Goal: Task Accomplishment & Management: Manage account settings

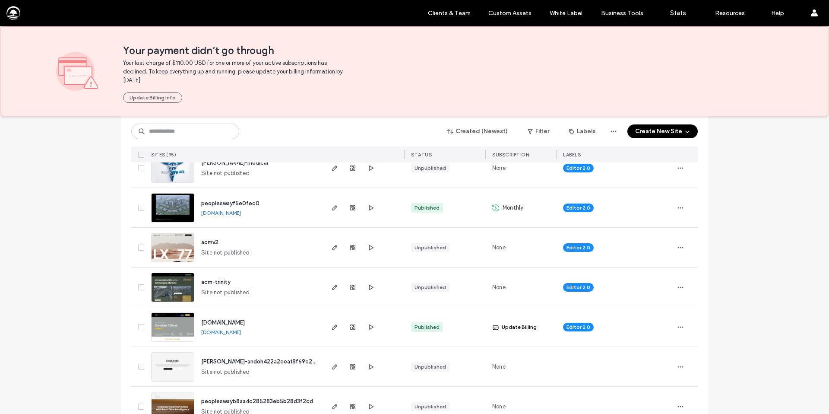
scroll to position [476, 0]
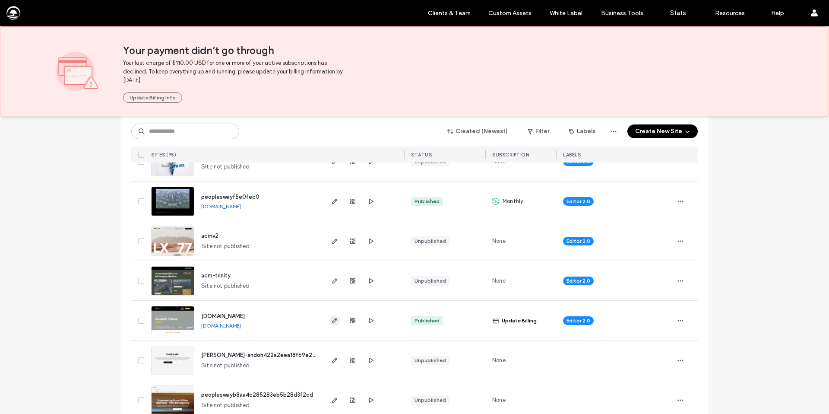
click at [331, 321] on icon "button" at bounding box center [334, 320] width 7 height 7
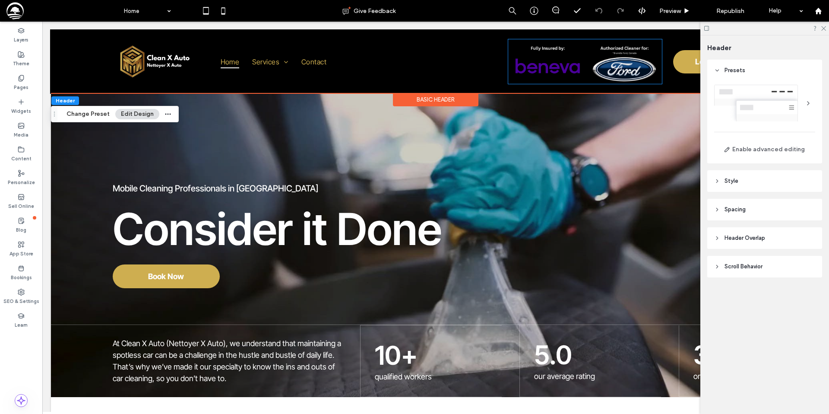
click at [571, 65] on link at bounding box center [585, 61] width 154 height 44
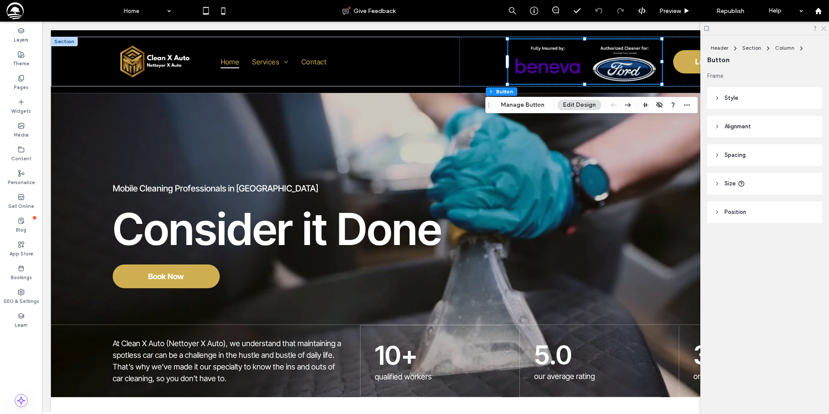
click at [824, 28] on use at bounding box center [823, 28] width 5 height 5
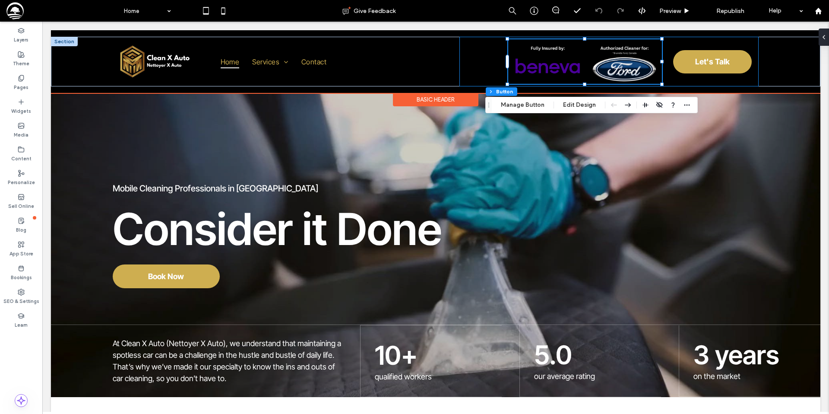
click at [480, 58] on div "Let's Talk" at bounding box center [608, 62] width 299 height 50
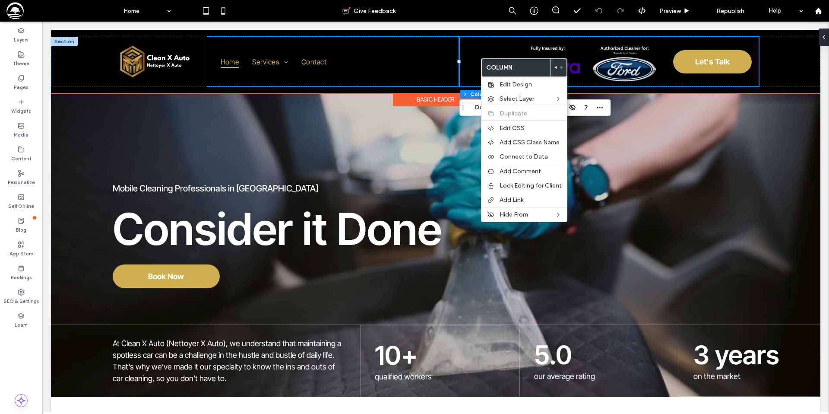
click at [419, 70] on div "Home Services Auto Residential Contact" at bounding box center [333, 62] width 253 height 50
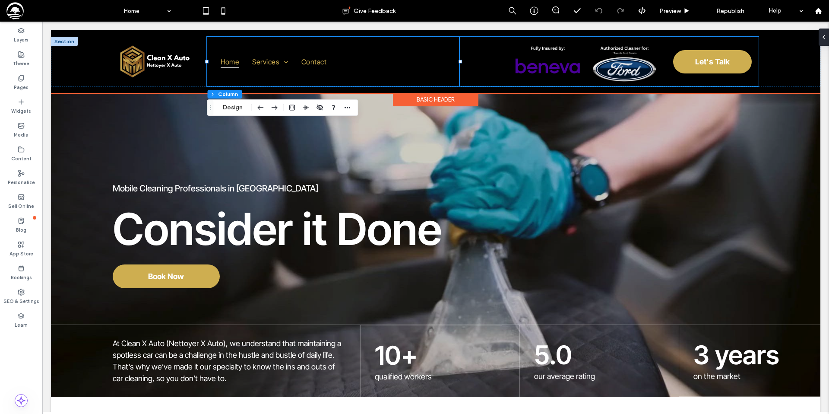
click at [480, 62] on div "Let's Talk" at bounding box center [608, 62] width 299 height 50
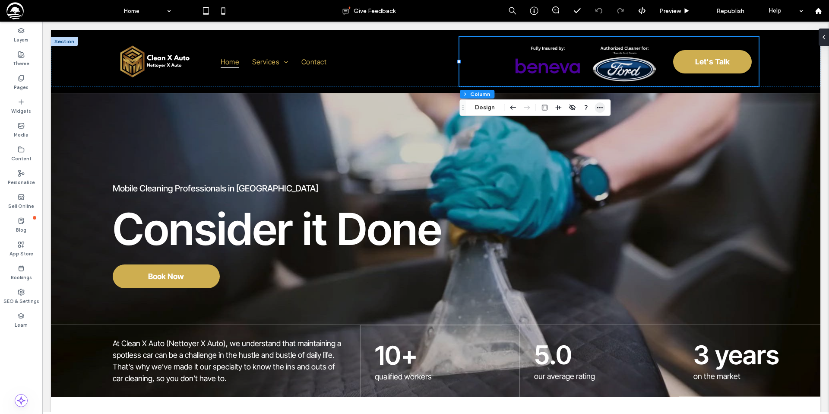
click at [604, 108] on span "button" at bounding box center [599, 107] width 10 height 10
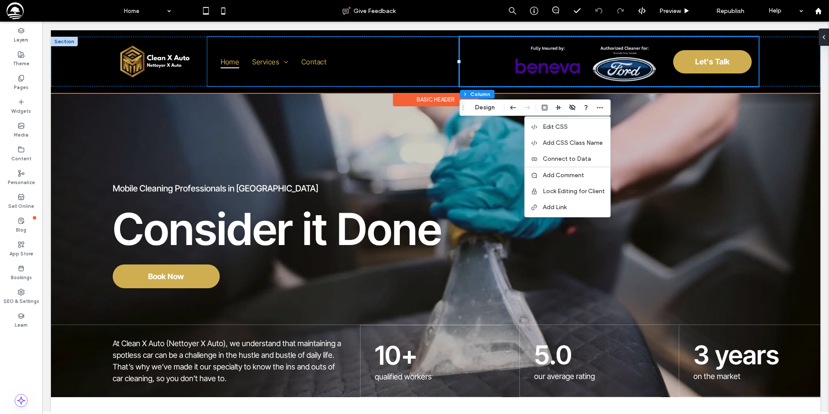
click at [401, 74] on div "Home Services Auto Residential Contact" at bounding box center [333, 62] width 253 height 50
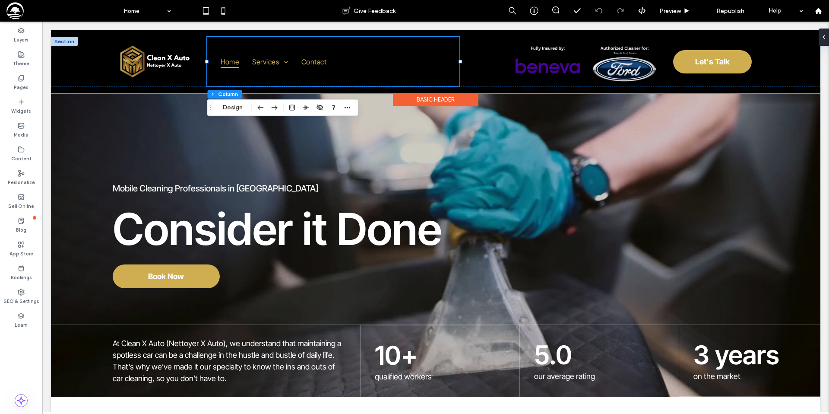
click at [61, 41] on div at bounding box center [64, 41] width 27 height 9
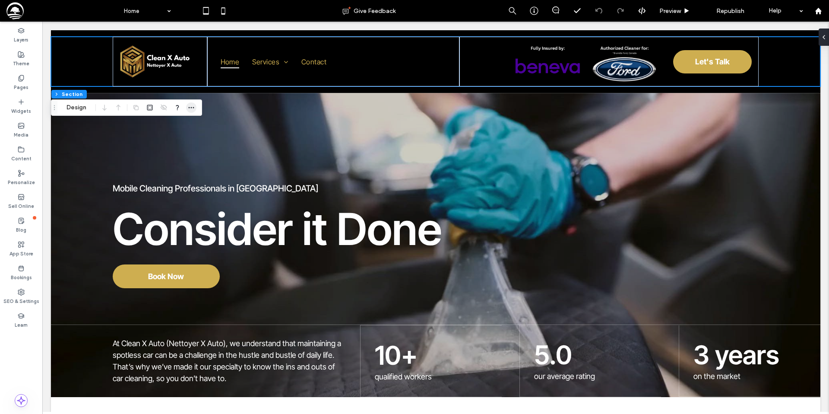
click at [193, 108] on icon "button" at bounding box center [191, 107] width 7 height 7
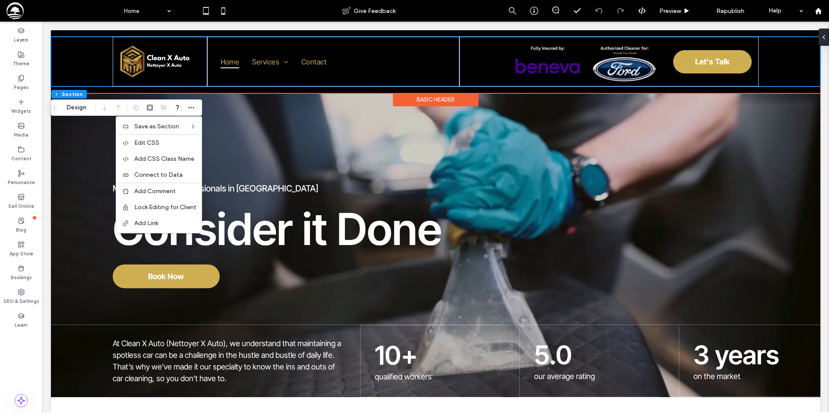
click at [416, 99] on div "Basic Header" at bounding box center [435, 99] width 85 height 13
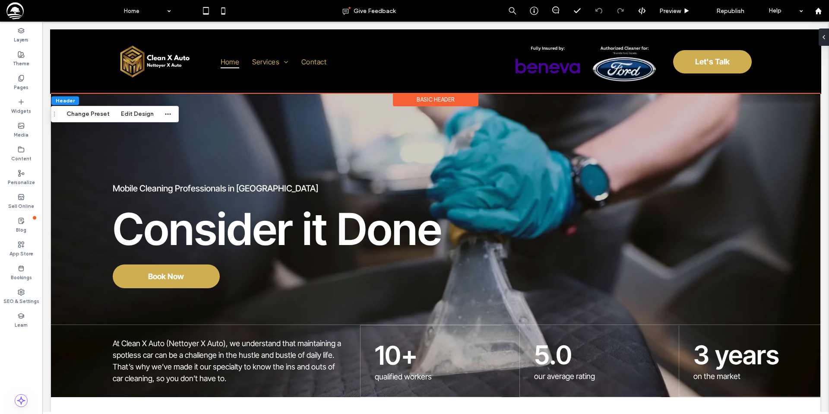
click at [412, 99] on div "Basic Header" at bounding box center [435, 99] width 85 height 13
click at [164, 112] on icon "button" at bounding box center [167, 113] width 7 height 7
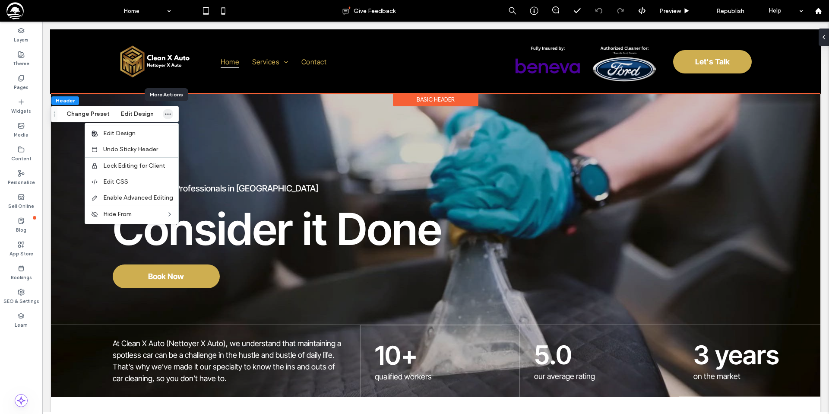
click at [164, 112] on icon "button" at bounding box center [167, 113] width 7 height 7
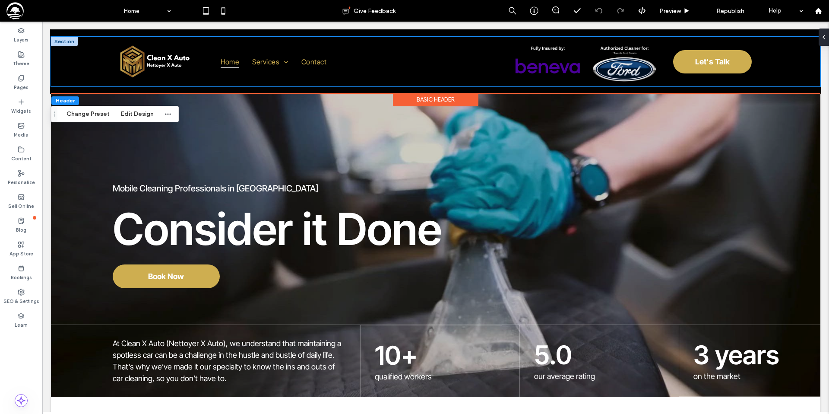
click at [784, 66] on div "Home Services Auto Residential Contact Let's Talk" at bounding box center [435, 62] width 769 height 50
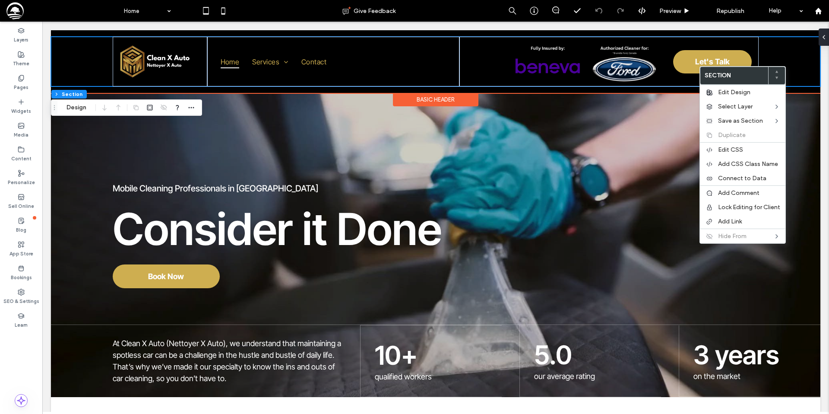
click at [70, 63] on div "Home Services Auto Residential Contact Let's Talk" at bounding box center [435, 62] width 769 height 50
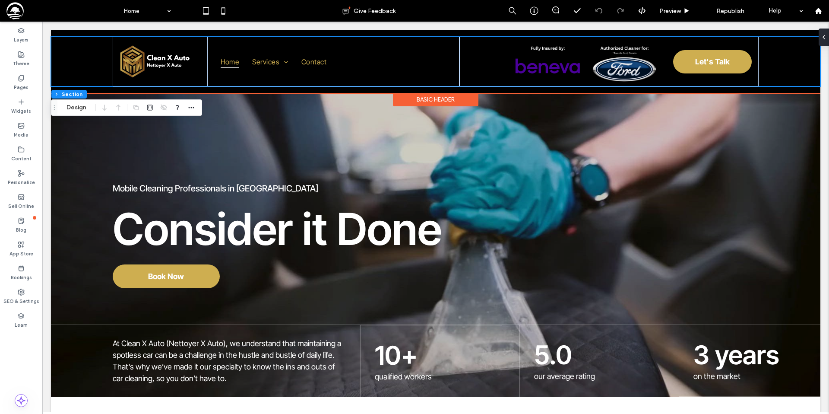
click at [55, 32] on div "Home Services Auto Residential Contact Let's Talk Section Basic Header" at bounding box center [435, 61] width 769 height 63
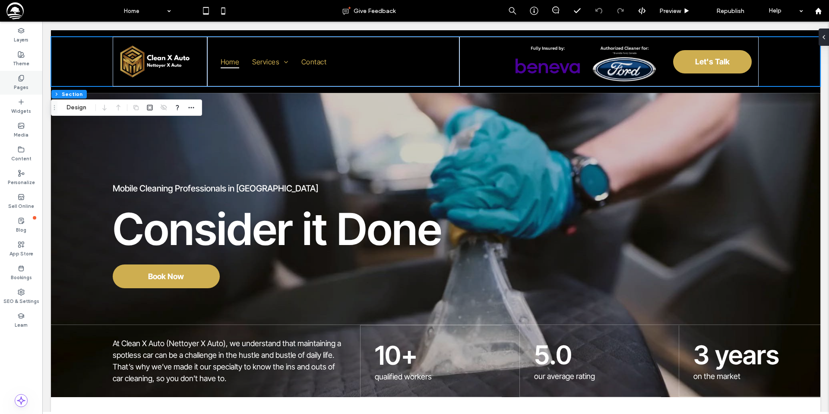
click at [22, 85] on label "Pages" at bounding box center [21, 86] width 15 height 9
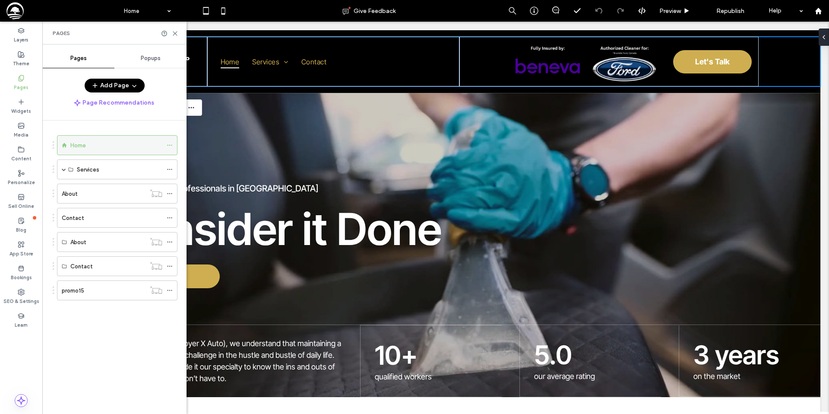
click at [97, 144] on div "Home" at bounding box center [116, 145] width 92 height 9
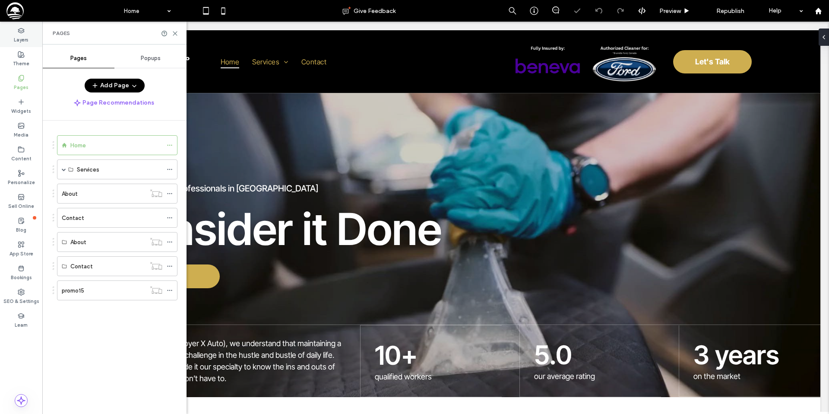
click at [20, 35] on label "Layers" at bounding box center [21, 38] width 15 height 9
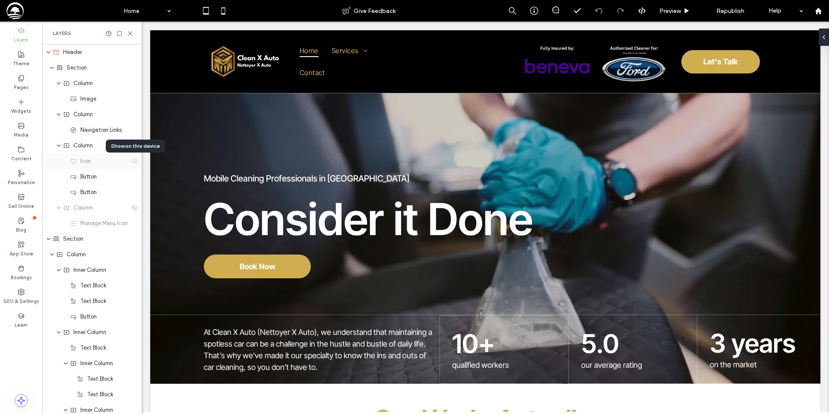
click at [135, 163] on icon at bounding box center [134, 161] width 7 height 7
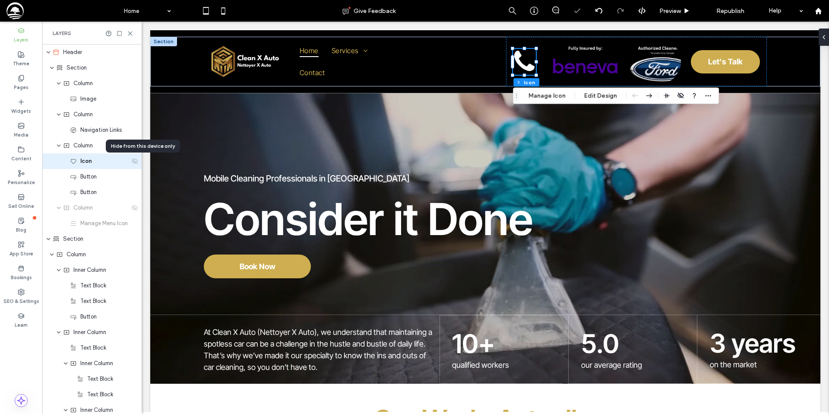
click at [135, 163] on icon at bounding box center [134, 161] width 7 height 7
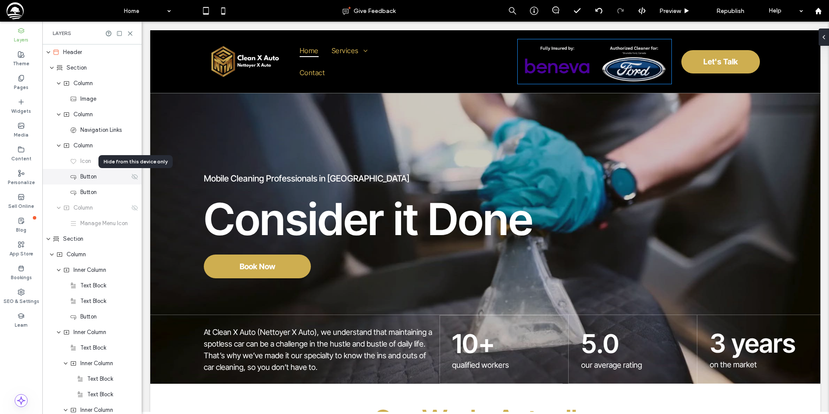
click at [134, 179] on icon at bounding box center [134, 176] width 7 height 7
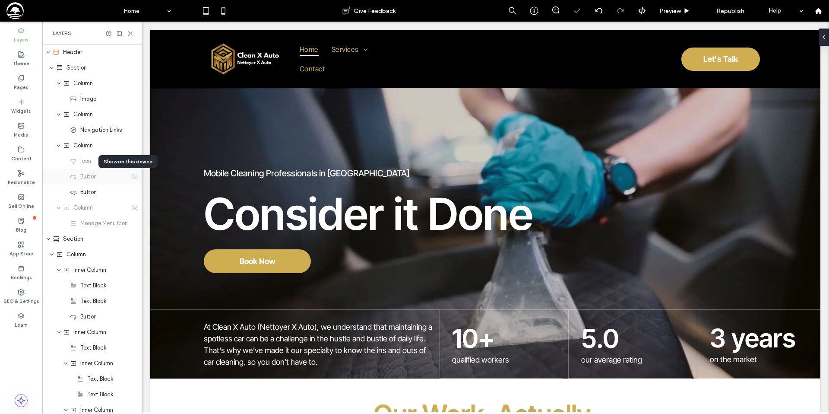
click at [134, 179] on icon at bounding box center [134, 176] width 7 height 7
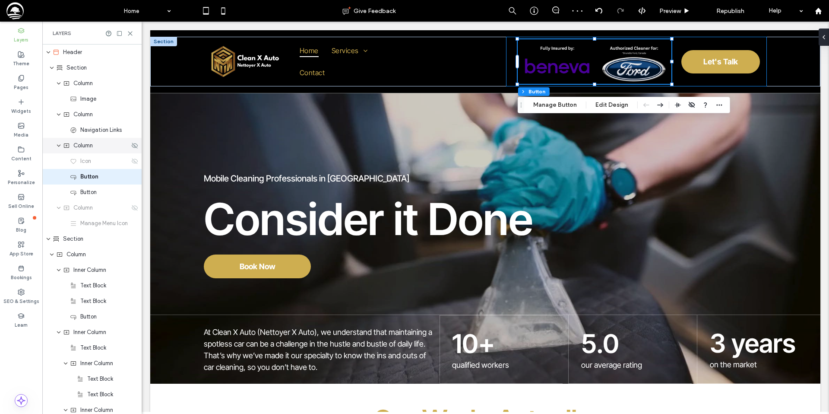
click at [89, 148] on span "Column" at bounding box center [82, 145] width 19 height 9
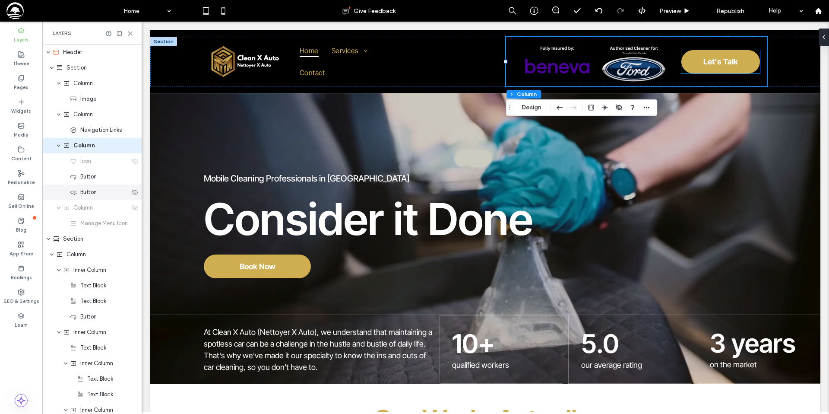
click at [90, 193] on span "Button" at bounding box center [88, 192] width 16 height 9
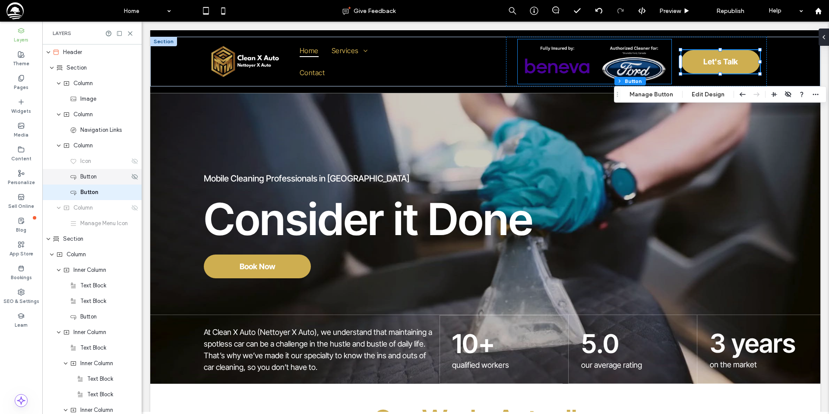
click at [90, 180] on span "Button" at bounding box center [88, 176] width 16 height 9
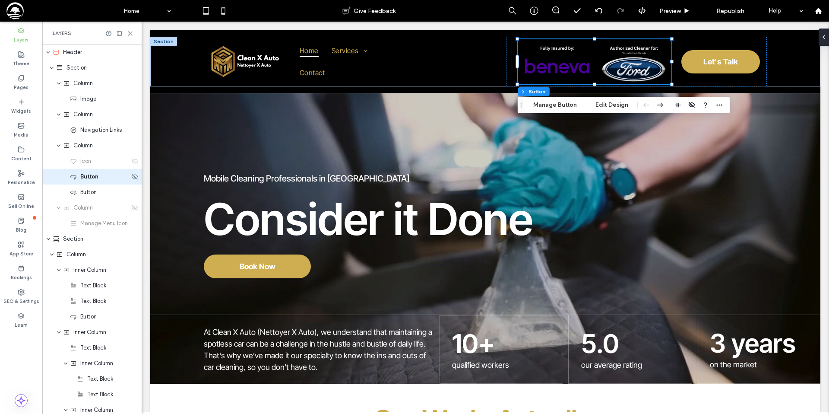
click at [92, 178] on span "Button" at bounding box center [89, 176] width 18 height 9
click at [719, 105] on use "button" at bounding box center [719, 104] width 6 height 1
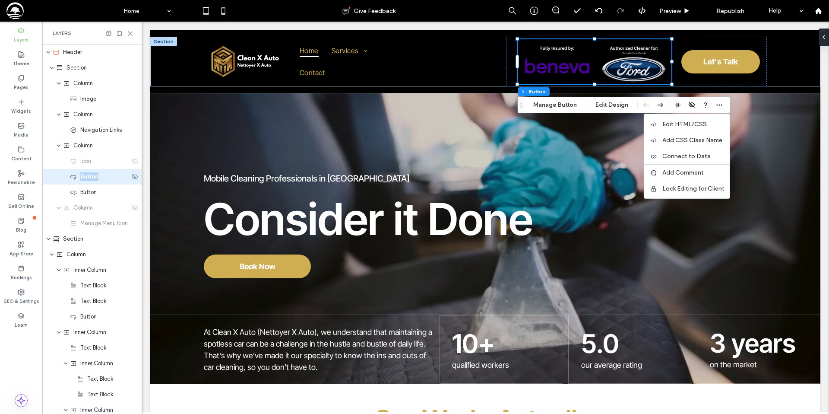
click at [104, 177] on div "Button" at bounding box center [100, 176] width 60 height 9
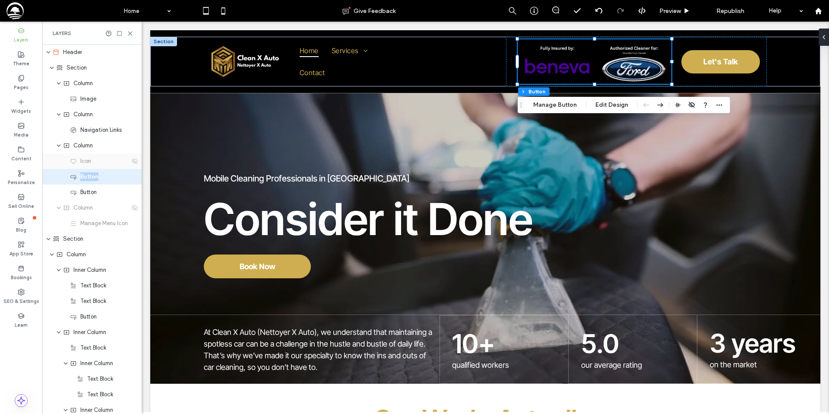
click at [99, 162] on div "Icon" at bounding box center [100, 161] width 60 height 9
click at [81, 165] on span "Icon" at bounding box center [85, 161] width 11 height 9
click at [135, 163] on use at bounding box center [135, 161] width 6 height 6
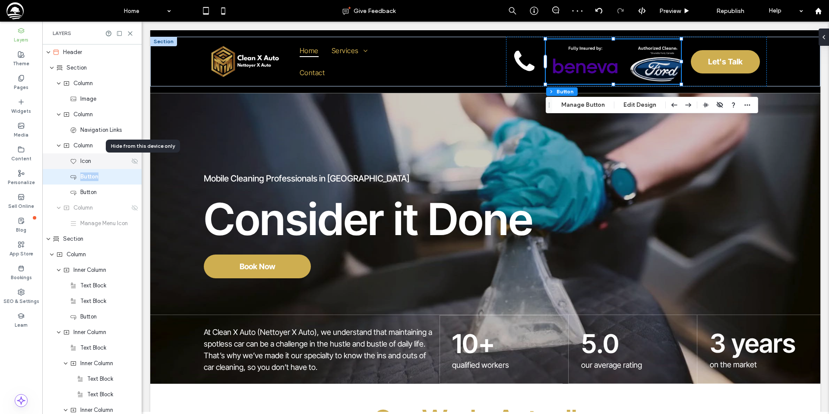
click at [135, 162] on icon at bounding box center [134, 161] width 7 height 7
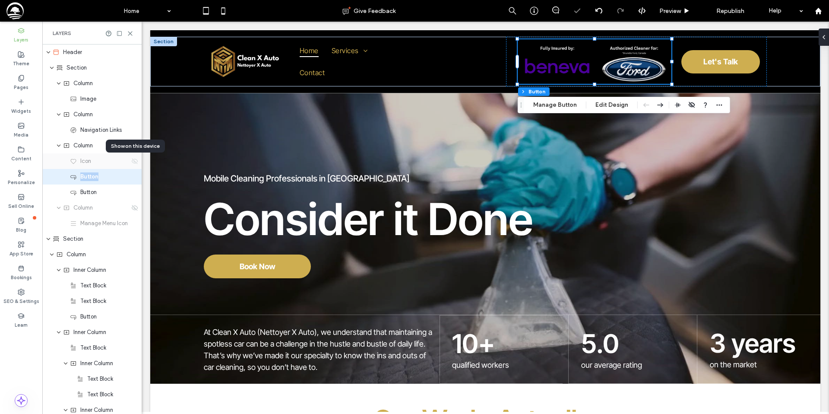
click at [135, 162] on icon at bounding box center [134, 161] width 7 height 7
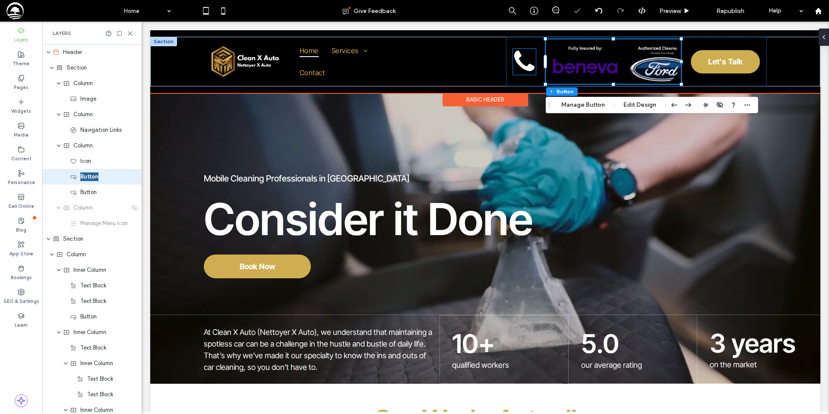
click at [516, 67] on icon at bounding box center [524, 62] width 23 height 26
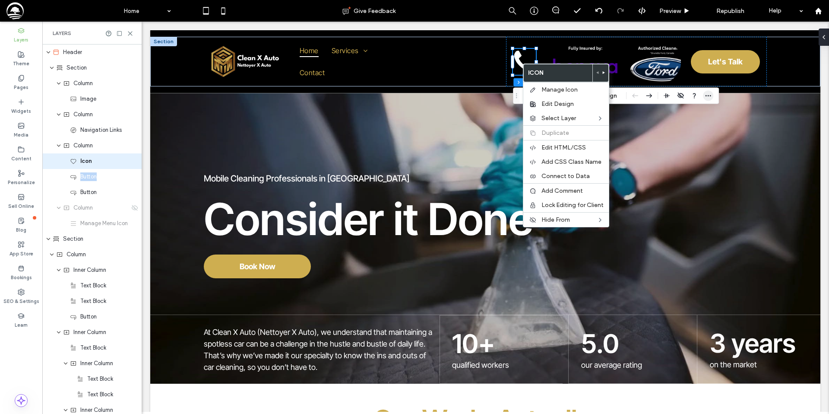
click at [704, 95] on icon "button" at bounding box center [707, 95] width 7 height 7
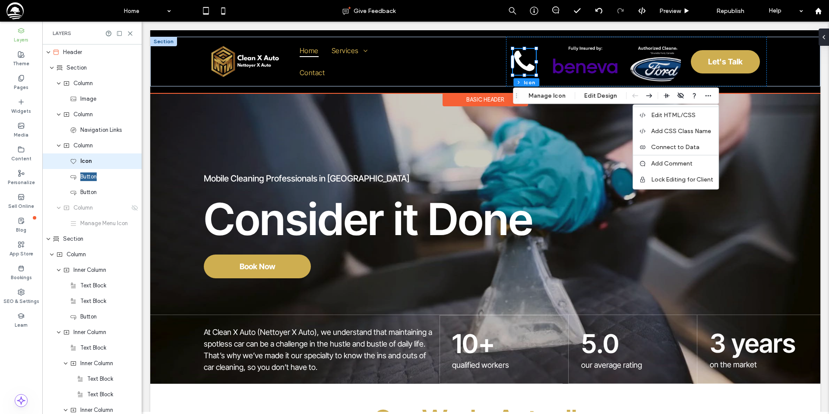
click at [528, 60] on icon at bounding box center [524, 62] width 23 height 26
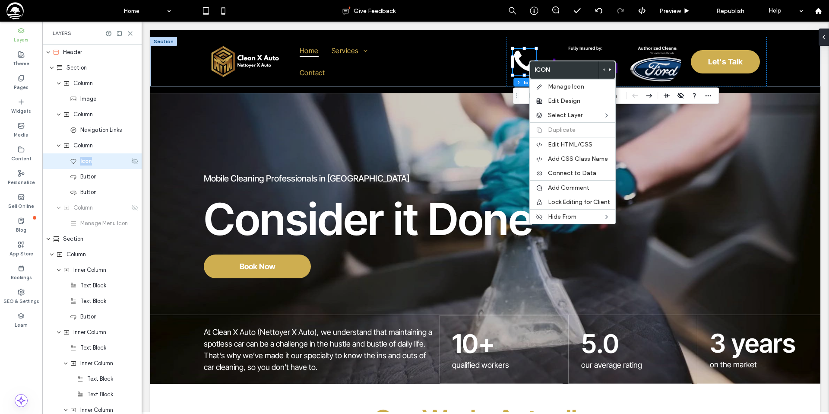
click at [82, 161] on span "Icon" at bounding box center [86, 161] width 12 height 9
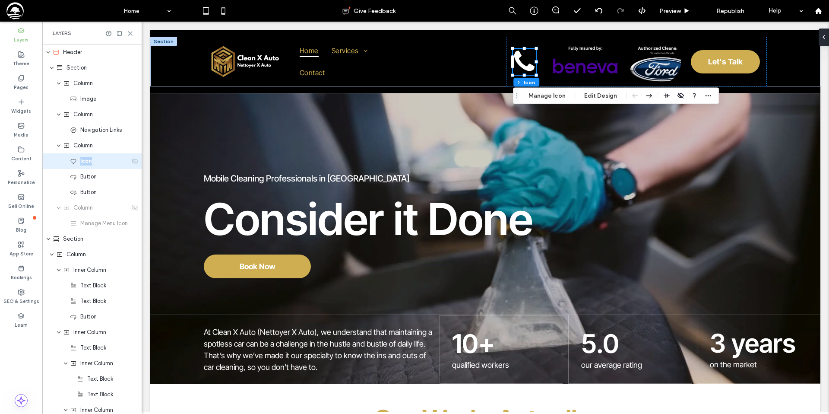
click at [135, 161] on use at bounding box center [135, 161] width 6 height 6
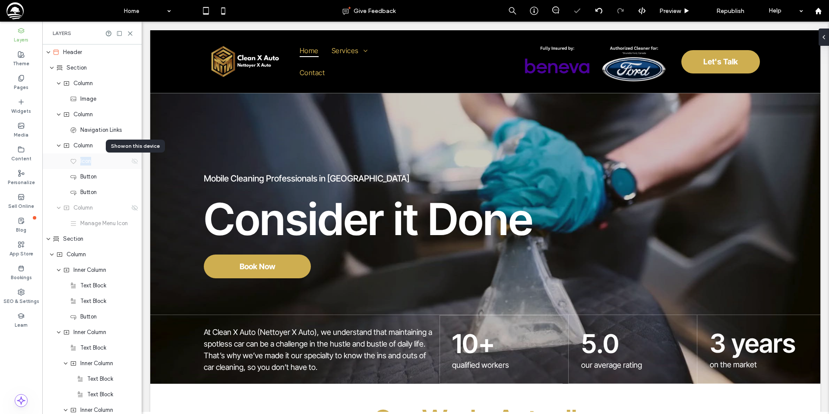
click at [135, 161] on use at bounding box center [135, 161] width 6 height 6
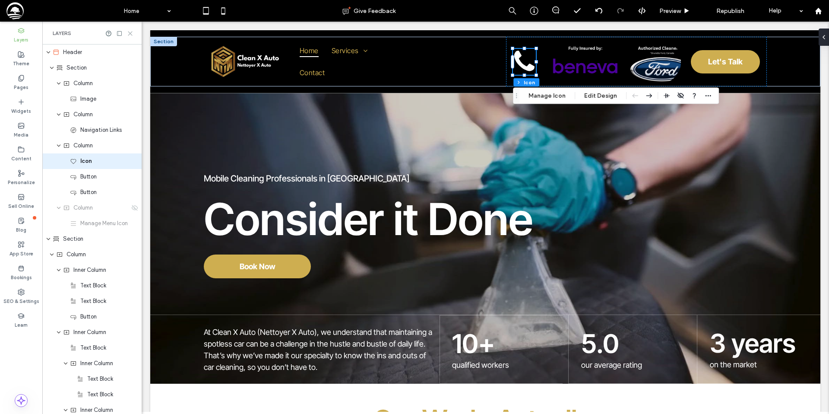
click at [131, 34] on icon at bounding box center [130, 33] width 6 height 6
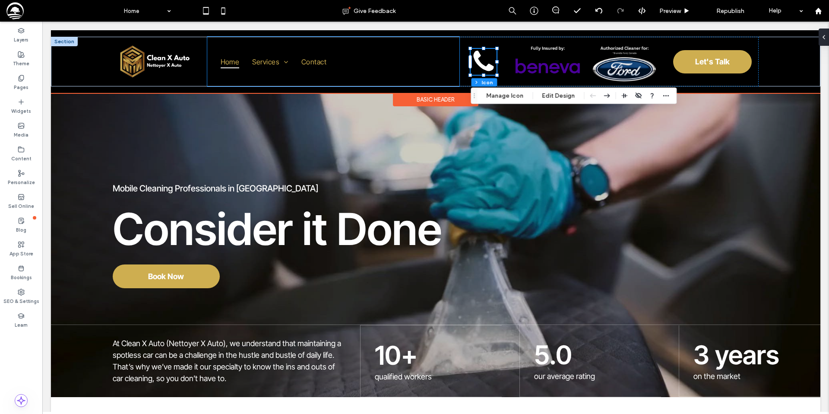
click at [455, 70] on div "Home Services Auto Residential Contact" at bounding box center [333, 62] width 253 height 50
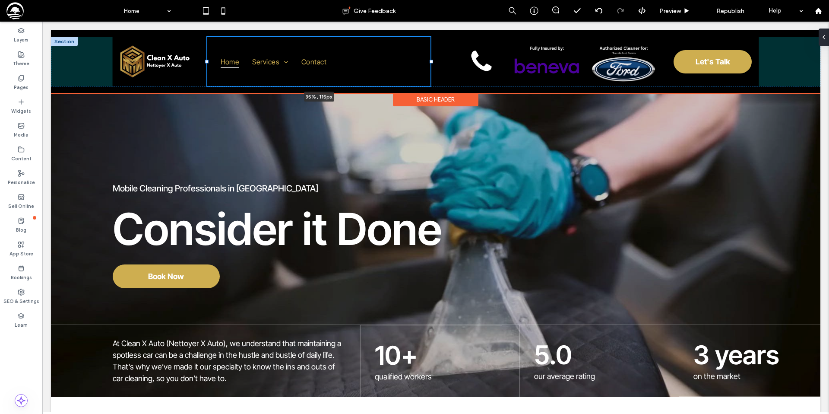
drag, startPoint x: 460, startPoint y: 62, endPoint x: 419, endPoint y: 61, distance: 41.0
click at [431, 61] on div at bounding box center [430, 61] width 3 height 3
type input "**"
type input "*****"
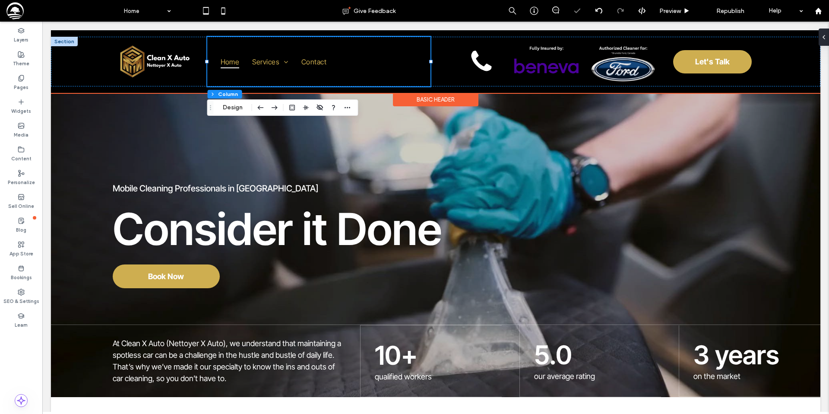
click at [394, 62] on div "Home Services Auto Residential Contact 35% , 115px" at bounding box center [318, 62] width 223 height 50
click at [346, 63] on div "Home Services Auto Residential Contact" at bounding box center [318, 62] width 223 height 50
click at [322, 63] on span "Contact" at bounding box center [313, 61] width 25 height 13
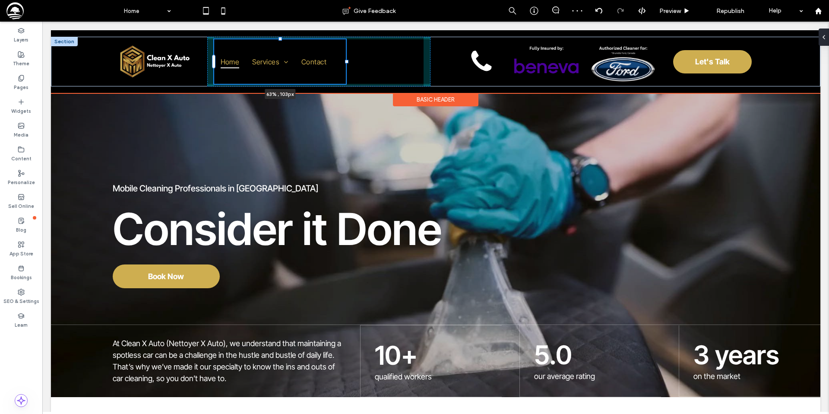
drag, startPoint x: 334, startPoint y: 60, endPoint x: 346, endPoint y: 60, distance: 12.1
click at [346, 60] on div at bounding box center [346, 61] width 3 height 3
type input "**"
type input "****"
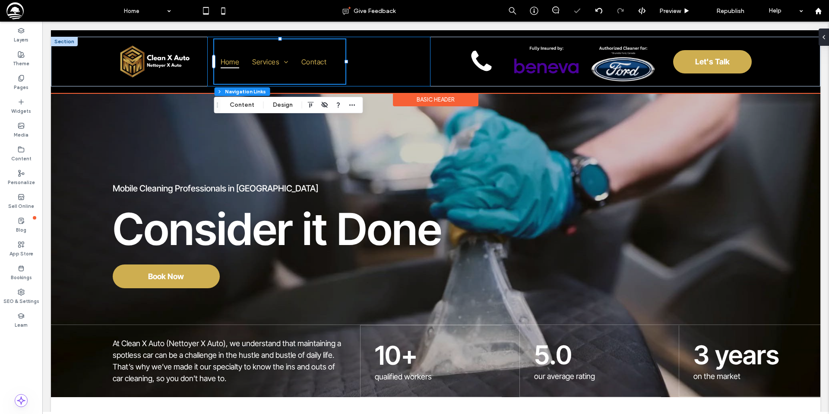
click at [395, 63] on div "Home Services Auto Residential Contact 63% , 103px" at bounding box center [318, 62] width 223 height 50
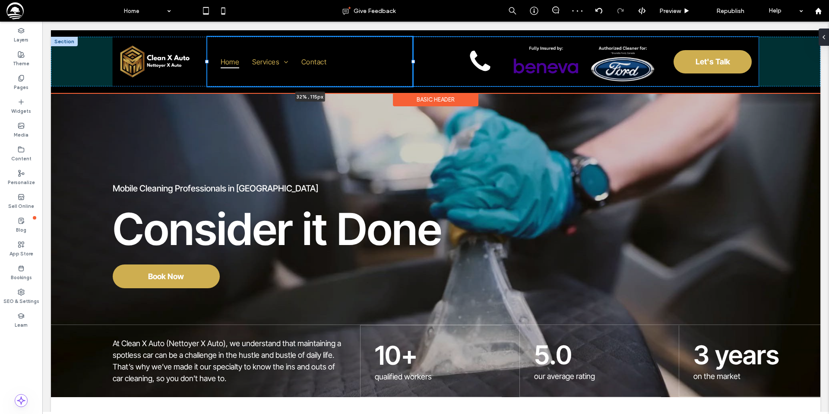
drag, startPoint x: 431, startPoint y: 61, endPoint x: 413, endPoint y: 62, distance: 17.7
click at [413, 62] on div at bounding box center [412, 61] width 3 height 3
type input "**"
type input "*****"
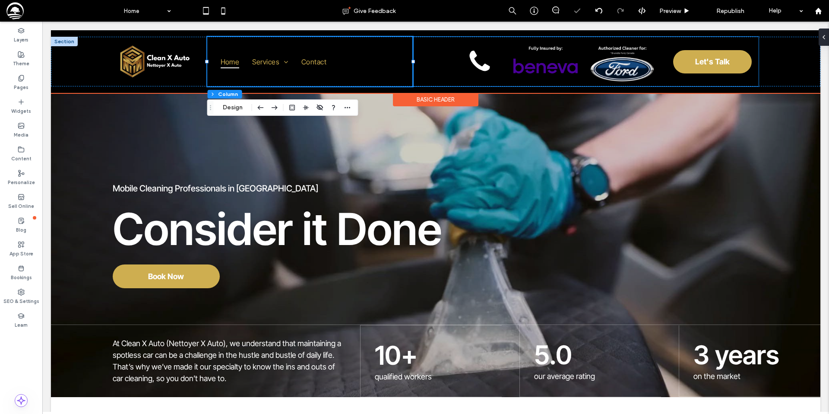
click at [439, 65] on div "Let's Talk" at bounding box center [586, 62] width 346 height 50
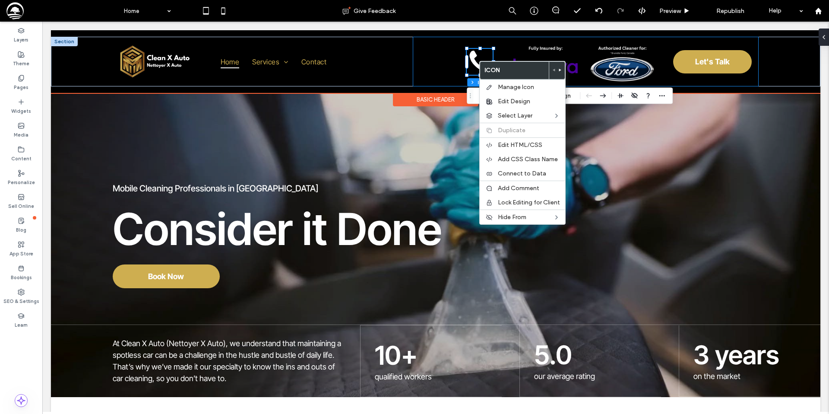
click at [445, 69] on div "Let's Talk" at bounding box center [586, 62] width 346 height 50
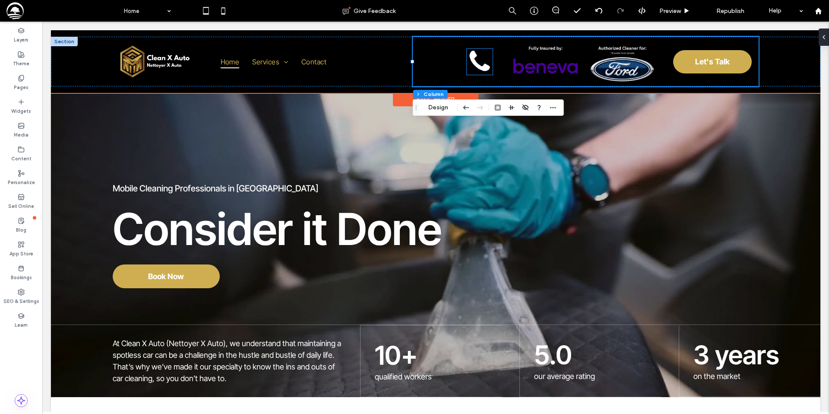
click at [474, 62] on icon at bounding box center [480, 61] width 20 height 20
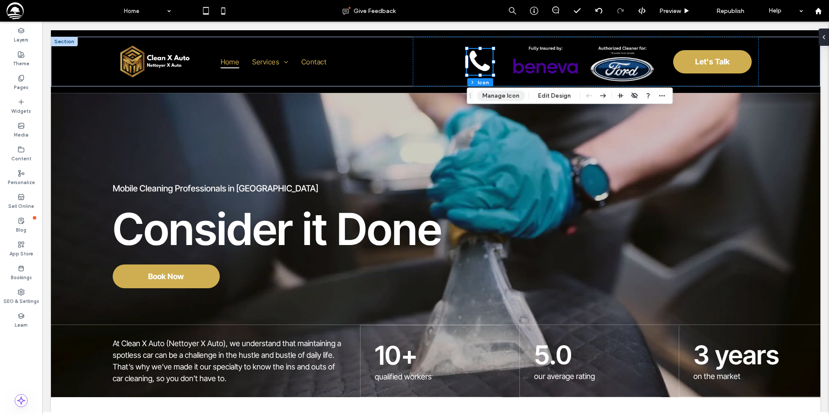
click at [504, 91] on button "Manage Icon" at bounding box center [501, 96] width 48 height 10
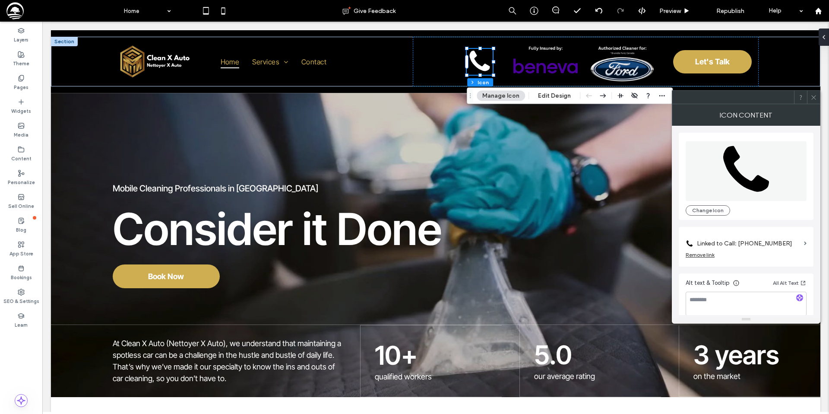
scroll to position [9, 0]
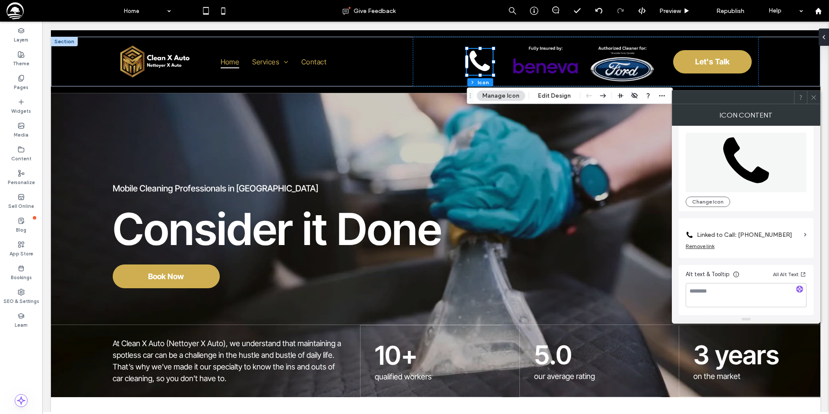
click at [811, 97] on icon at bounding box center [813, 97] width 6 height 6
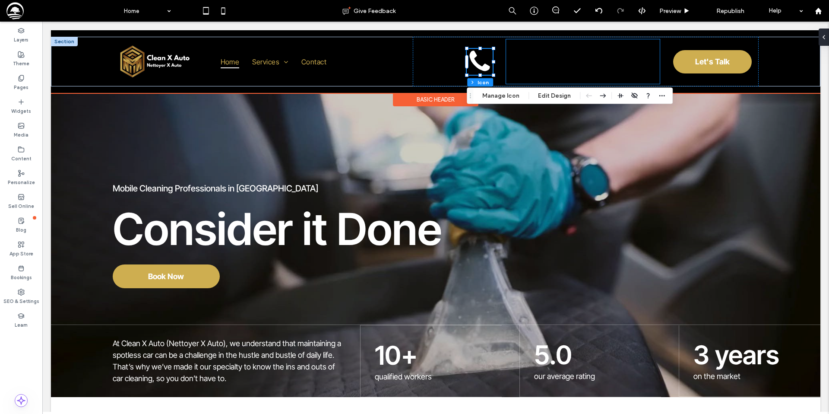
click at [530, 63] on link at bounding box center [583, 61] width 154 height 44
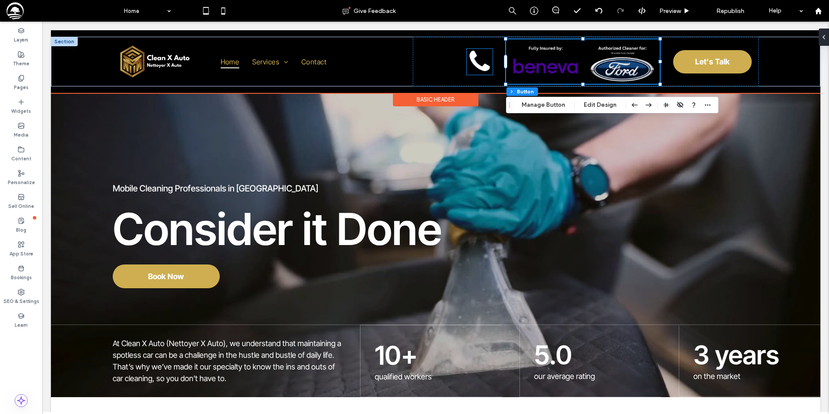
click at [478, 58] on icon at bounding box center [480, 62] width 26 height 26
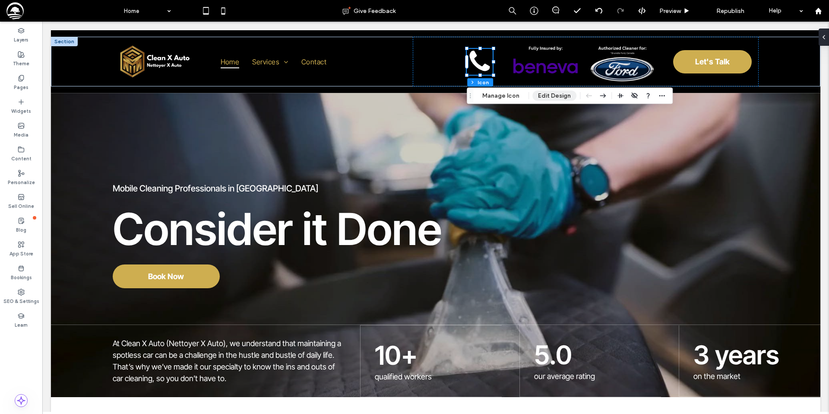
click at [543, 97] on button "Edit Design" at bounding box center [554, 96] width 44 height 10
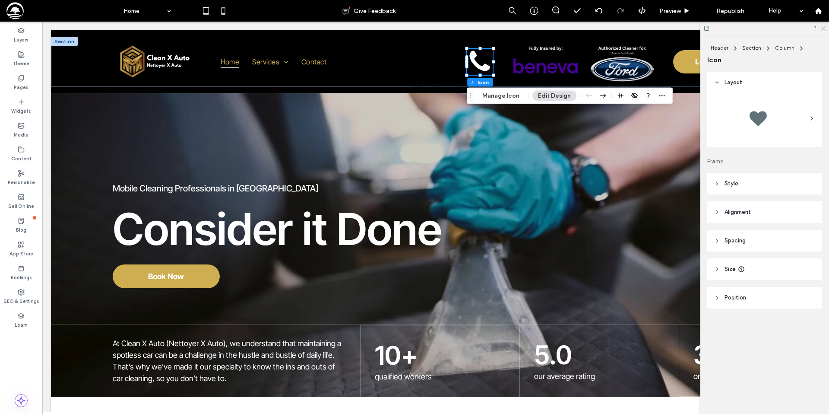
click at [821, 26] on use at bounding box center [823, 28] width 5 height 5
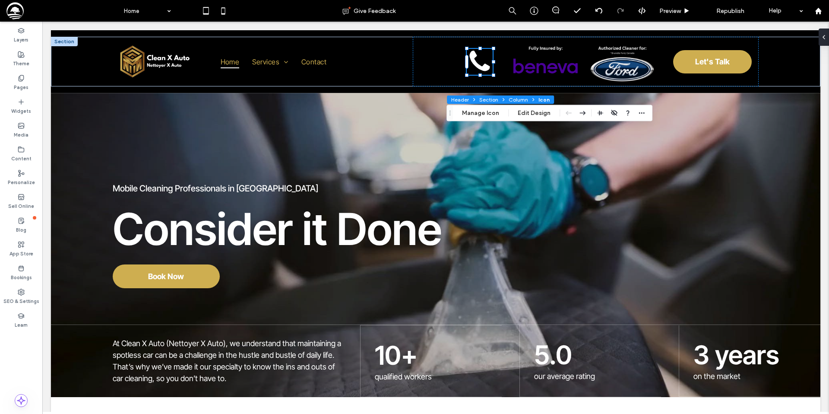
drag, startPoint x: 469, startPoint y: 98, endPoint x: 455, endPoint y: 97, distance: 13.4
click at [447, 116] on icon "Drag" at bounding box center [449, 113] width 7 height 6
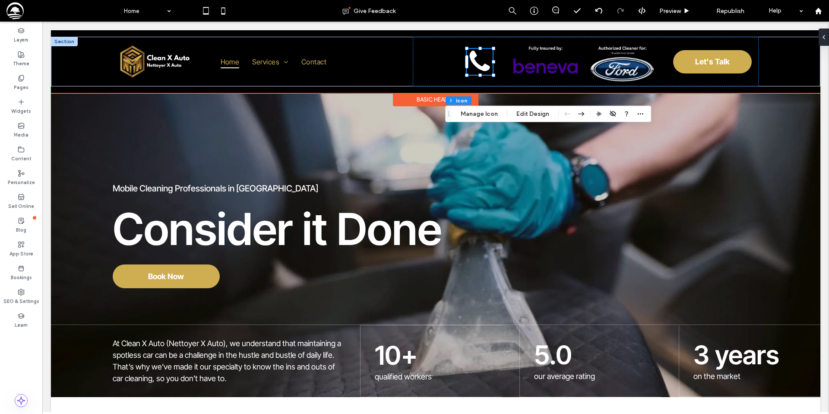
click at [476, 57] on icon at bounding box center [480, 62] width 26 height 26
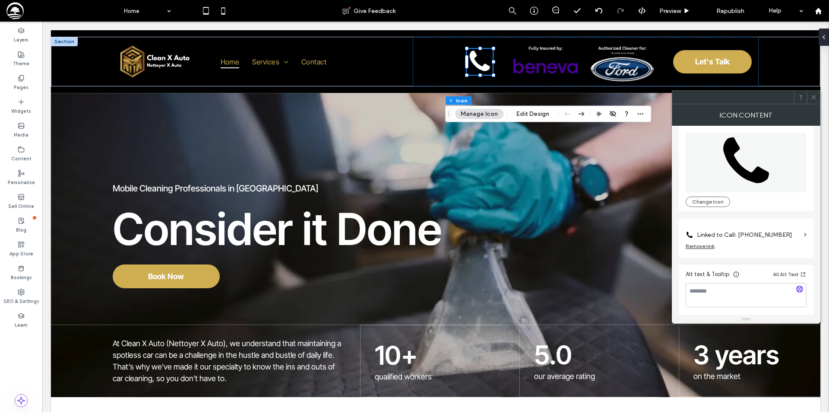
click at [813, 101] on span at bounding box center [813, 97] width 6 height 13
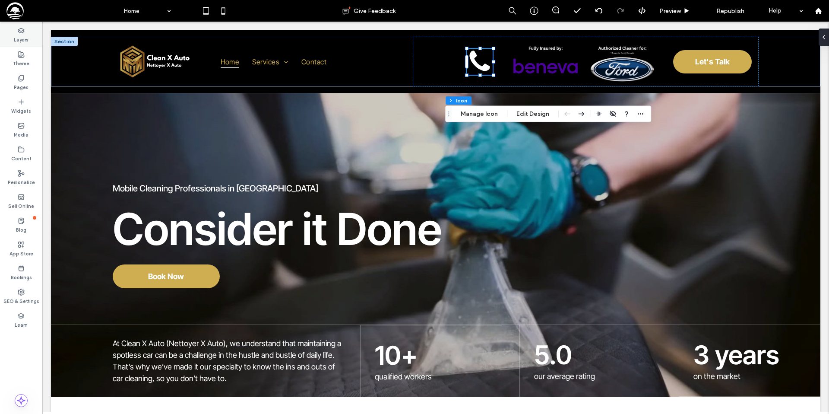
click at [23, 35] on label "Layers" at bounding box center [21, 38] width 15 height 9
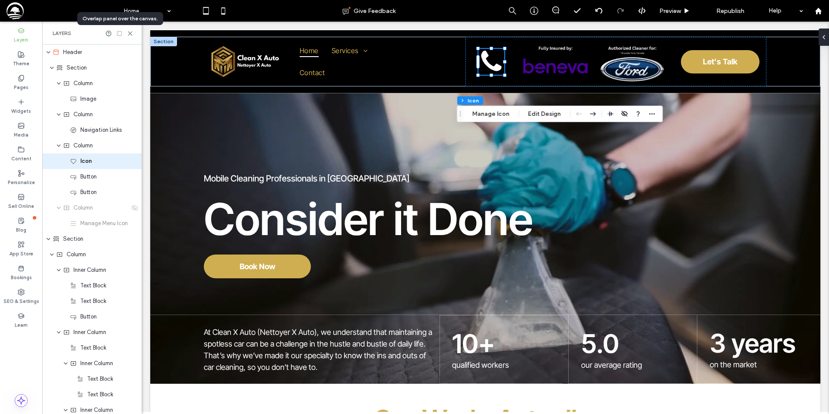
click at [120, 34] on icon at bounding box center [119, 33] width 6 height 6
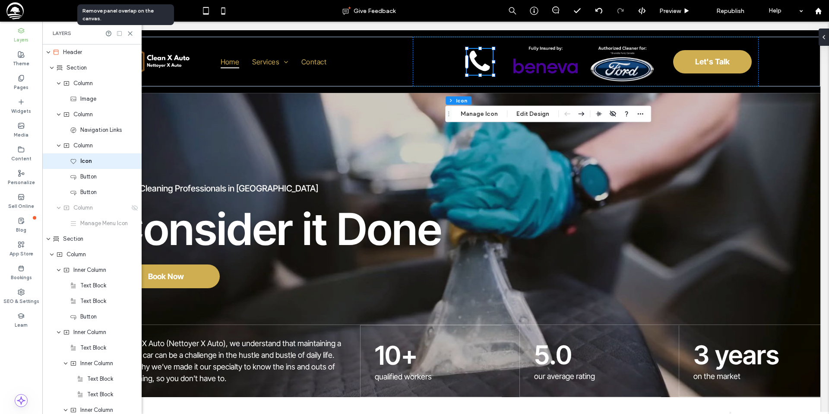
click at [120, 34] on icon at bounding box center [119, 33] width 6 height 6
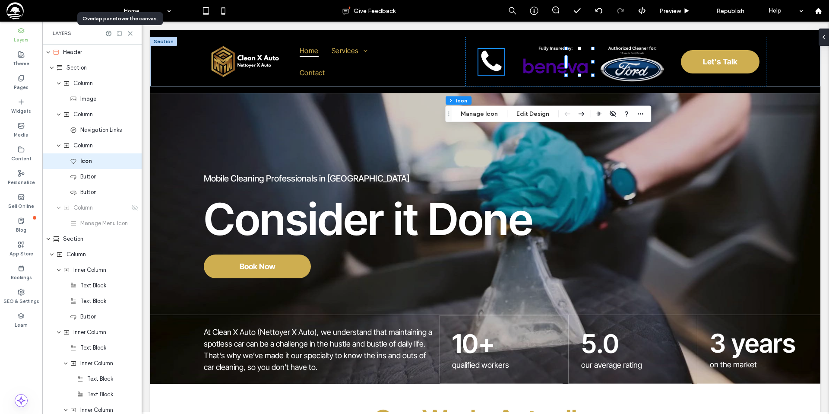
scroll to position [0, 0]
click at [120, 34] on icon at bounding box center [119, 33] width 6 height 6
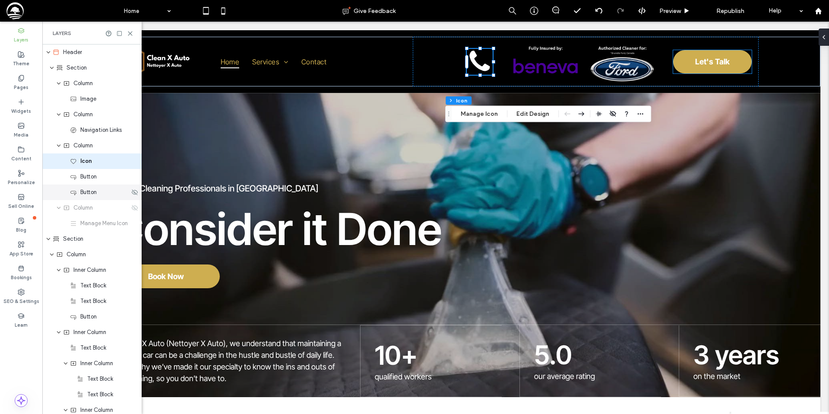
click at [93, 196] on span "Button" at bounding box center [88, 192] width 16 height 9
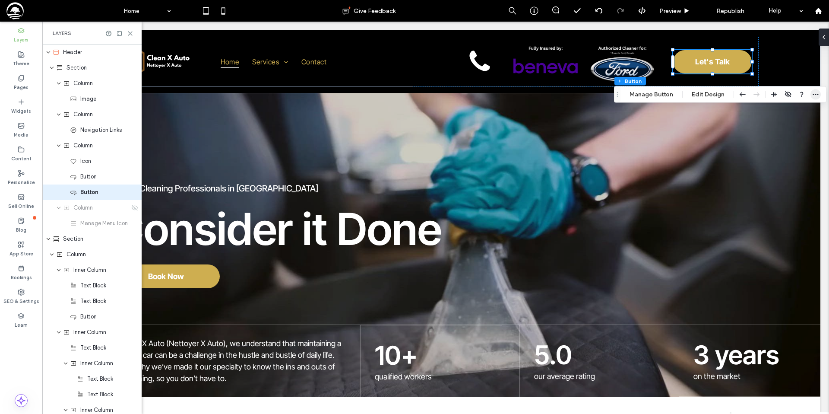
click at [814, 92] on icon "button" at bounding box center [815, 94] width 7 height 7
click at [94, 179] on span "Button" at bounding box center [88, 176] width 16 height 9
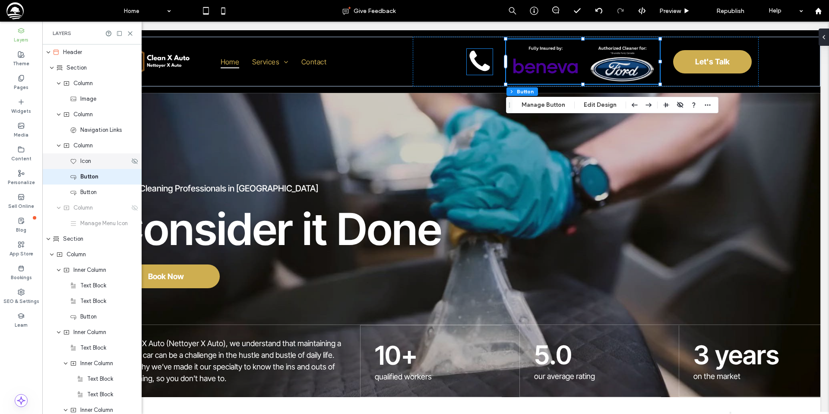
click at [97, 164] on div "Icon" at bounding box center [100, 161] width 60 height 9
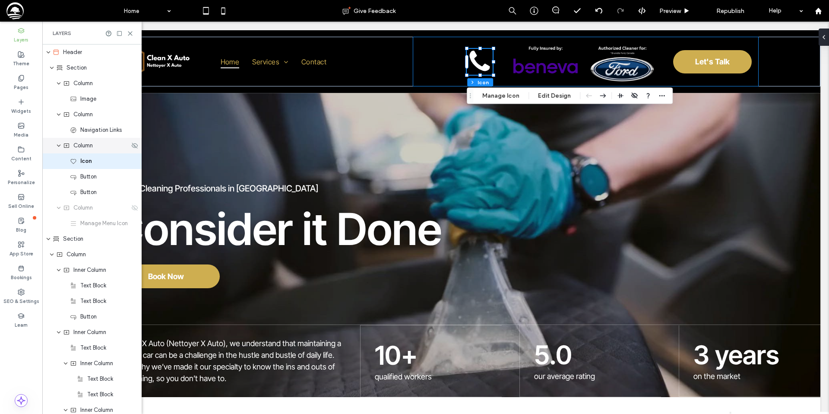
click at [94, 150] on div "Column" at bounding box center [91, 146] width 99 height 16
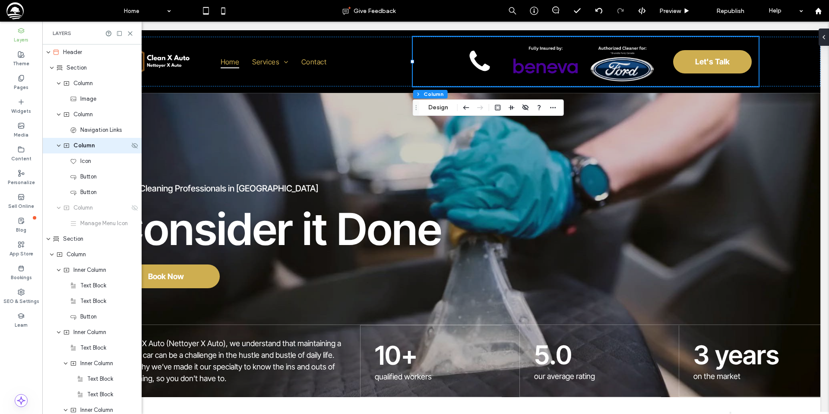
click at [59, 149] on span "expand Column" at bounding box center [58, 146] width 5 height 16
click at [59, 148] on icon "expand Column" at bounding box center [58, 145] width 7 height 5
click at [135, 162] on icon at bounding box center [134, 161] width 7 height 7
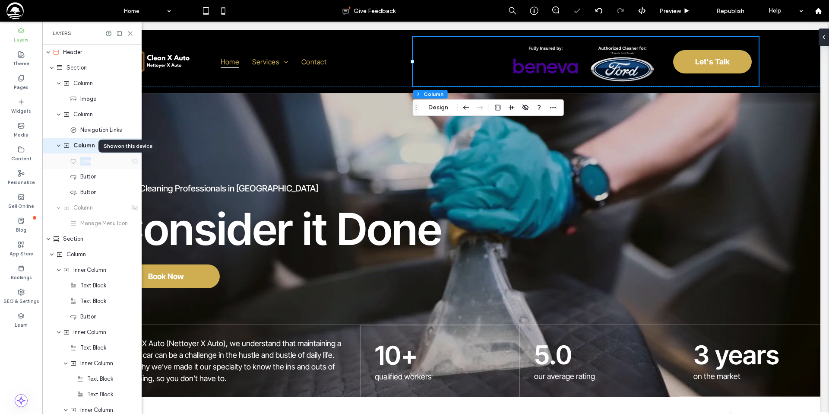
click at [135, 162] on icon at bounding box center [134, 161] width 7 height 7
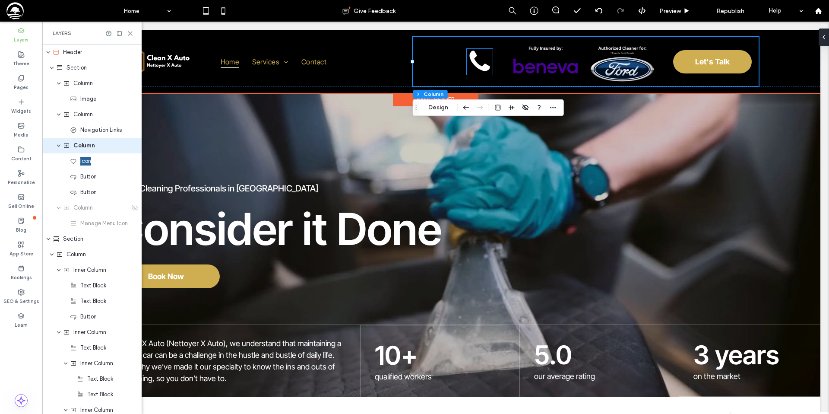
click at [476, 62] on icon at bounding box center [480, 61] width 20 height 20
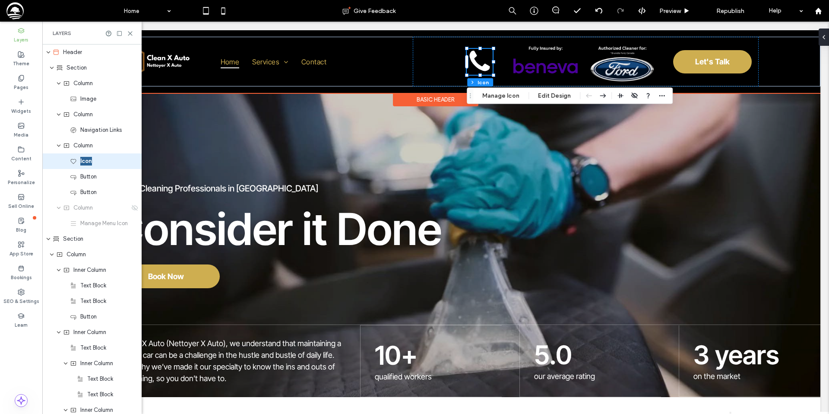
click at [483, 61] on icon at bounding box center [480, 62] width 26 height 26
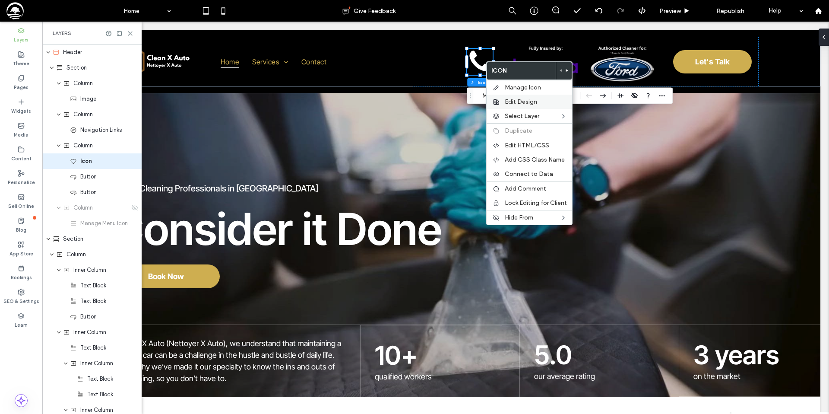
click at [519, 103] on span "Edit Design" at bounding box center [521, 101] width 32 height 7
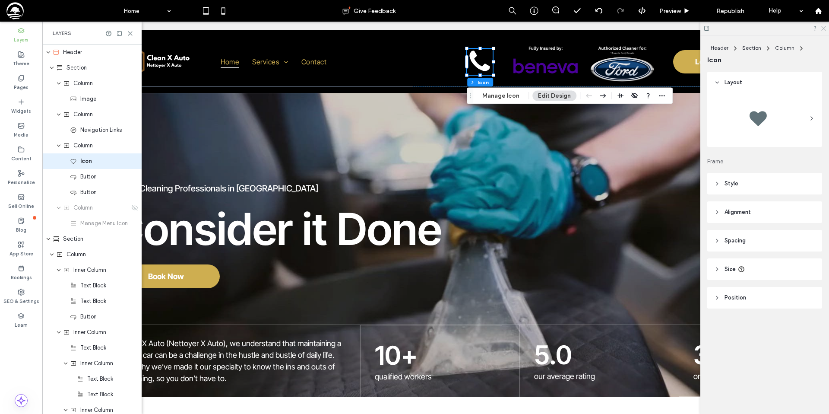
click at [825, 29] on icon at bounding box center [823, 28] width 6 height 6
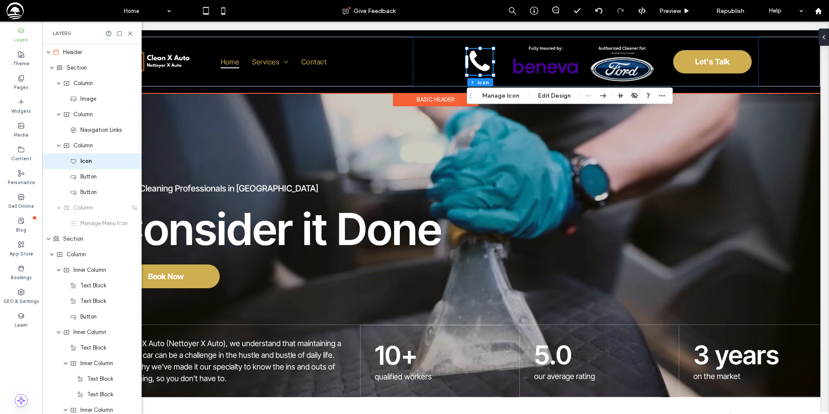
click at [476, 60] on icon at bounding box center [480, 62] width 26 height 26
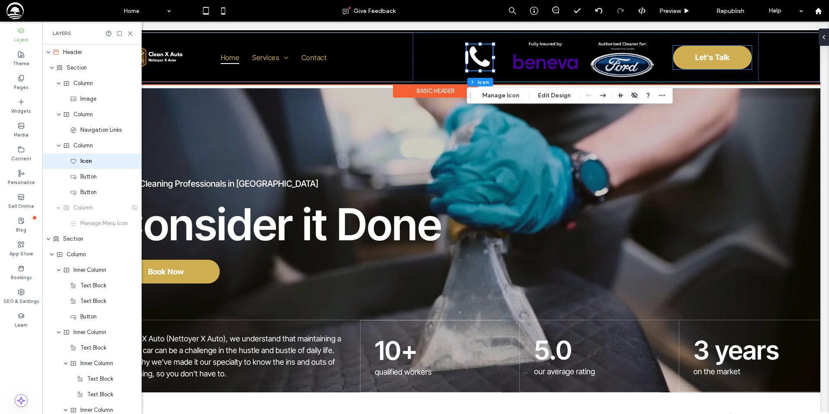
click at [707, 57] on span "Let's Talk" at bounding box center [712, 57] width 35 height 18
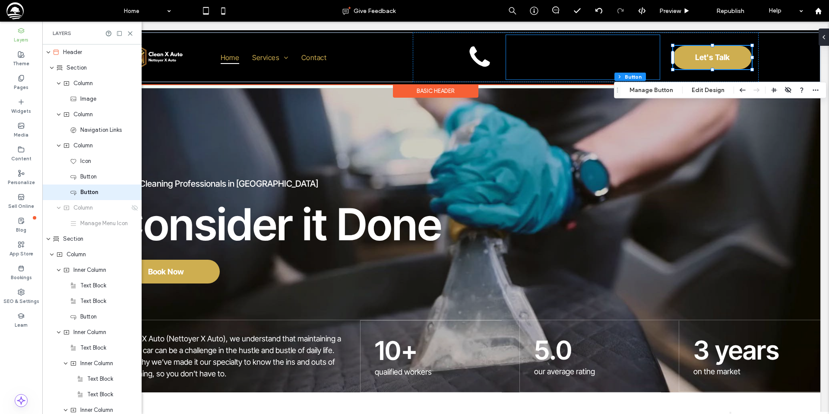
click at [582, 58] on link at bounding box center [583, 57] width 154 height 44
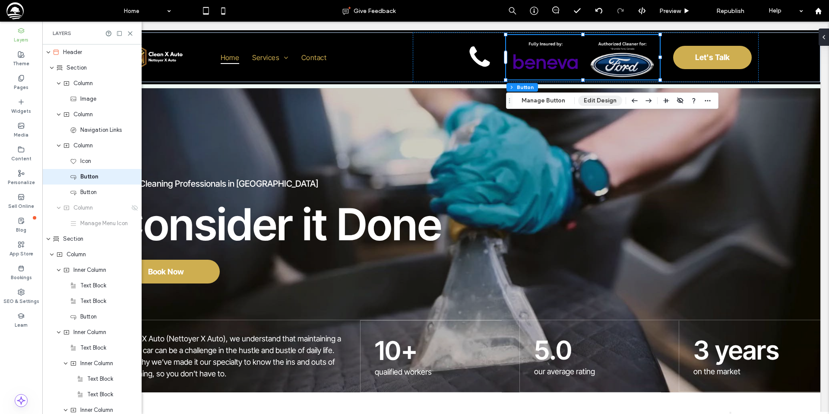
click at [592, 95] on button "Edit Design" at bounding box center [600, 100] width 44 height 10
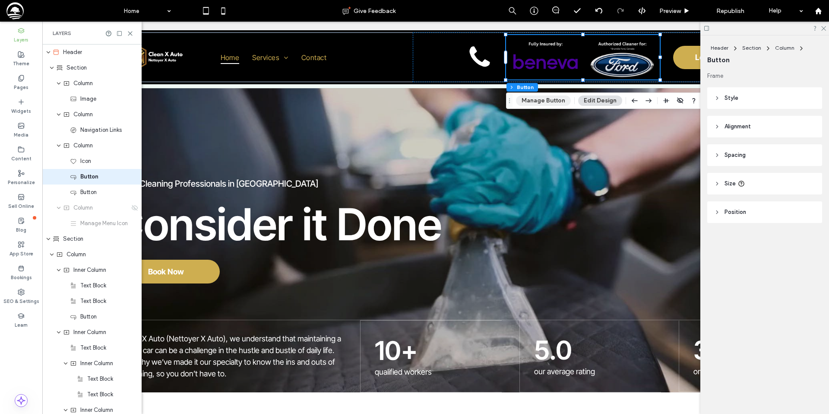
click at [551, 97] on button "Manage Button" at bounding box center [543, 100] width 55 height 10
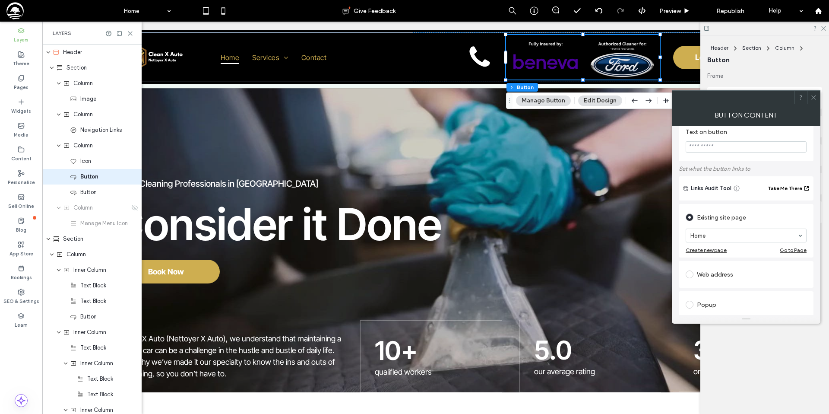
scroll to position [0, 0]
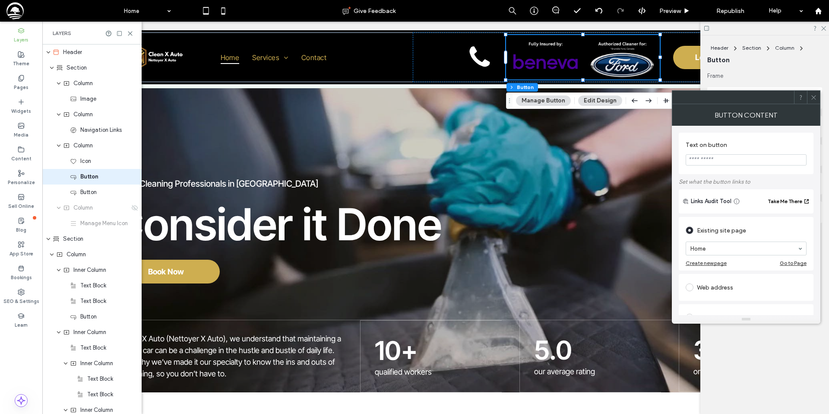
click at [812, 95] on icon at bounding box center [813, 97] width 6 height 6
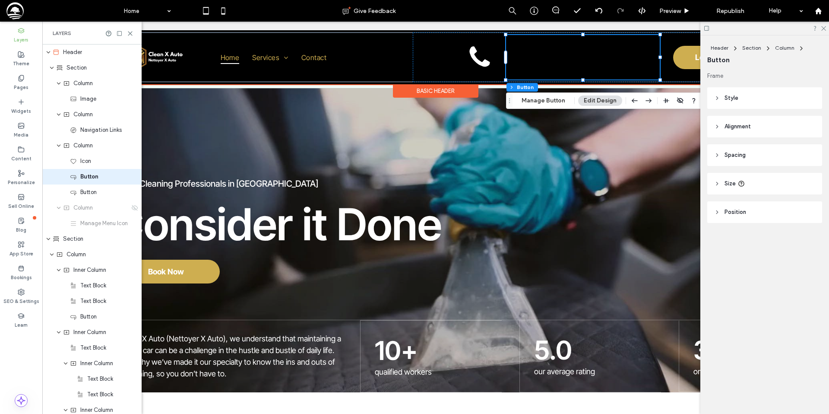
click at [606, 57] on link at bounding box center [583, 57] width 154 height 44
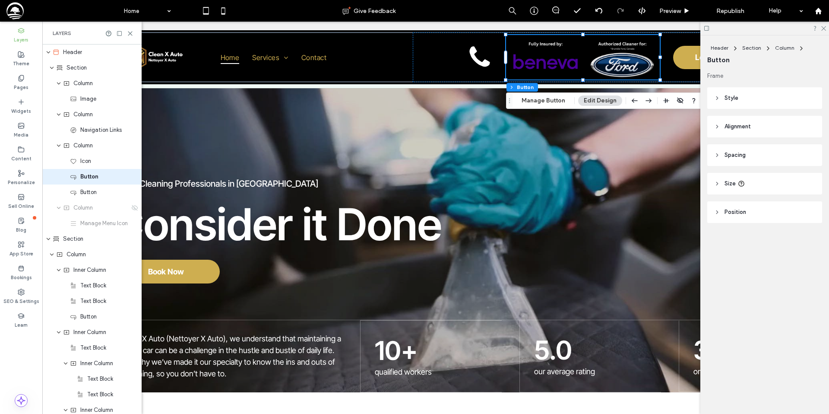
click at [739, 95] on header "Style" at bounding box center [764, 98] width 115 height 22
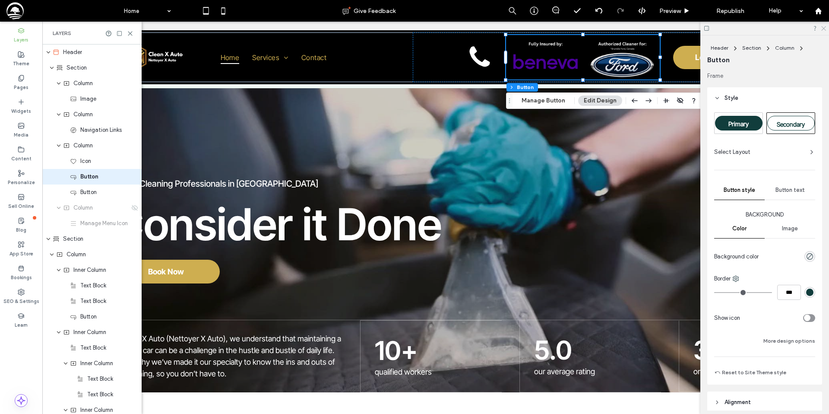
click at [823, 28] on use at bounding box center [823, 28] width 5 height 5
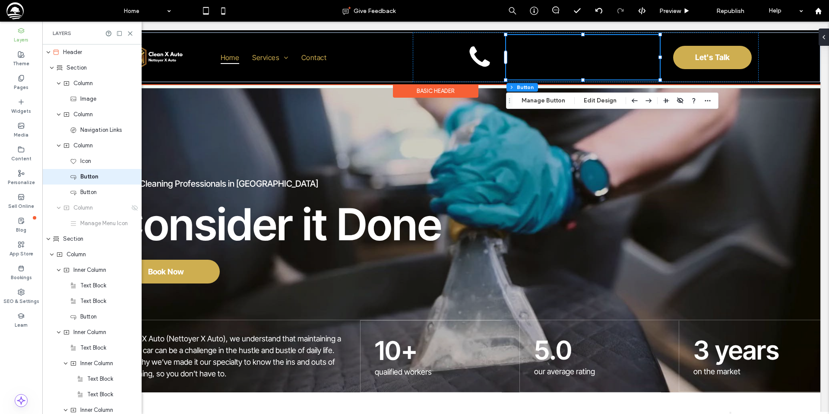
click at [639, 66] on link at bounding box center [583, 57] width 154 height 44
click at [632, 66] on link at bounding box center [583, 57] width 154 height 44
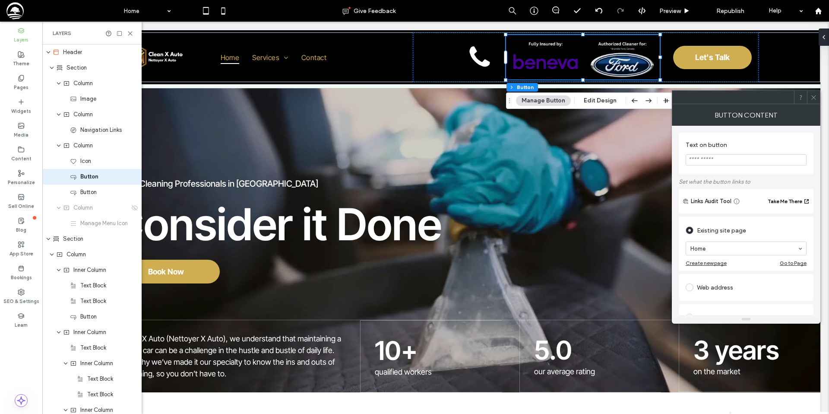
drag, startPoint x: 814, startPoint y: 98, endPoint x: 770, endPoint y: 96, distance: 44.1
click at [814, 98] on icon at bounding box center [813, 97] width 6 height 6
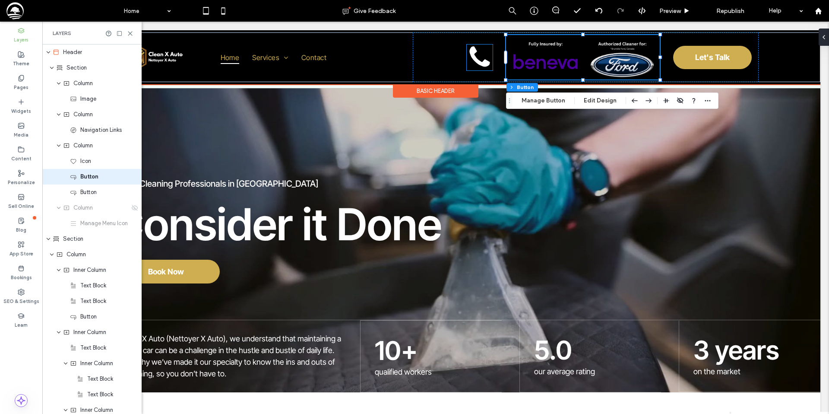
click at [485, 60] on icon at bounding box center [480, 56] width 20 height 20
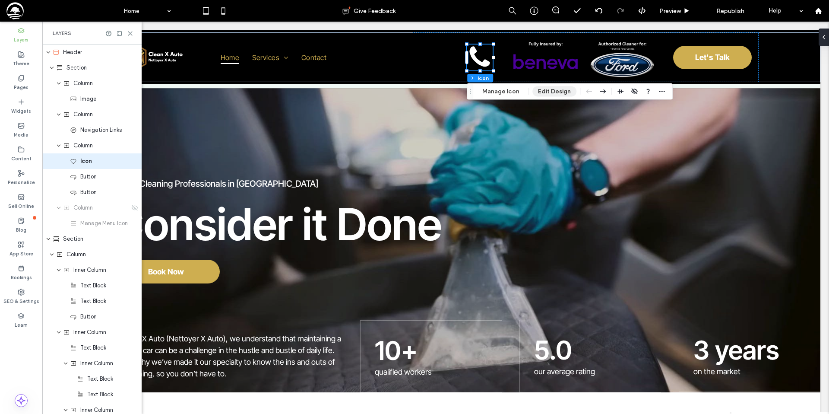
click at [548, 91] on button "Edit Design" at bounding box center [554, 91] width 44 height 10
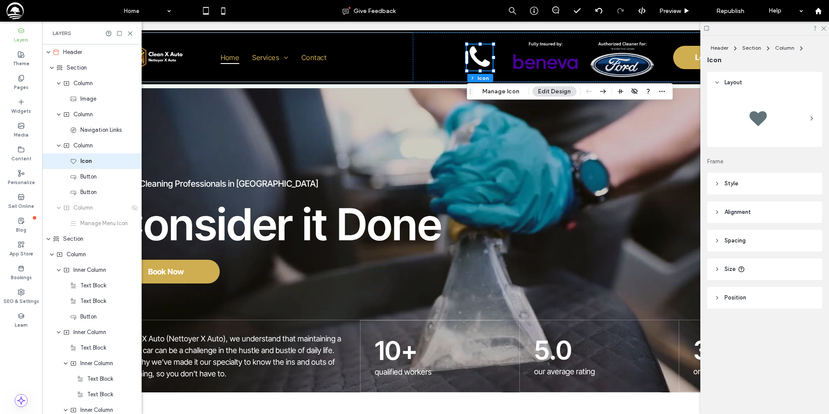
click at [789, 117] on div at bounding box center [764, 118] width 101 height 43
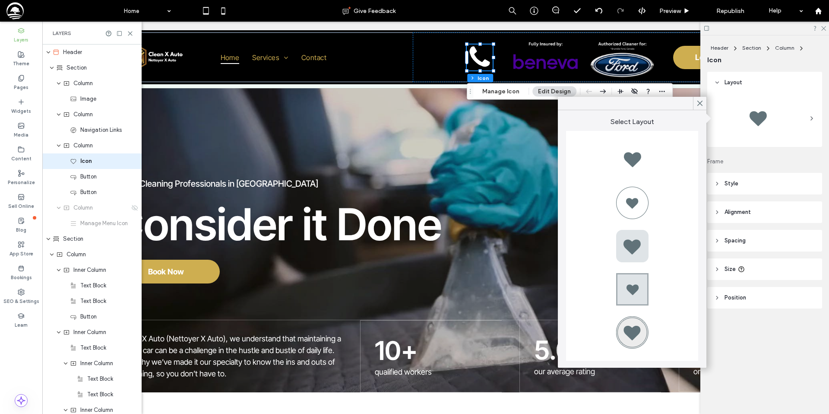
click at [701, 104] on use at bounding box center [700, 103] width 4 height 5
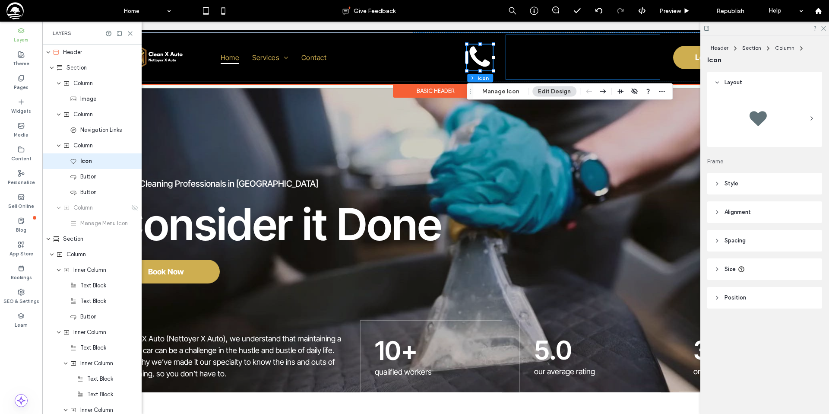
click at [626, 62] on link at bounding box center [583, 57] width 154 height 44
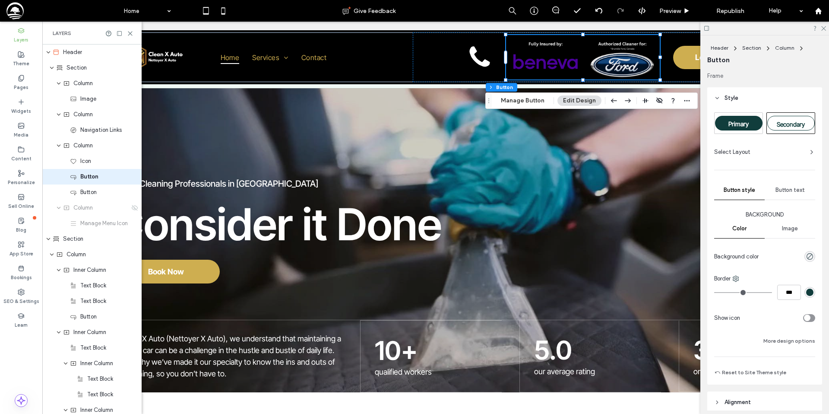
click at [786, 229] on span "Image" at bounding box center [790, 228] width 16 height 7
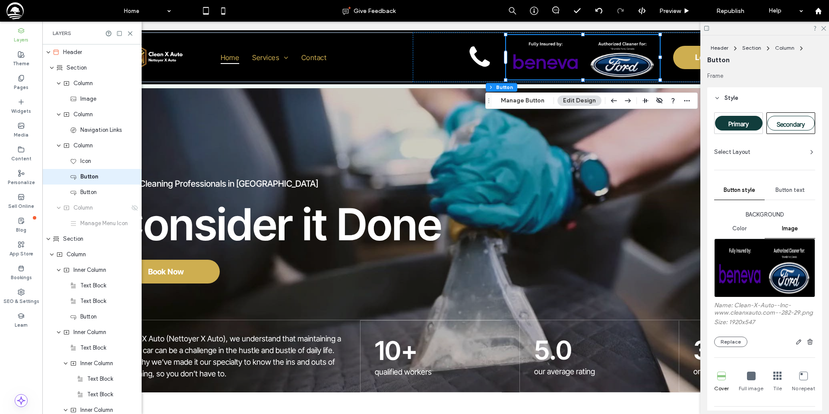
click at [744, 228] on span "Color" at bounding box center [739, 228] width 14 height 7
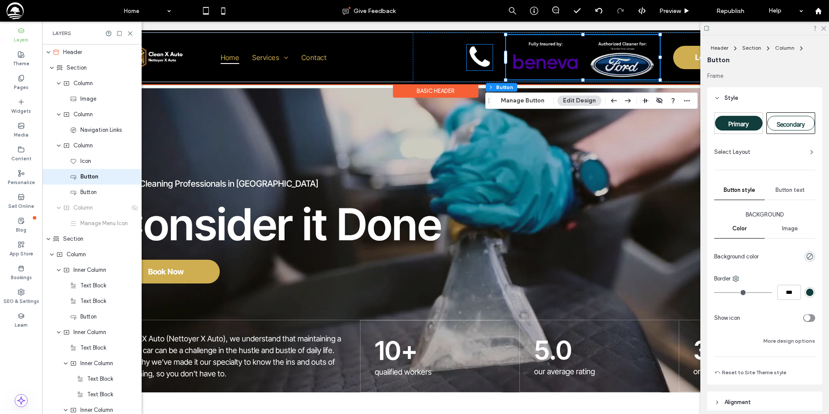
click at [477, 63] on icon at bounding box center [480, 57] width 26 height 26
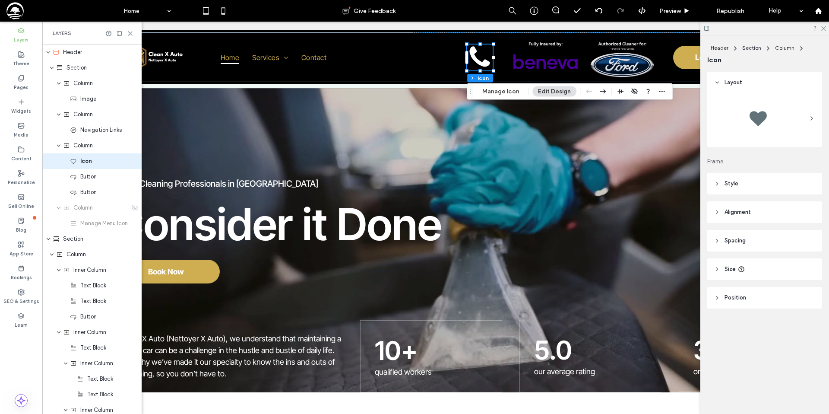
click at [767, 180] on header "Style" at bounding box center [764, 184] width 115 height 22
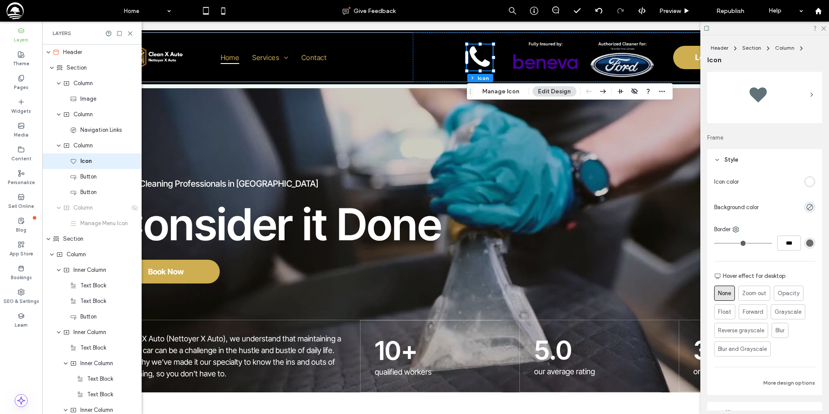
scroll to position [32, 0]
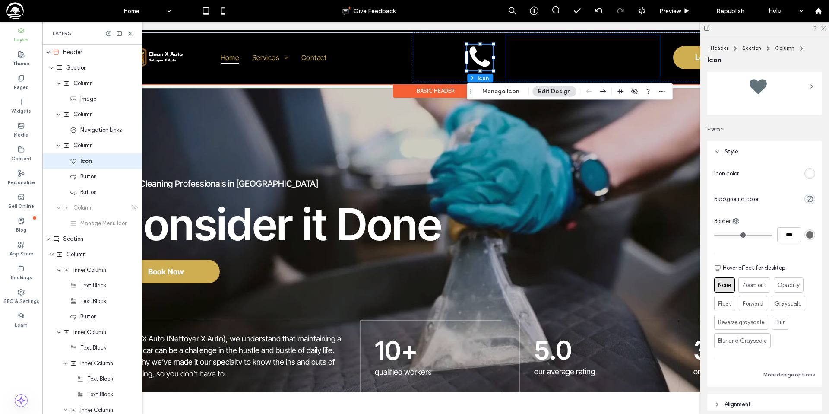
click at [552, 69] on link at bounding box center [583, 57] width 154 height 44
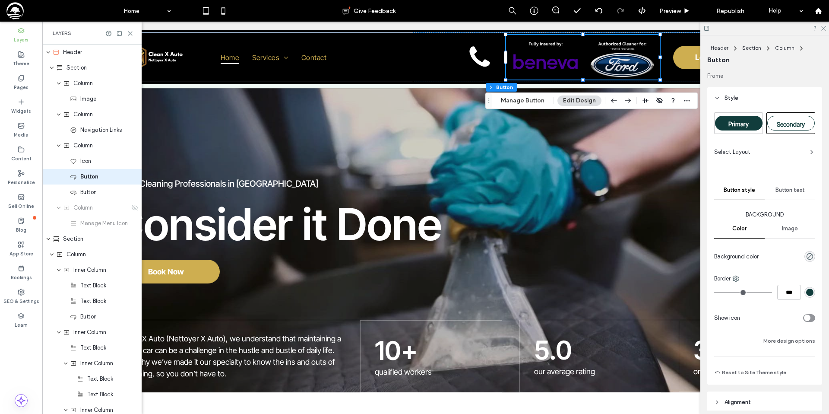
click at [789, 228] on span "Image" at bounding box center [790, 228] width 16 height 7
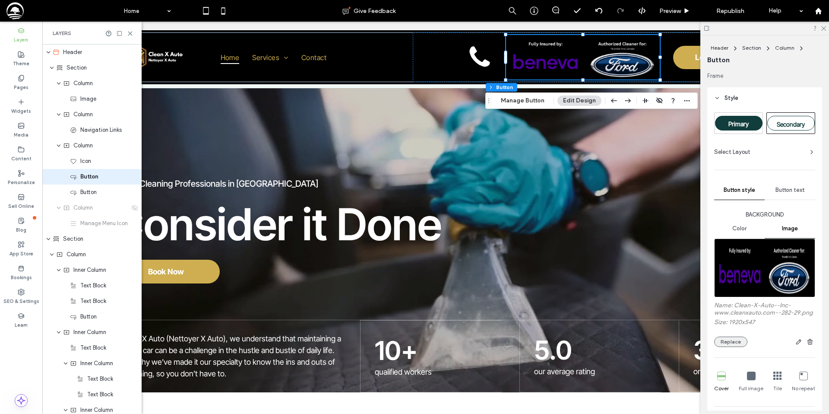
click at [725, 338] on button "Replace" at bounding box center [730, 341] width 33 height 10
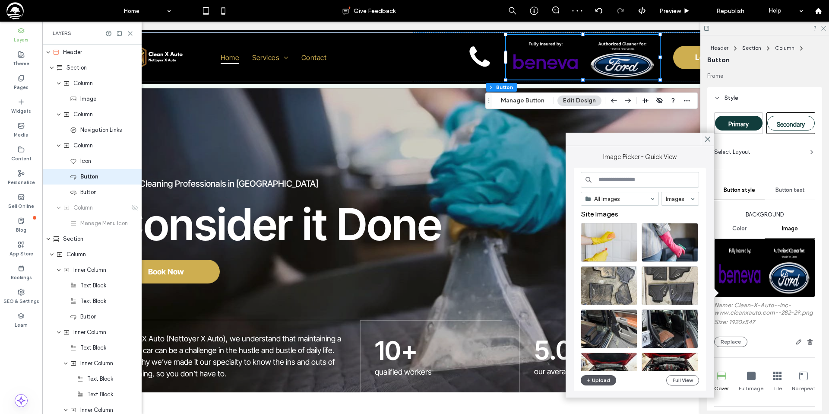
click at [603, 381] on button "Upload" at bounding box center [598, 380] width 35 height 10
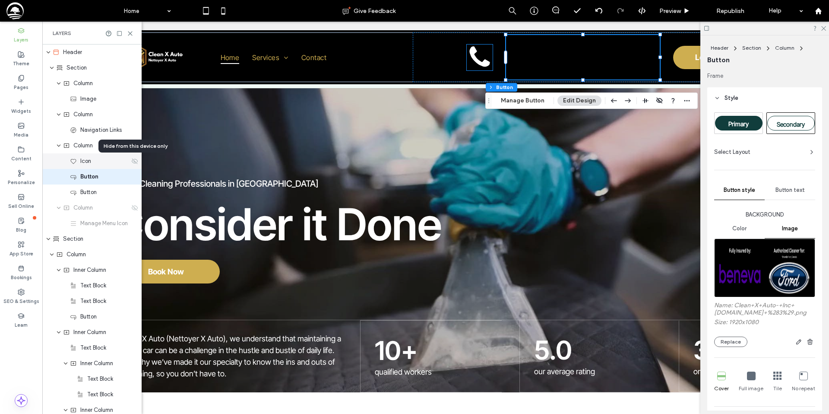
click at [134, 163] on use at bounding box center [135, 161] width 6 height 6
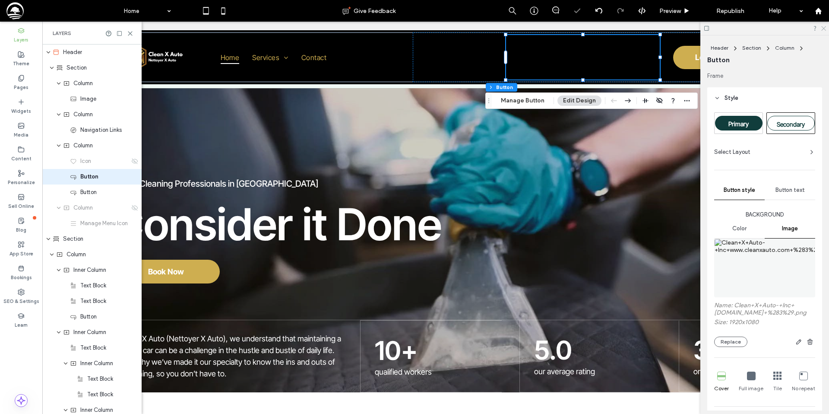
click at [824, 28] on use at bounding box center [823, 28] width 5 height 5
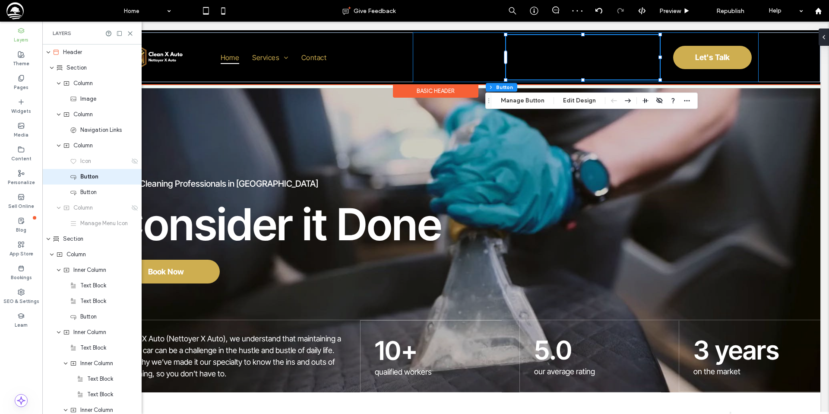
click at [466, 69] on div "Let's Talk" at bounding box center [586, 57] width 346 height 50
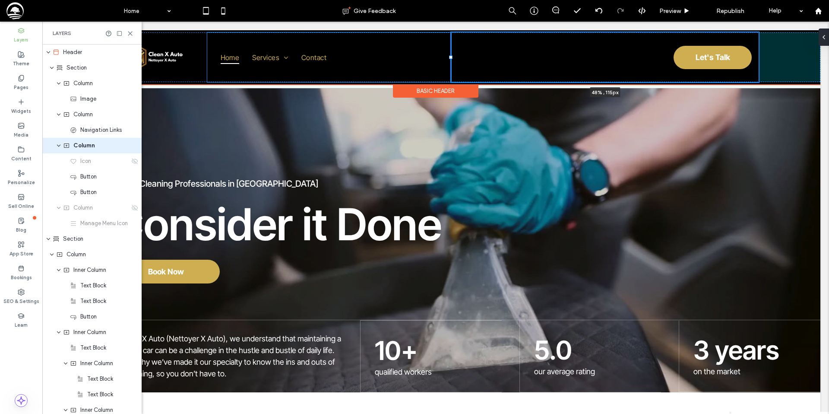
drag, startPoint x: 413, startPoint y: 57, endPoint x: 451, endPoint y: 56, distance: 38.0
click at [451, 56] on div at bounding box center [450, 57] width 3 height 3
type input "**"
type input "*****"
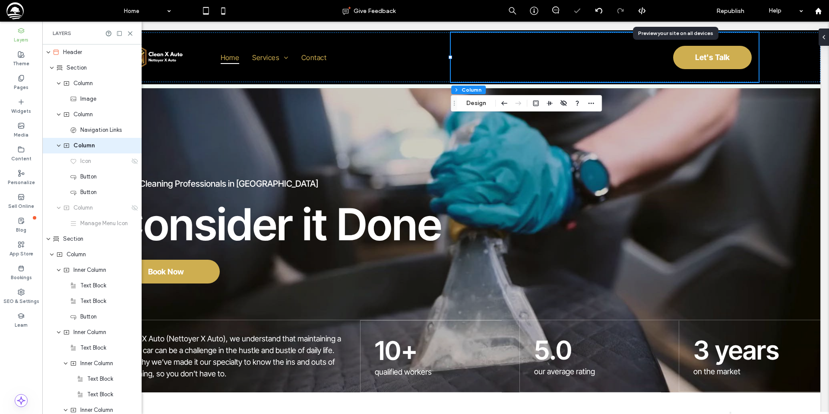
click at [674, 10] on span "Preview" at bounding box center [670, 10] width 22 height 7
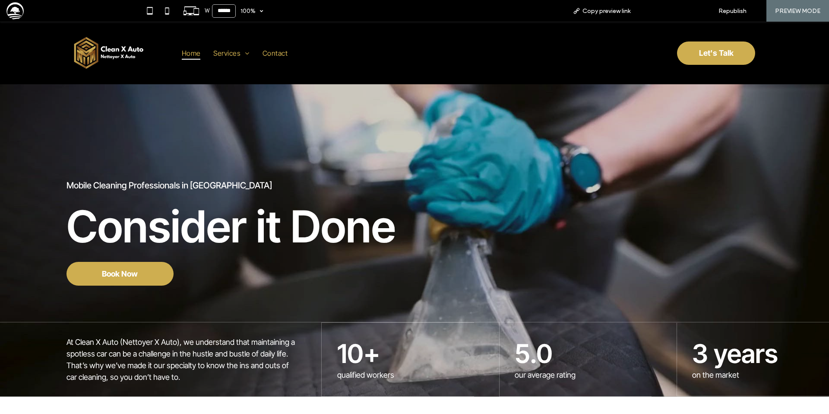
click at [657, 13] on span "Back to editor" at bounding box center [672, 10] width 40 height 7
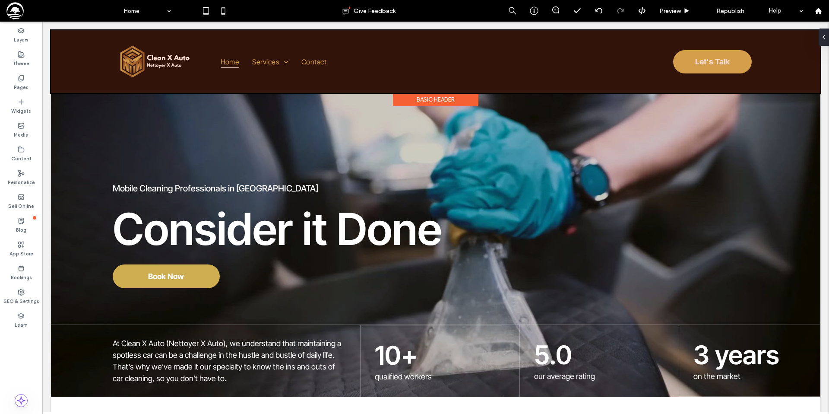
click at [599, 64] on div at bounding box center [435, 61] width 769 height 63
click at [599, 64] on link at bounding box center [585, 61] width 154 height 44
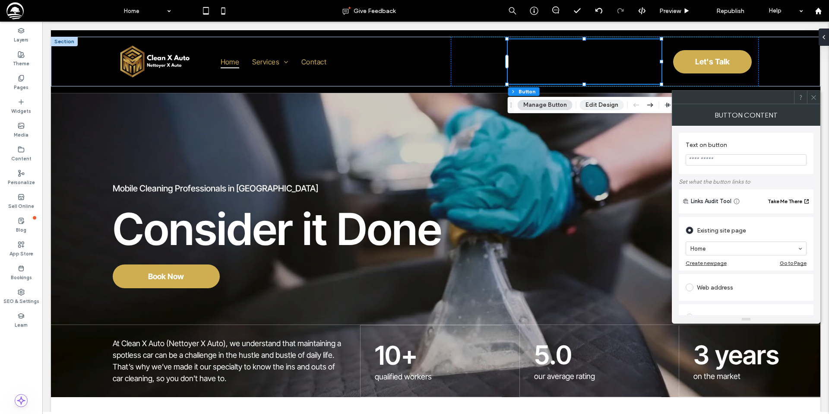
click at [597, 104] on button "Edit Design" at bounding box center [602, 105] width 44 height 10
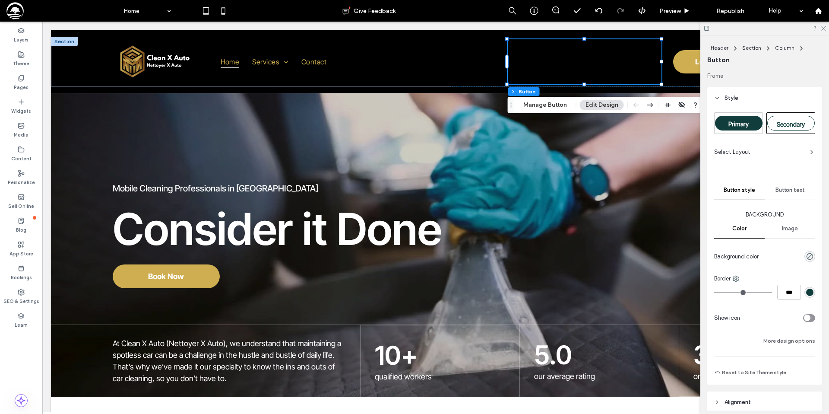
drag, startPoint x: 790, startPoint y: 229, endPoint x: 782, endPoint y: 228, distance: 8.2
click at [791, 229] on span "Image" at bounding box center [790, 228] width 16 height 7
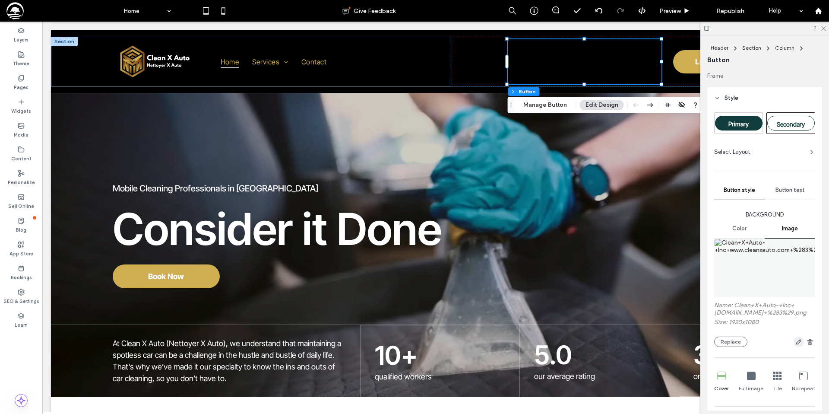
click at [798, 345] on icon "button" at bounding box center [798, 341] width 7 height 7
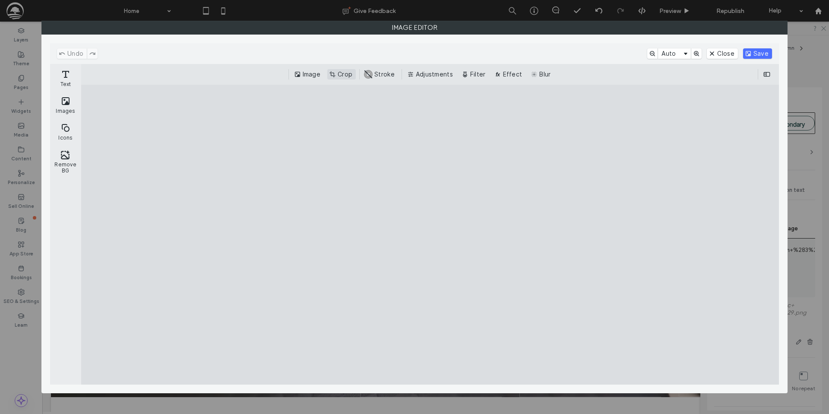
click at [349, 76] on button "Crop" at bounding box center [341, 74] width 28 height 10
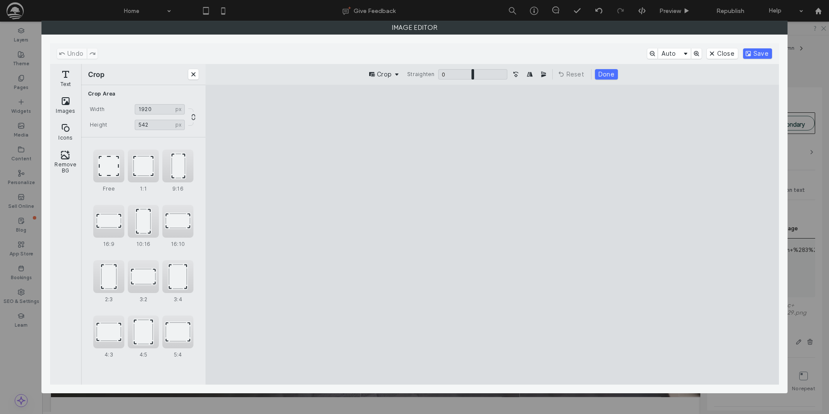
drag, startPoint x: 500, startPoint y: 356, endPoint x: 520, endPoint y: 237, distance: 121.2
click at [492, 234] on cesdk-canvas "Editor canvas" at bounding box center [492, 234] width 0 height 0
type input "***"
drag, startPoint x: 490, startPoint y: 165, endPoint x: 492, endPoint y: 182, distance: 16.5
click at [492, 234] on cesdk-canvas "Editor canvas" at bounding box center [492, 234] width 0 height 0
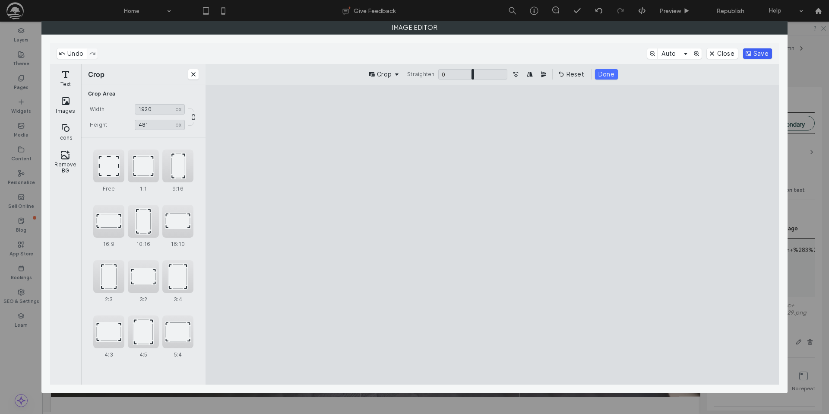
click at [758, 55] on button "Save" at bounding box center [757, 53] width 29 height 10
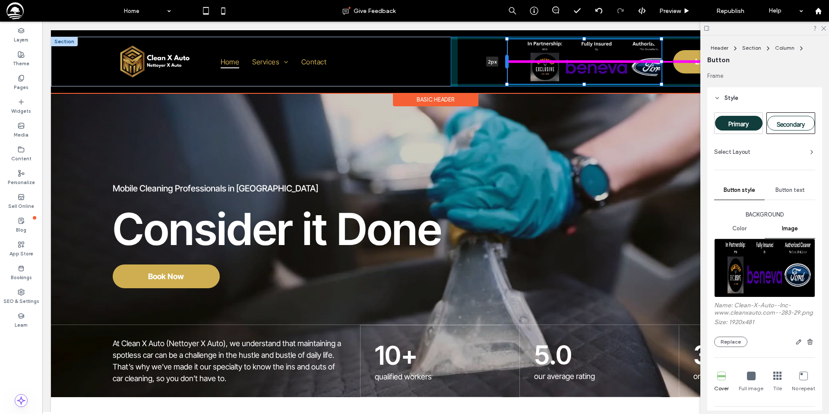
click at [508, 63] on div at bounding box center [506, 62] width 3 height 14
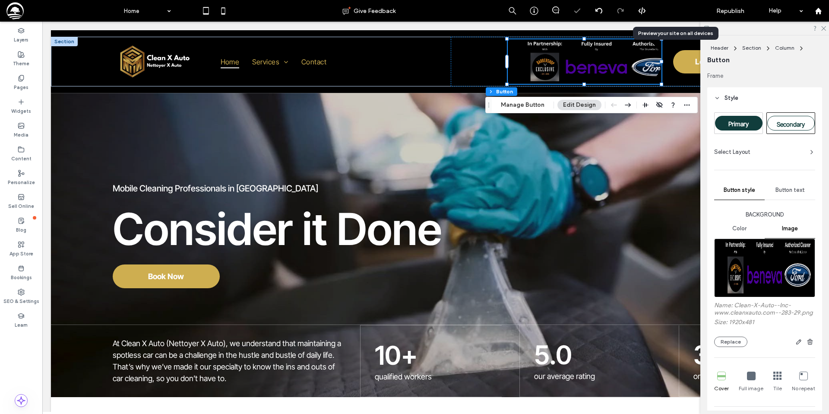
click at [672, 11] on span "Preview" at bounding box center [670, 10] width 22 height 7
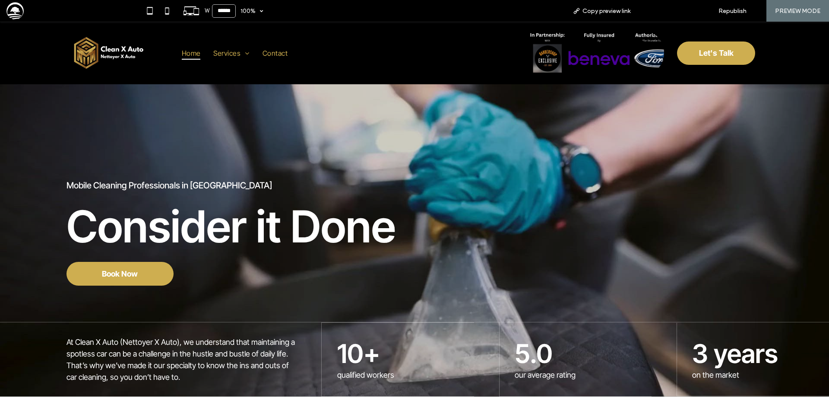
drag, startPoint x: 669, startPoint y: 8, endPoint x: 385, endPoint y: 70, distance: 289.9
click at [669, 8] on span "Back to editor" at bounding box center [672, 10] width 40 height 7
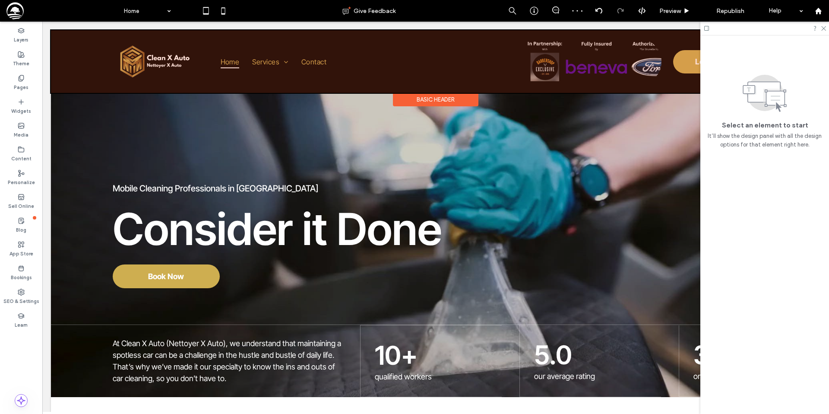
click at [476, 74] on div at bounding box center [435, 61] width 769 height 63
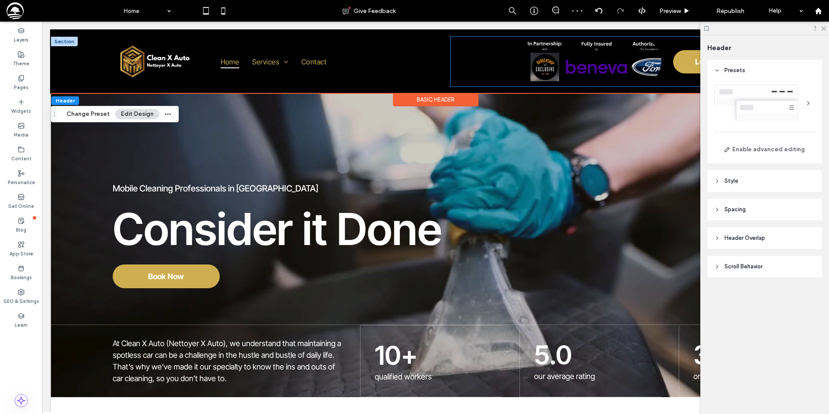
click at [495, 72] on div "Let's Talk" at bounding box center [604, 62] width 307 height 50
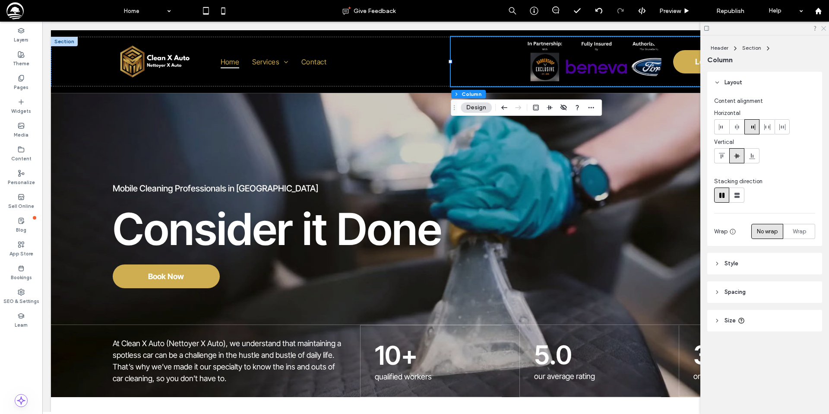
click at [823, 28] on use at bounding box center [823, 28] width 5 height 5
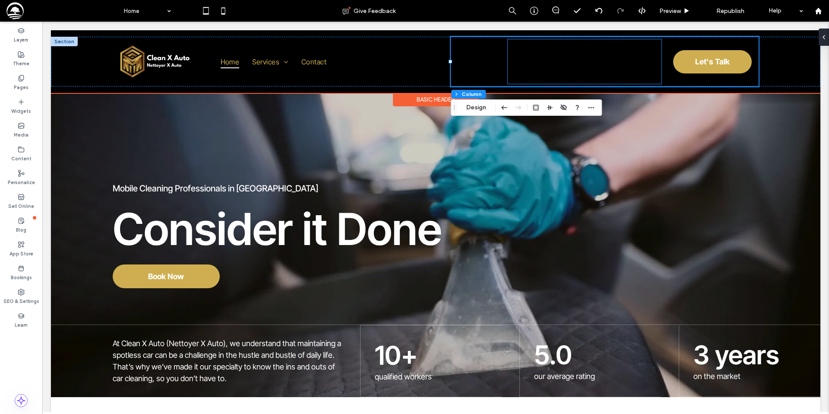
click at [641, 65] on link at bounding box center [585, 61] width 154 height 44
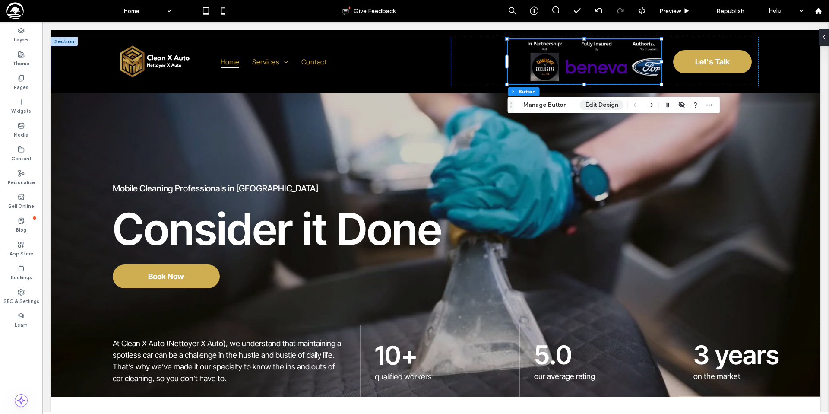
click at [597, 105] on button "Edit Design" at bounding box center [602, 105] width 44 height 10
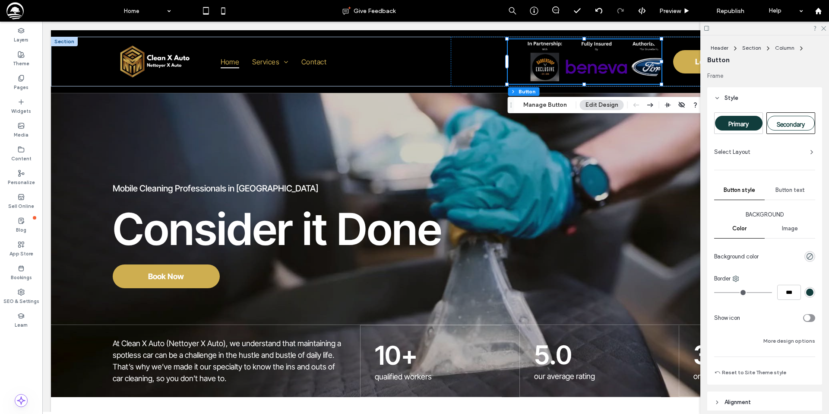
scroll to position [123, 0]
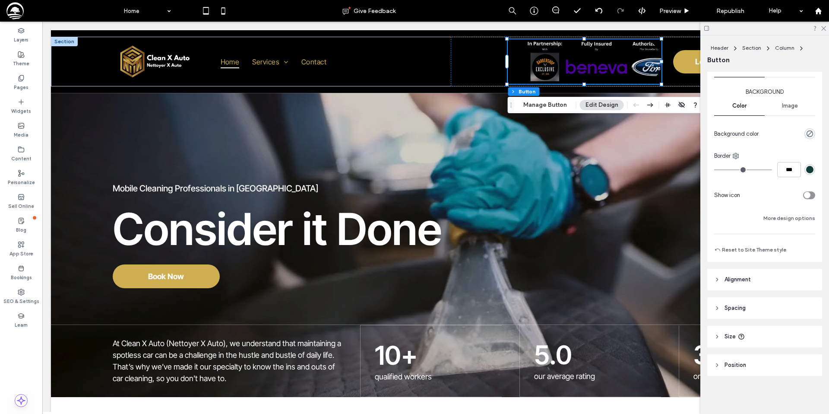
click at [737, 310] on span "Spacing" at bounding box center [734, 307] width 21 height 9
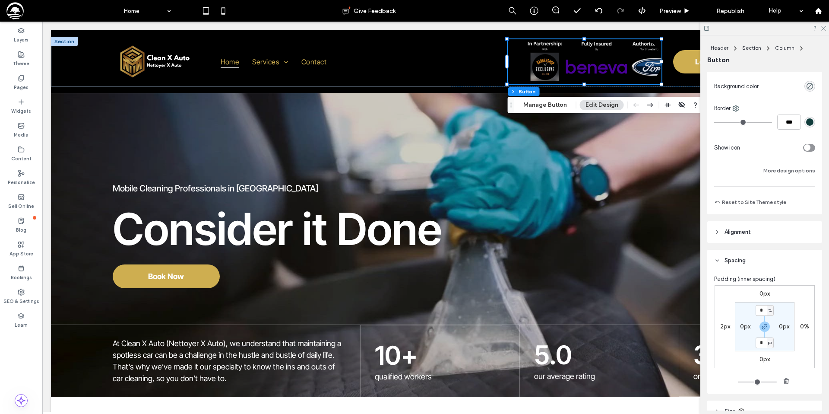
scroll to position [174, 0]
click at [804, 322] on label "0%" at bounding box center [804, 321] width 9 height 7
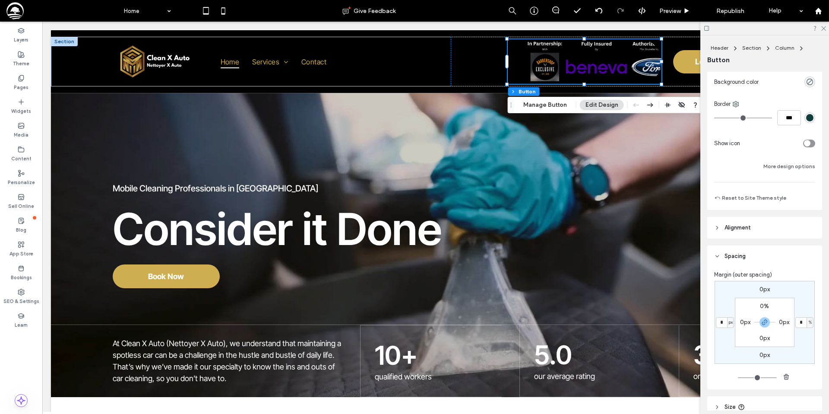
type input "*"
click at [783, 321] on label "0px" at bounding box center [784, 321] width 10 height 7
type input "*"
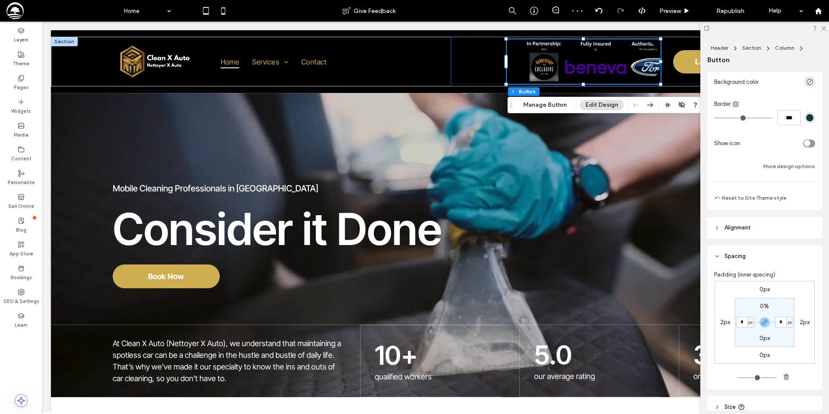
type input "*"
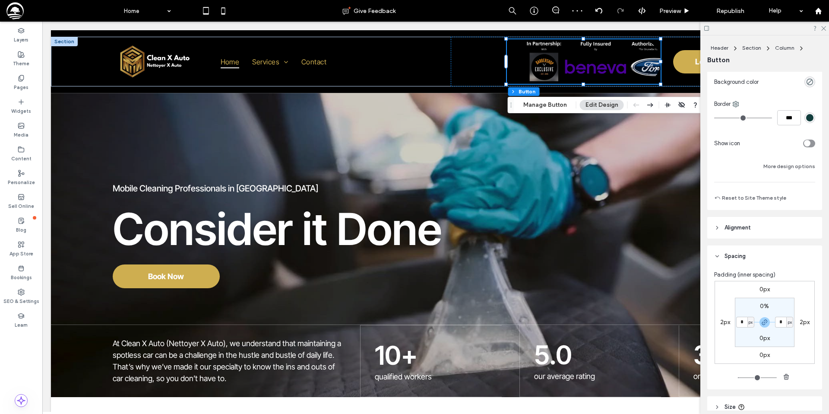
type input "*"
click at [723, 322] on label "2px" at bounding box center [725, 321] width 10 height 7
type input "*"
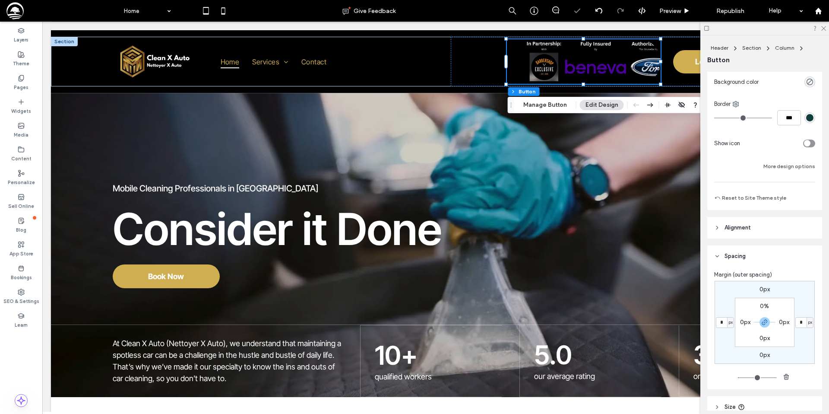
type input "*"
drag, startPoint x: 823, startPoint y: 26, endPoint x: 828, endPoint y: 21, distance: 7.4
click at [828, 21] on div "Home Give Feedback Preview Republish Help Design Panel Site Comments Team & Cli…" at bounding box center [414, 207] width 829 height 414
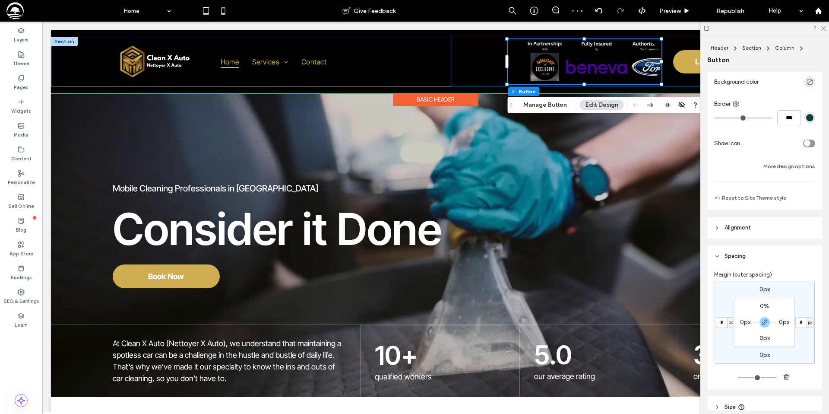
click at [485, 56] on div "Let's Talk" at bounding box center [604, 62] width 307 height 50
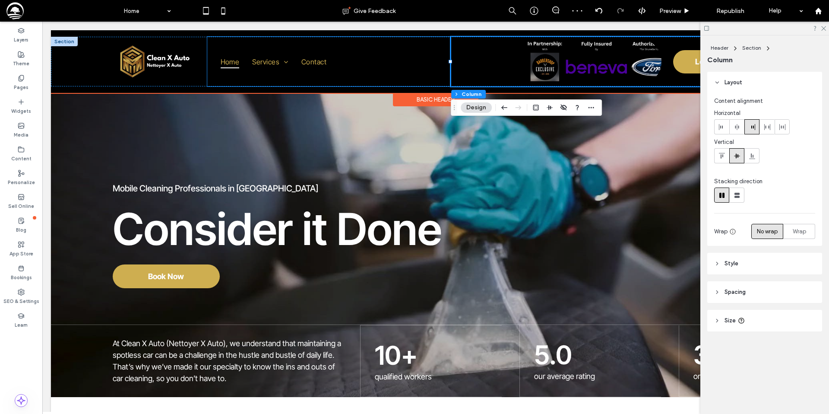
click at [437, 66] on div "Home Services Auto Residential Contact" at bounding box center [329, 62] width 244 height 50
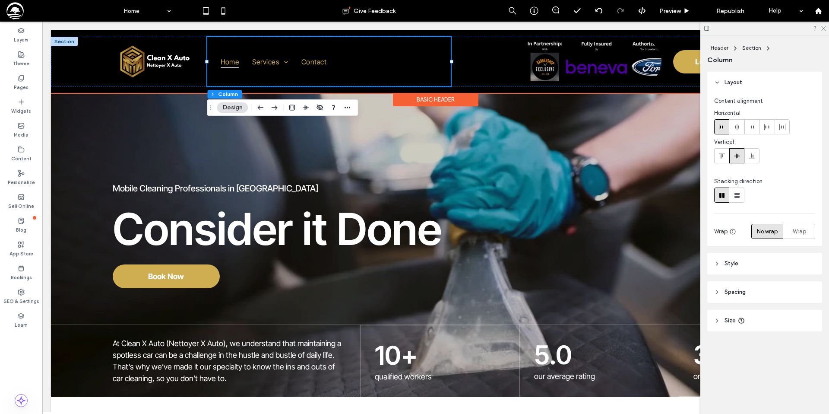
click at [360, 66] on div "Home Services Auto Residential Contact" at bounding box center [329, 62] width 244 height 50
click at [345, 66] on ul "Home Services Auto Residential Contact" at bounding box center [286, 61] width 144 height 44
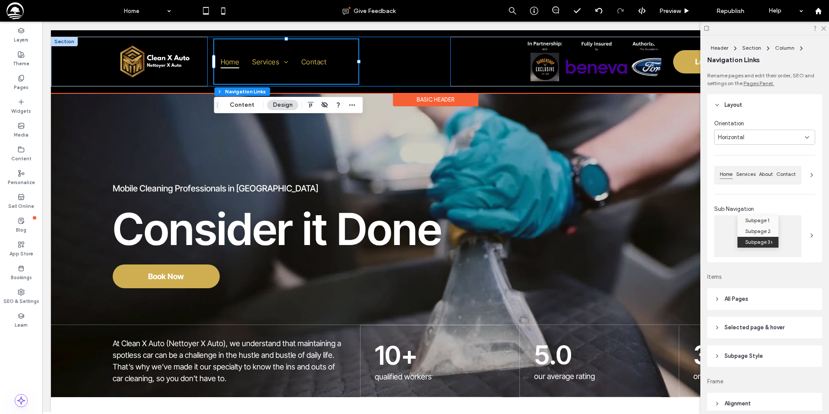
click at [392, 66] on div "Home Services Auto Residential Contact" at bounding box center [329, 62] width 244 height 50
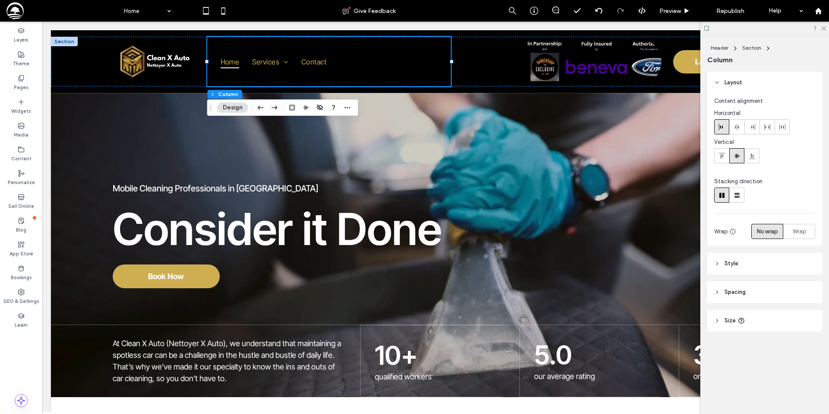
click at [746, 290] on header "Spacing" at bounding box center [764, 292] width 115 height 22
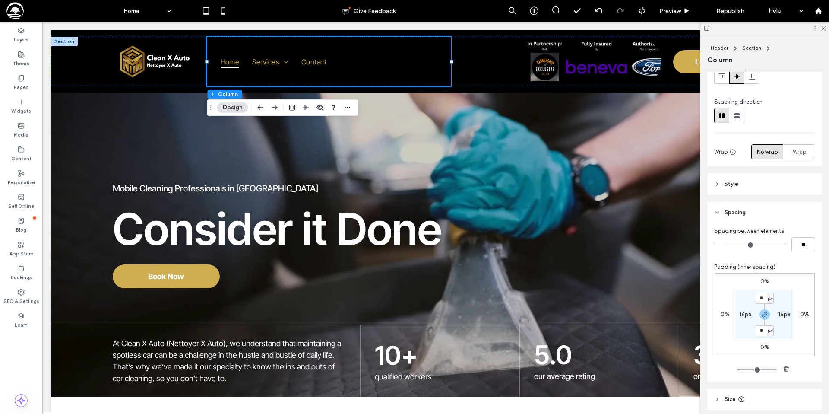
scroll to position [98, 0]
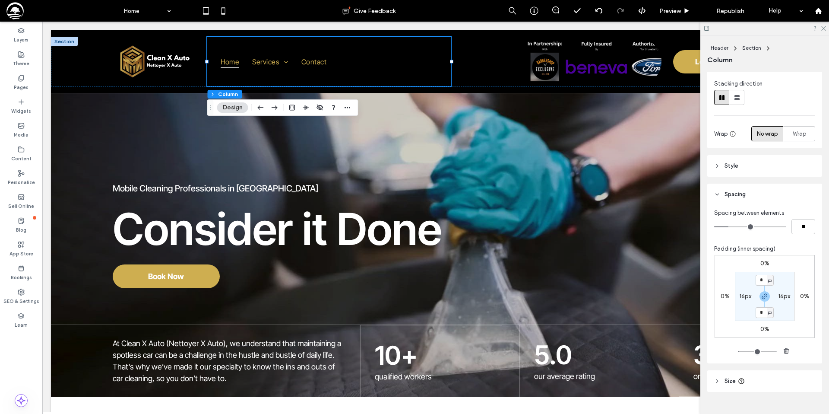
click at [783, 297] on label "16px" at bounding box center [784, 295] width 12 height 7
type input "**"
type input "*"
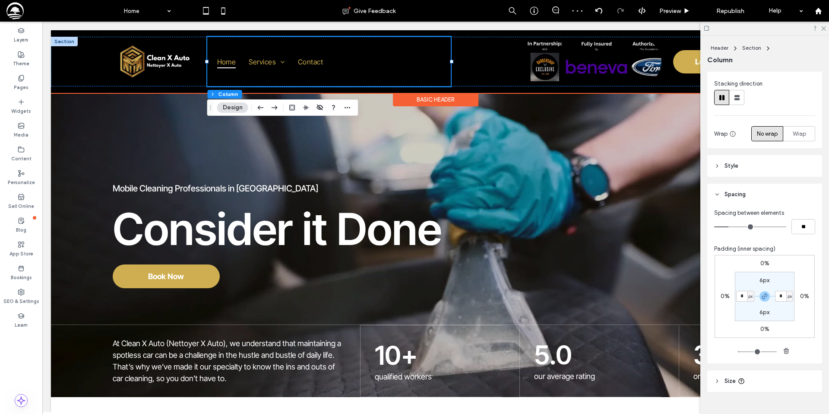
click at [428, 54] on div "Home Services Auto Residential Contact" at bounding box center [329, 62] width 244 height 50
click at [457, 57] on div "Let's Talk" at bounding box center [604, 62] width 307 height 50
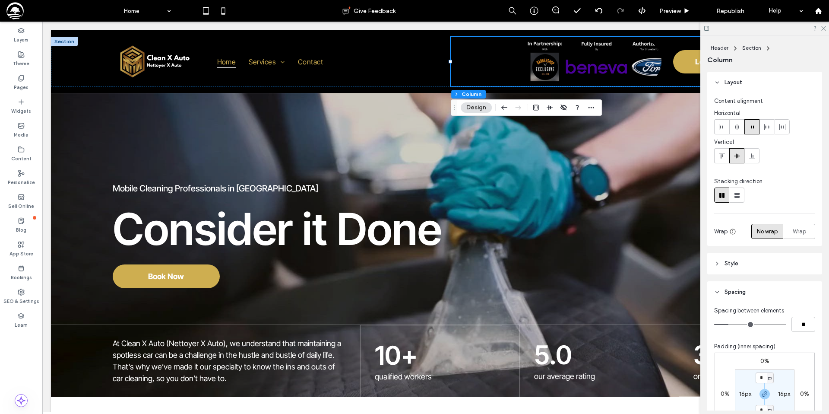
scroll to position [114, 0]
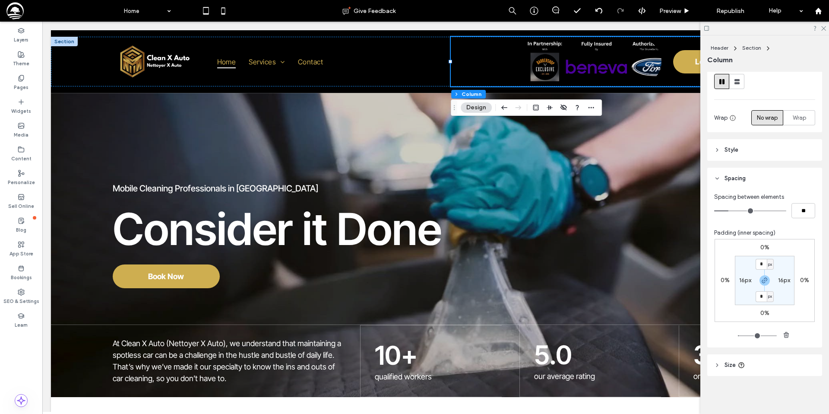
click at [780, 280] on label "16px" at bounding box center [784, 279] width 12 height 7
type input "**"
type input "*"
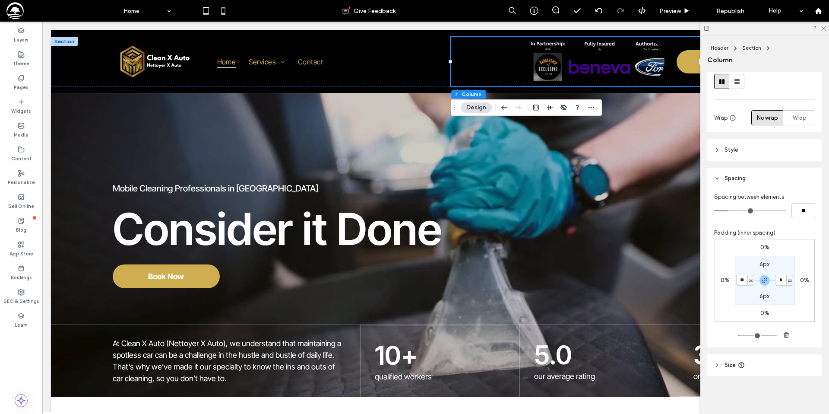
type input "**"
type input "*"
type input "**"
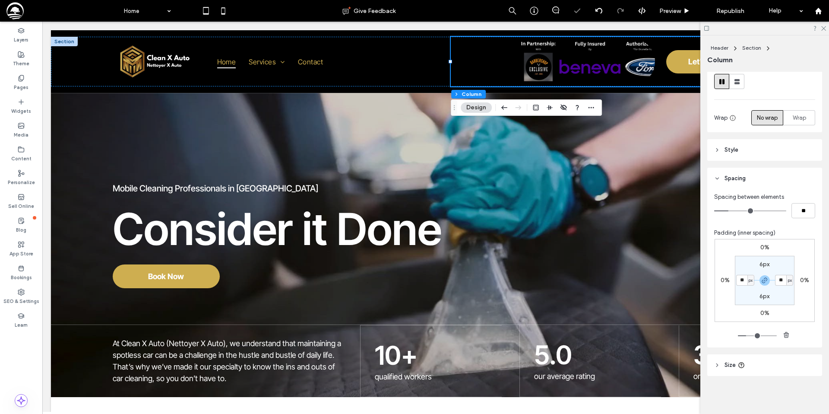
type input "**"
type input "*"
type input "***"
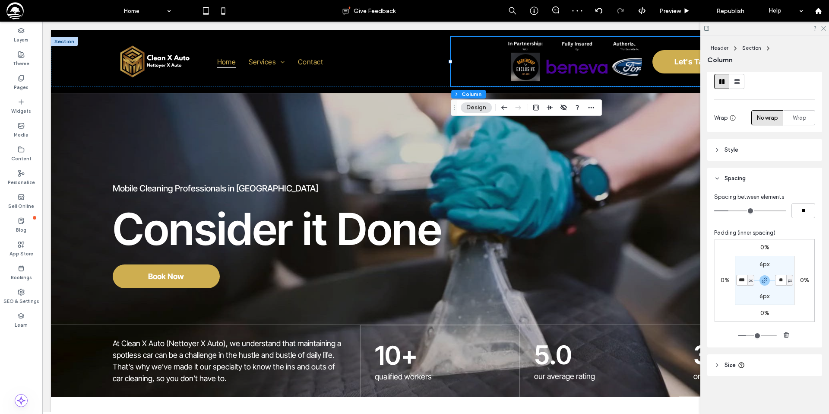
type input "***"
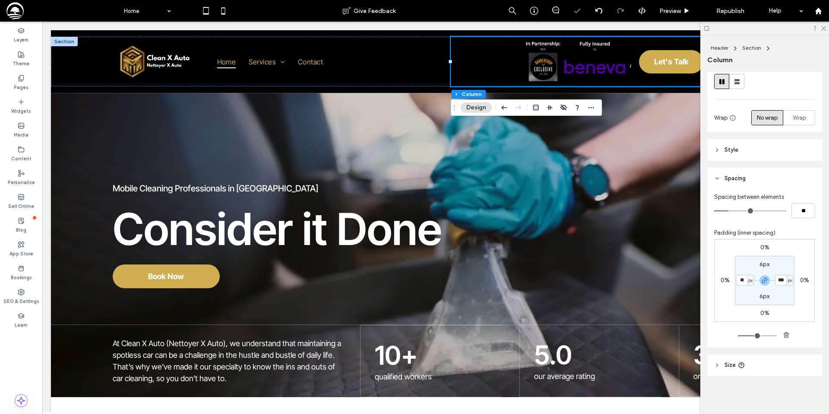
type input "*"
type input "**"
click at [823, 28] on icon at bounding box center [823, 28] width 6 height 6
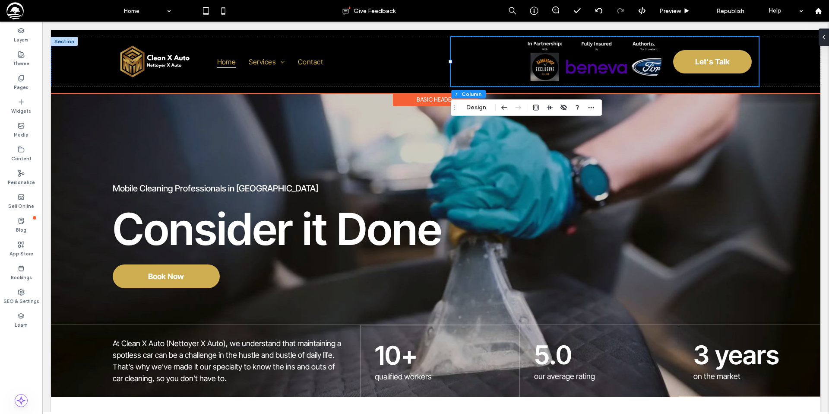
click at [755, 81] on div "Let's Talk" at bounding box center [604, 62] width 307 height 50
click at [780, 62] on div "Home Services Auto Residential Contact Let's Talk" at bounding box center [435, 62] width 769 height 50
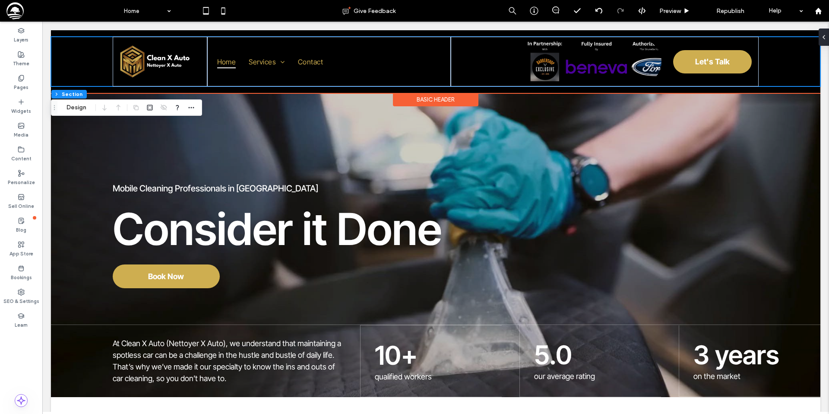
click at [420, 96] on div "Basic Header" at bounding box center [435, 99] width 85 height 13
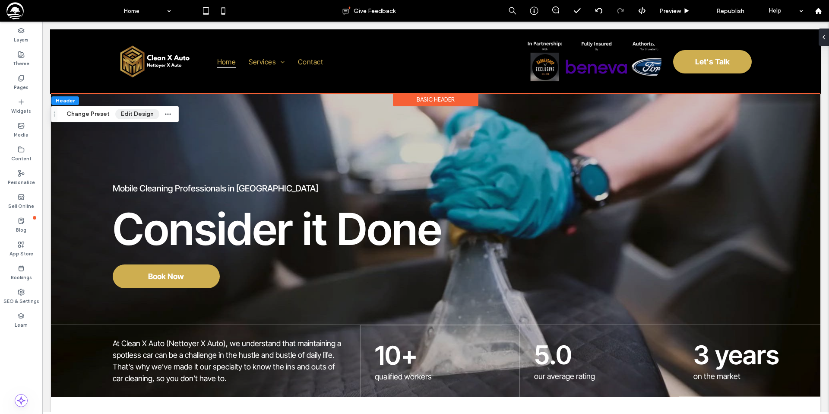
click at [135, 117] on button "Edit Design" at bounding box center [137, 114] width 44 height 10
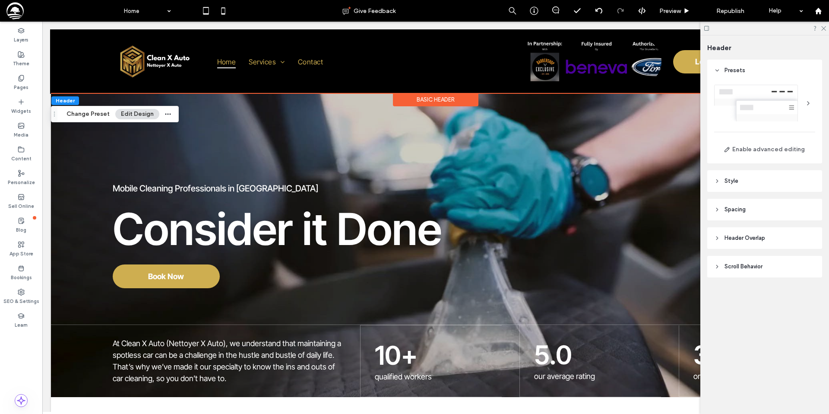
click at [763, 181] on header "Style" at bounding box center [764, 181] width 115 height 22
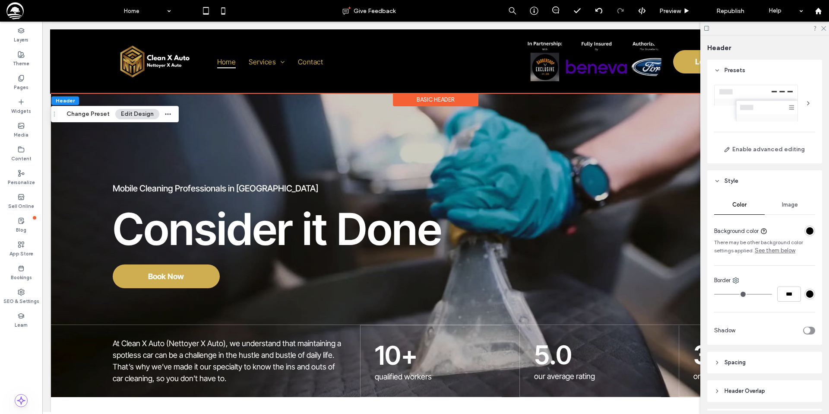
click at [761, 182] on header "Style" at bounding box center [764, 181] width 115 height 22
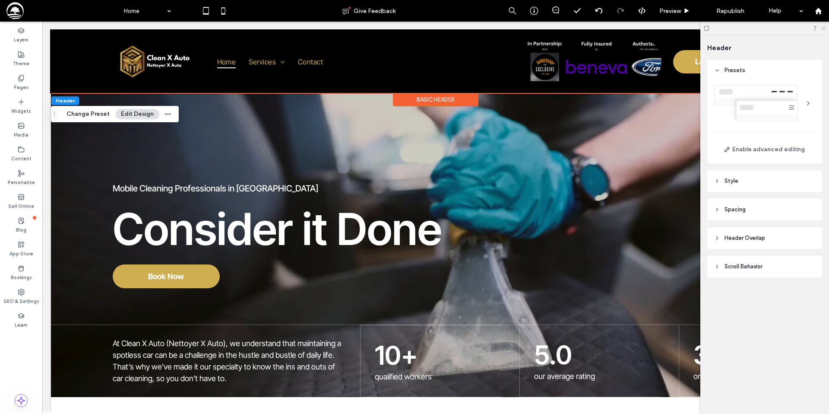
click at [822, 29] on icon at bounding box center [823, 28] width 6 height 6
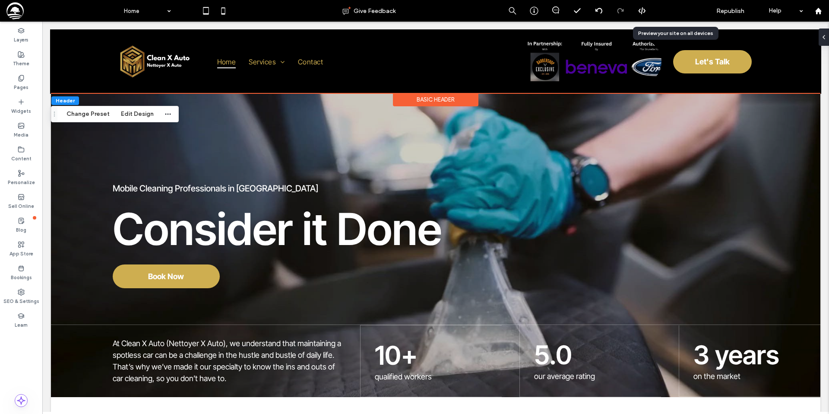
click at [660, 13] on span "Preview" at bounding box center [670, 10] width 22 height 7
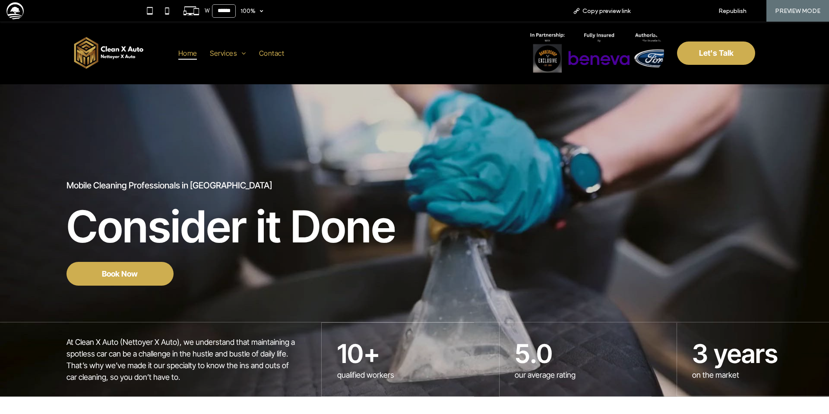
click at [654, 11] on span "Back to editor" at bounding box center [672, 10] width 40 height 7
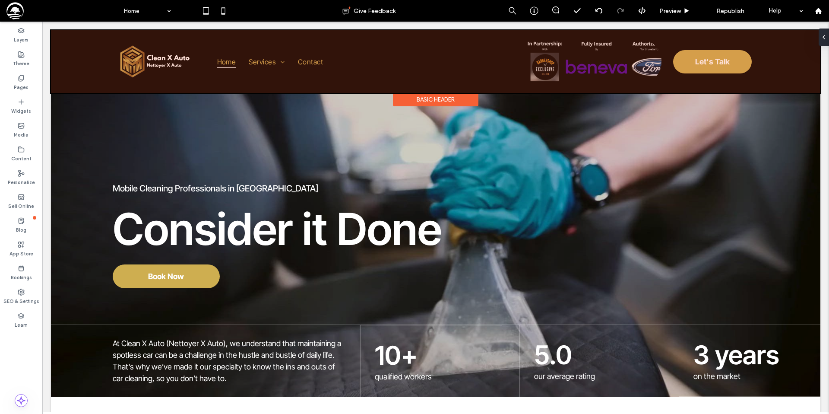
click at [483, 68] on div at bounding box center [435, 61] width 769 height 63
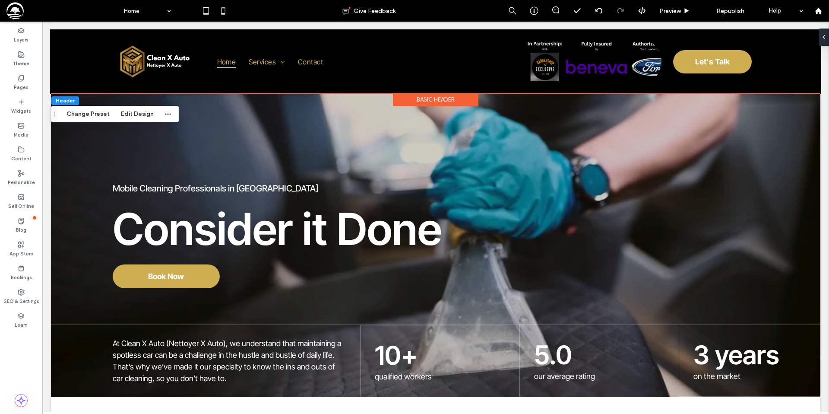
click at [451, 103] on div "Basic Header" at bounding box center [435, 99] width 85 height 13
click at [131, 115] on button "Edit Design" at bounding box center [137, 114] width 44 height 10
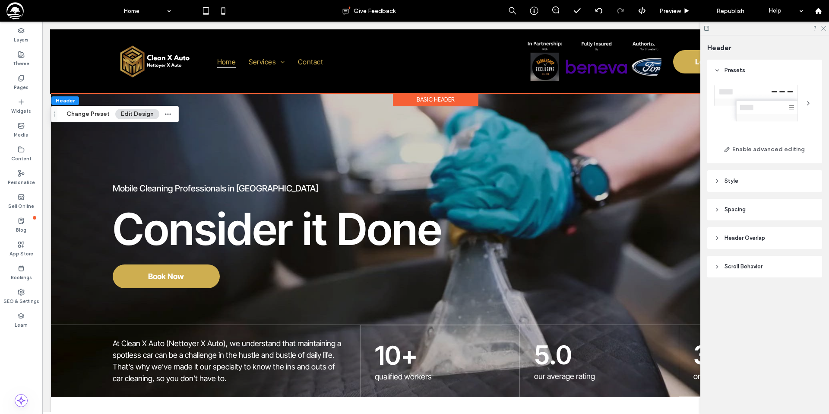
click at [751, 182] on header "Style" at bounding box center [764, 181] width 115 height 22
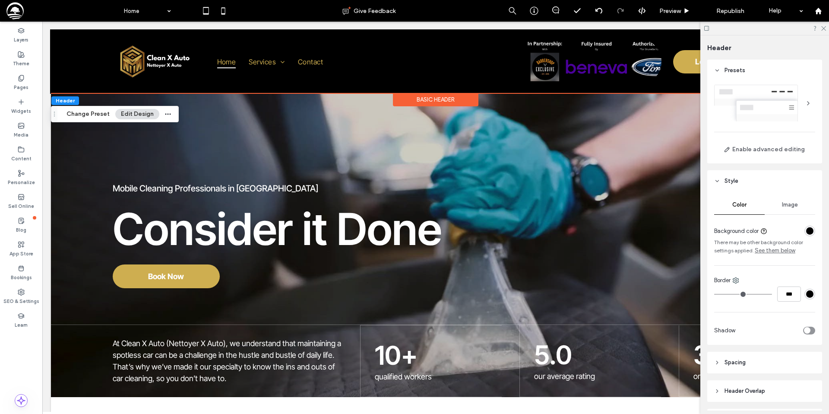
click at [812, 230] on div "rgba(0, 0, 0, 1)" at bounding box center [809, 230] width 7 height 7
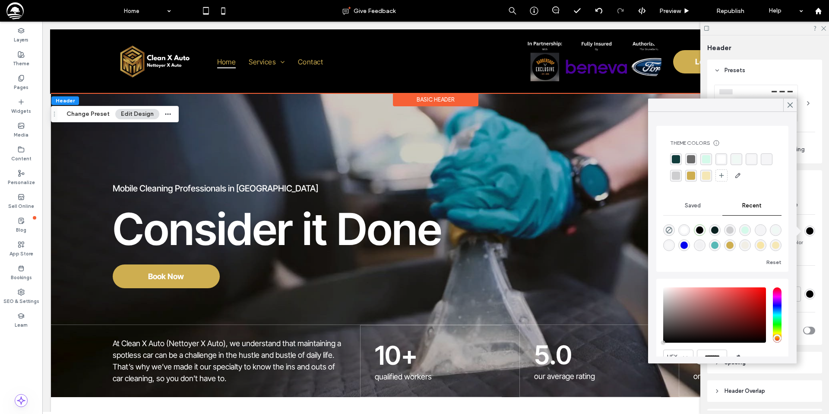
click at [744, 229] on div "rgba(212, 250, 234, 1)" at bounding box center [744, 229] width 7 height 7
type input "*******"
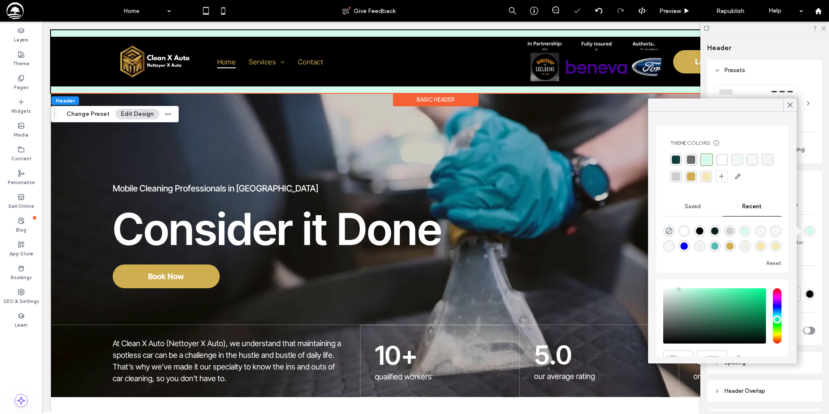
click at [676, 159] on div "rgba(17, 61, 60, 1)" at bounding box center [676, 159] width 8 height 8
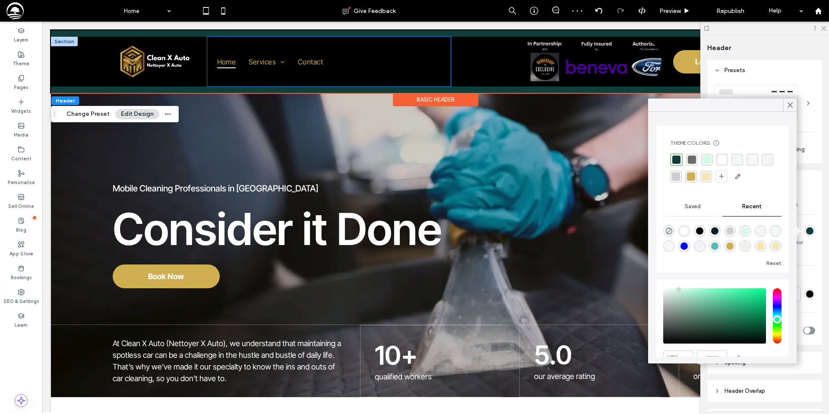
click at [400, 71] on div "Home Services Auto Residential Contact" at bounding box center [329, 62] width 244 height 50
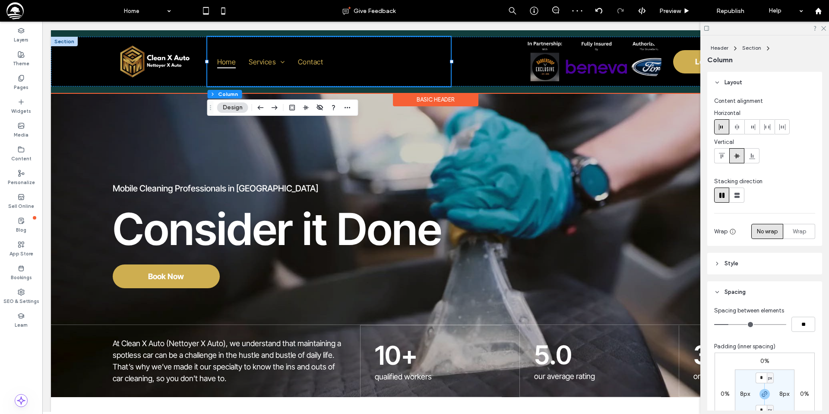
click at [63, 41] on div at bounding box center [64, 41] width 27 height 9
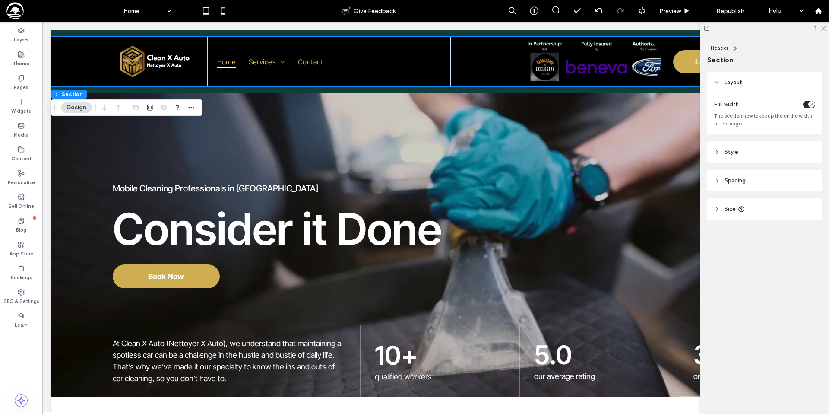
click at [761, 150] on header "Style" at bounding box center [764, 152] width 115 height 22
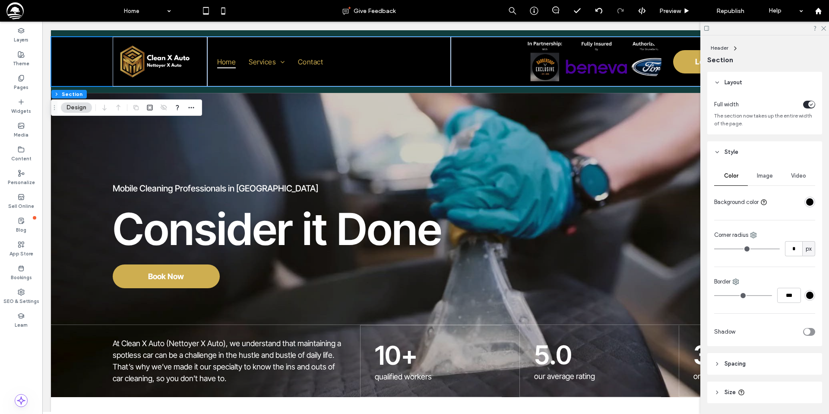
click at [809, 203] on div "rgba(0, 0, 0, 1)" at bounding box center [809, 201] width 7 height 7
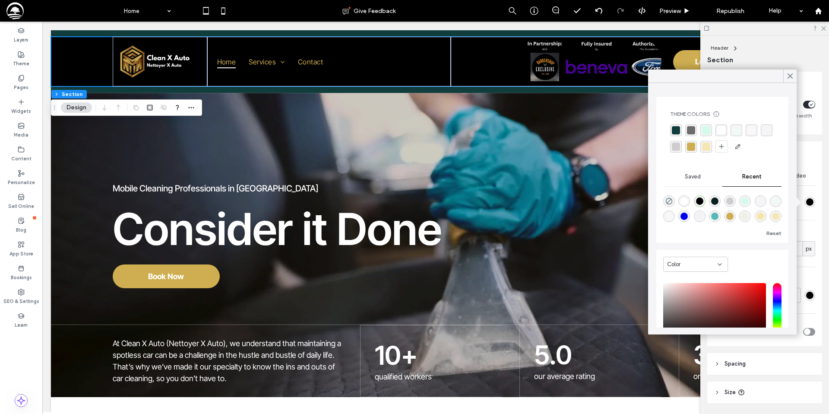
click at [729, 217] on div "rgba(206, 174, 80, 1)" at bounding box center [729, 215] width 7 height 7
type input "*******"
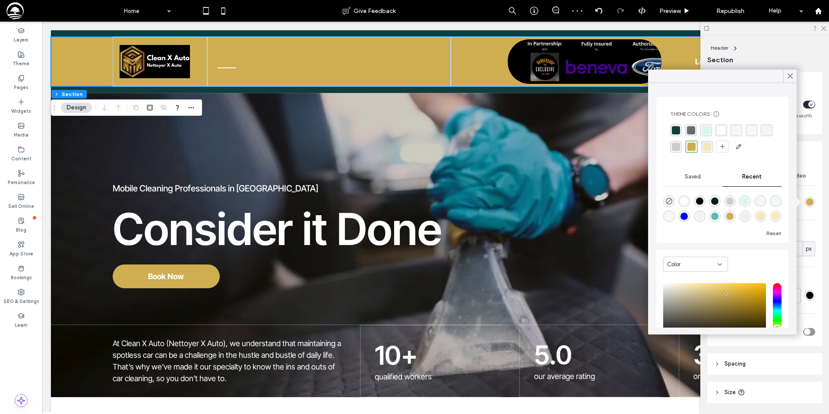
click at [786, 78] on icon at bounding box center [790, 76] width 8 height 8
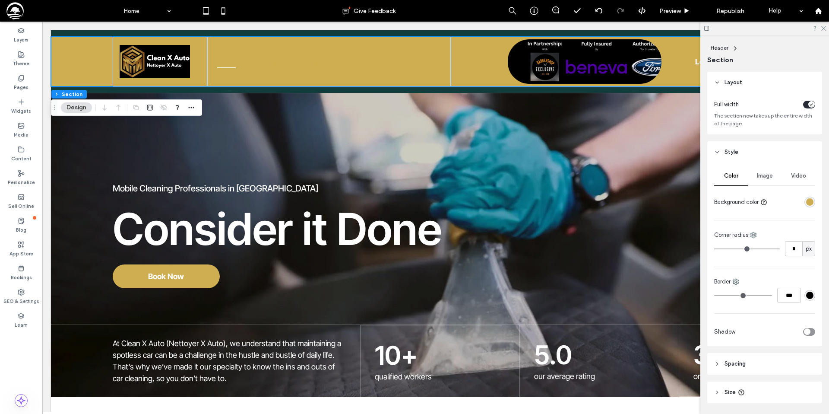
click at [729, 82] on span "Layout" at bounding box center [733, 82] width 18 height 9
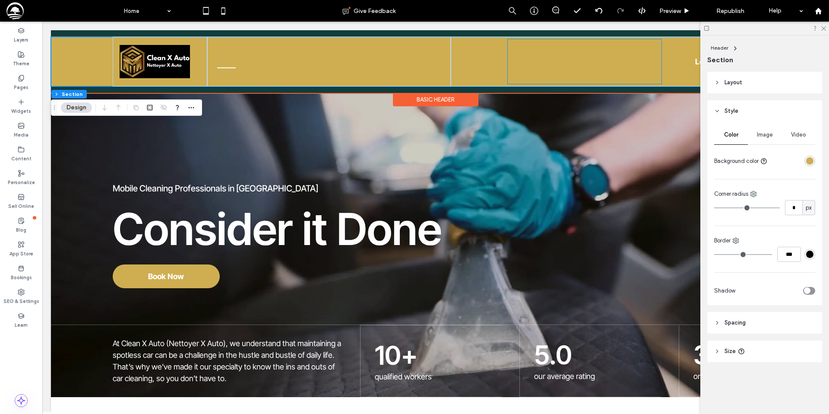
click at [575, 70] on link at bounding box center [585, 61] width 154 height 44
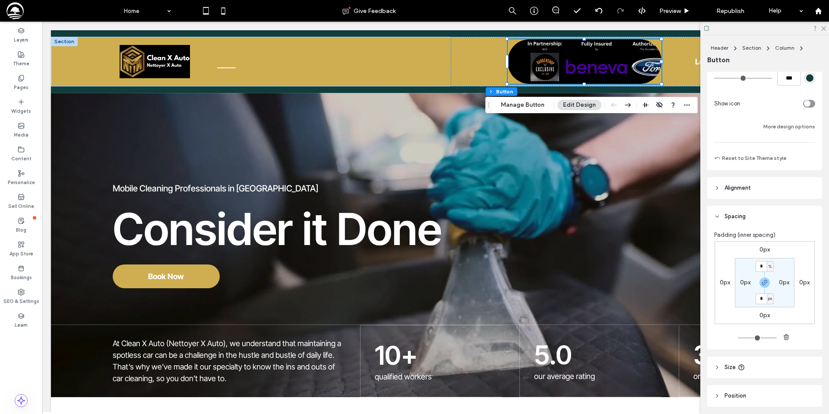
scroll to position [245, 0]
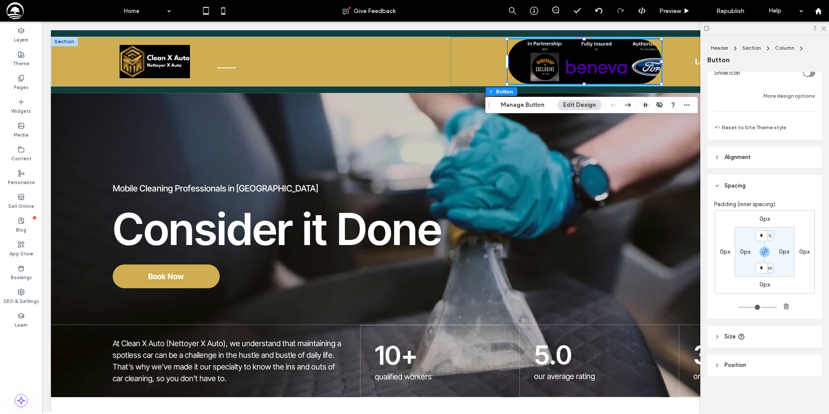
click at [760, 335] on header "Size" at bounding box center [764, 336] width 115 height 22
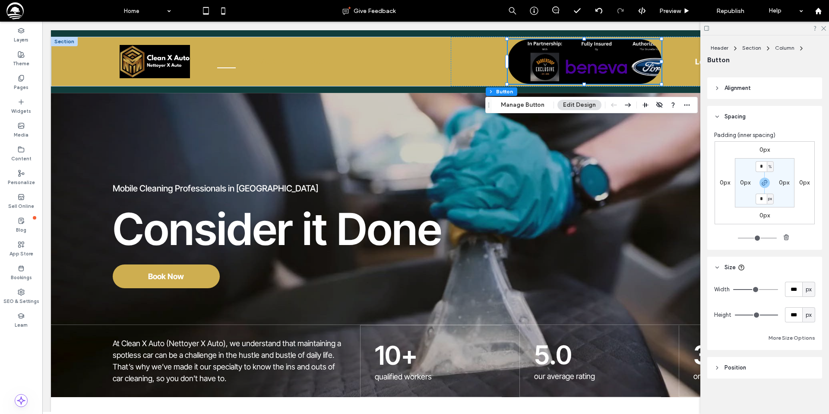
scroll to position [316, 0]
type input "***"
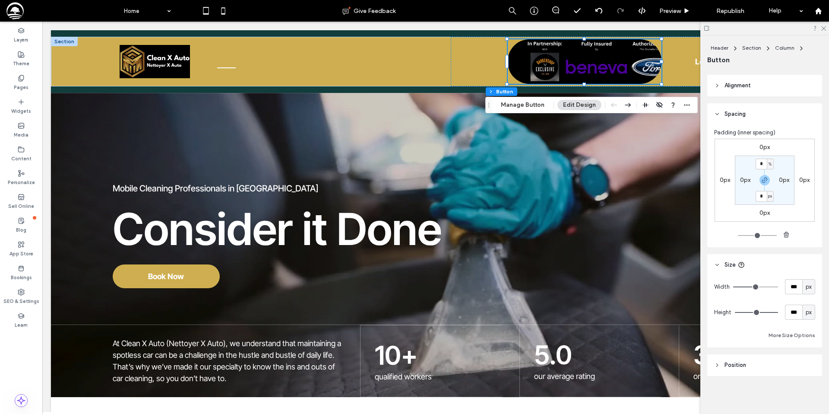
type input "***"
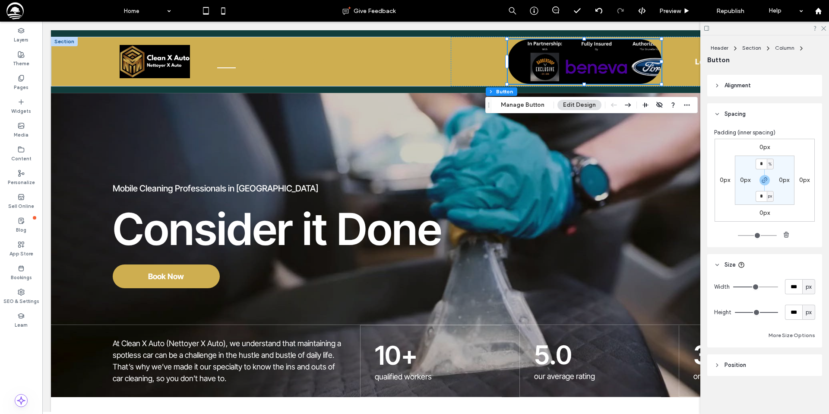
type input "***"
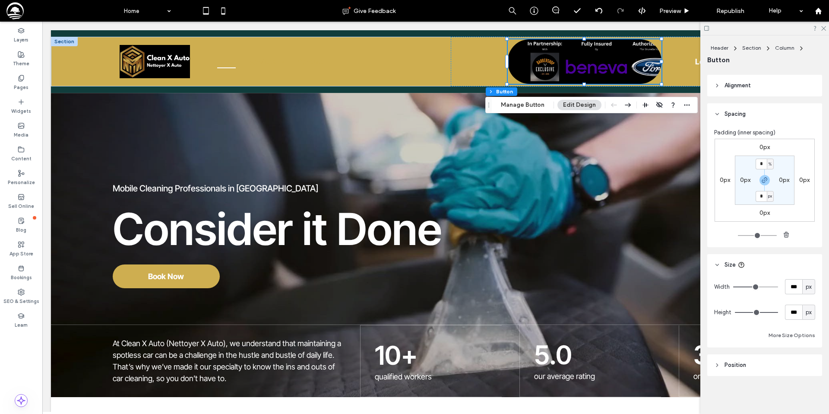
type input "***"
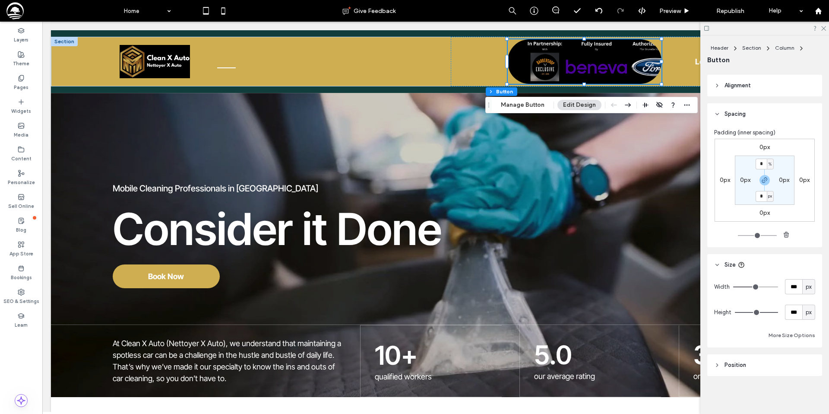
type input "***"
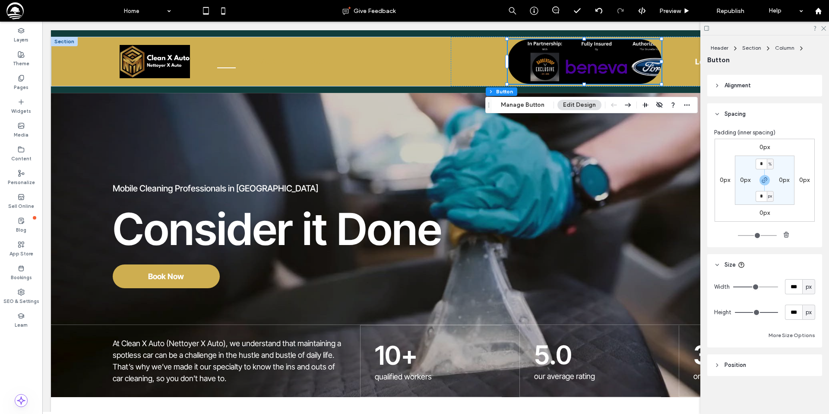
type input "***"
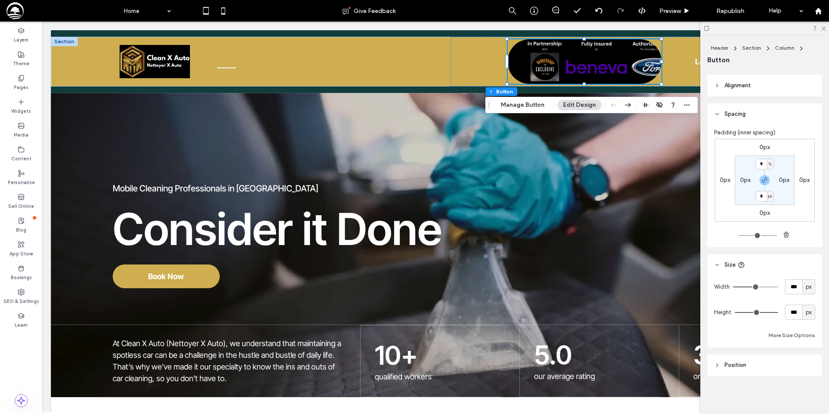
type input "***"
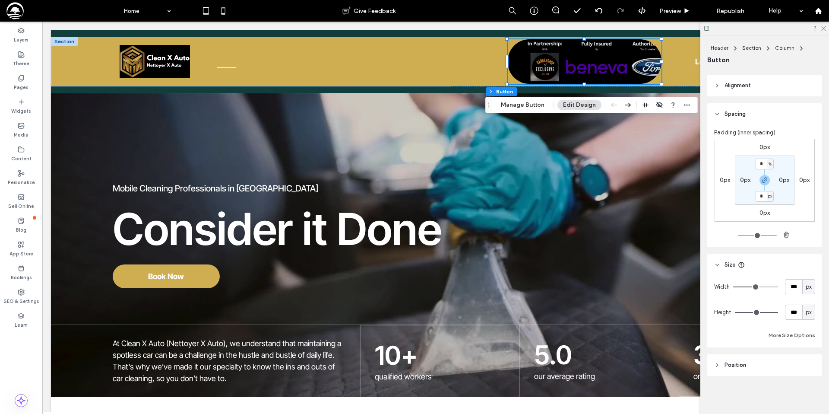
type input "***"
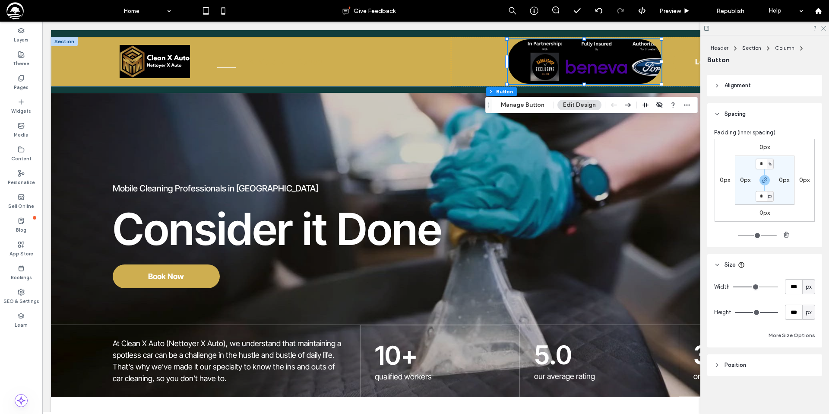
type input "***"
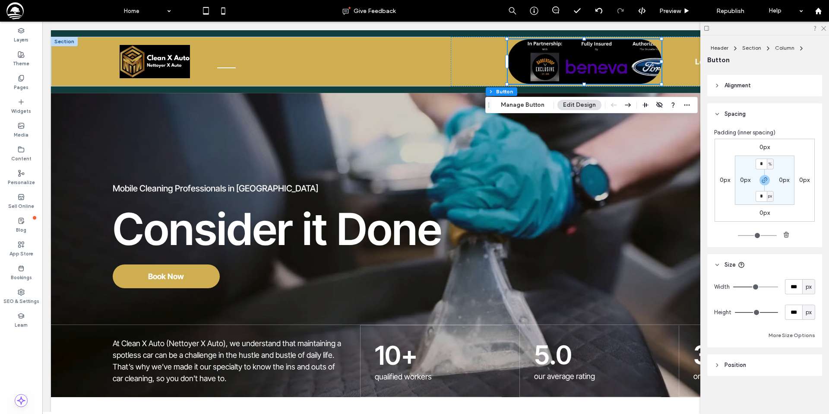
type input "***"
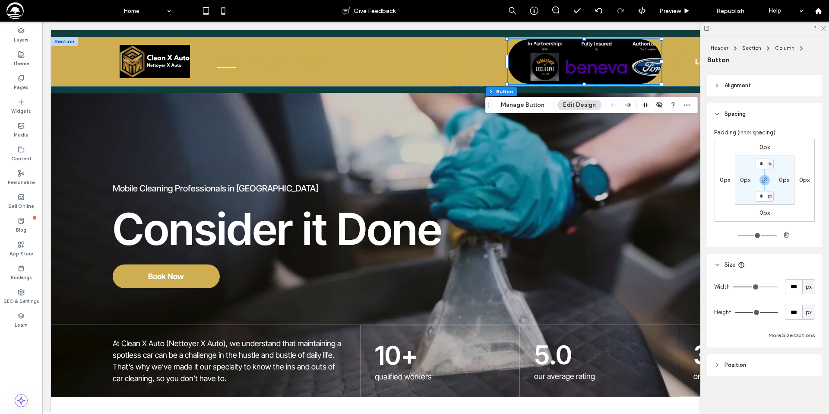
type input "***"
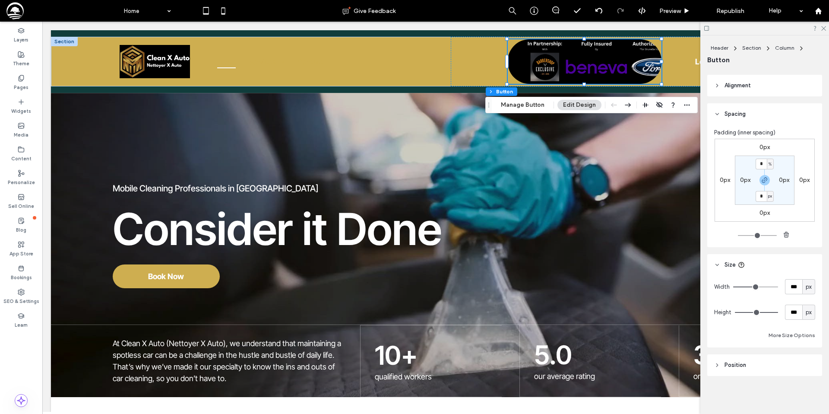
type input "***"
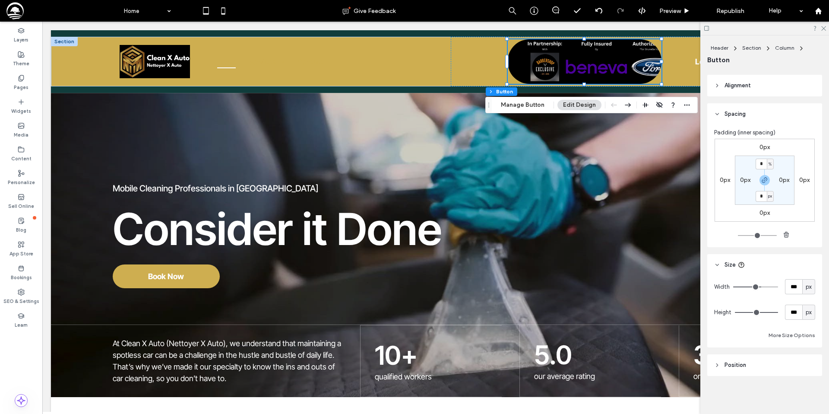
type input "***"
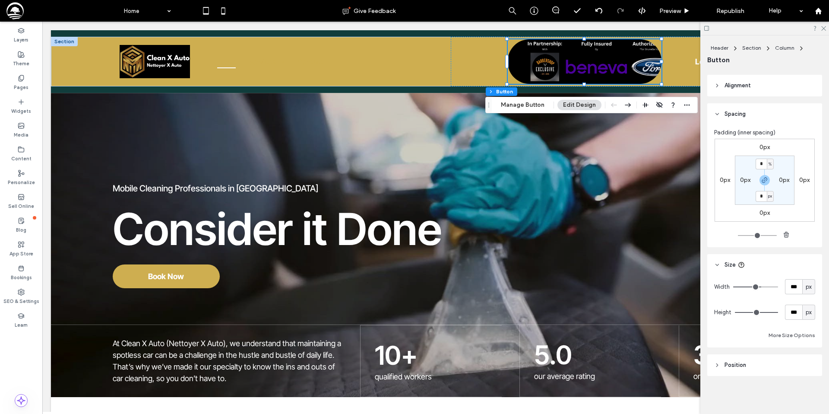
type input "***"
drag, startPoint x: 754, startPoint y: 286, endPoint x: 761, endPoint y: 287, distance: 6.5
click at [761, 287] on input "range" at bounding box center [755, 286] width 45 height 1
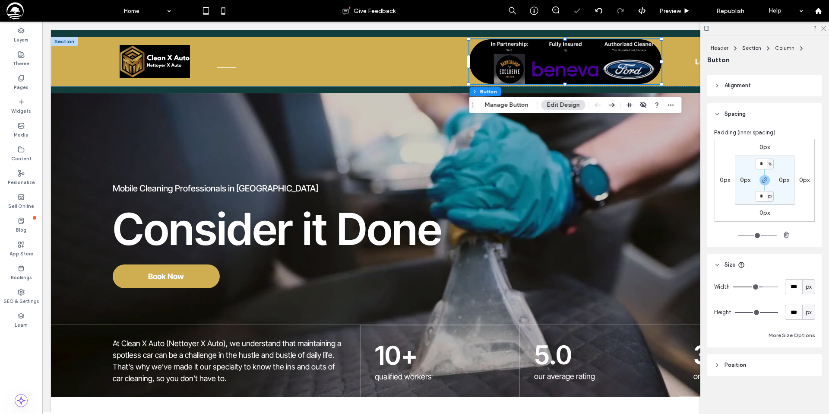
type input "***"
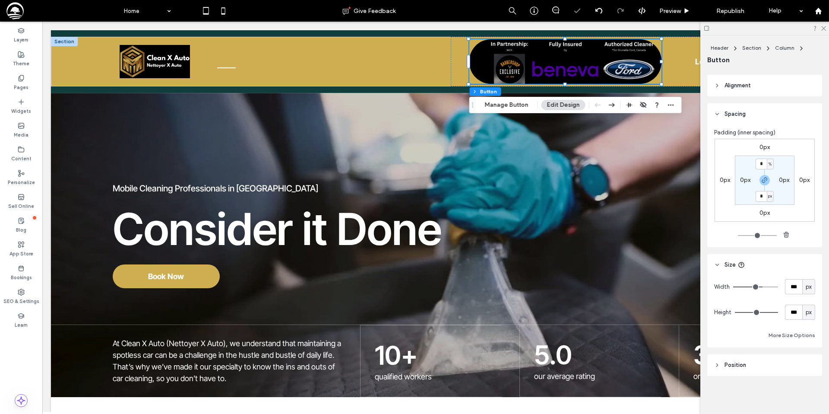
type input "***"
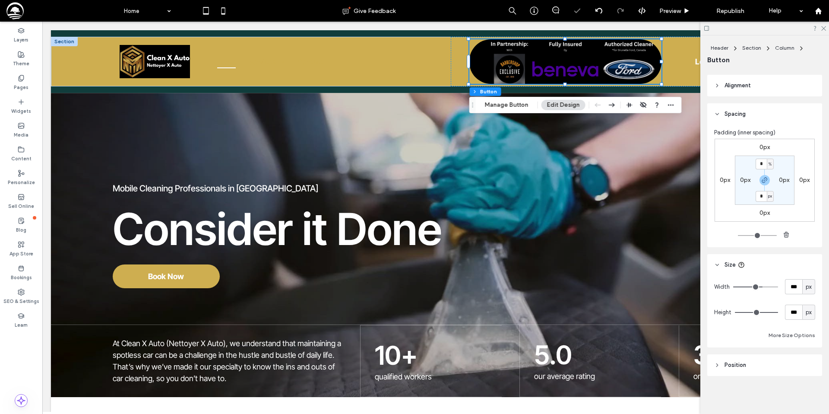
type input "***"
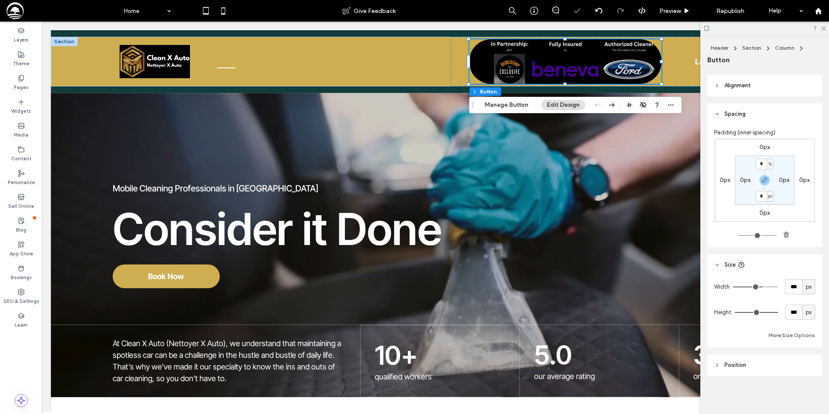
type input "***"
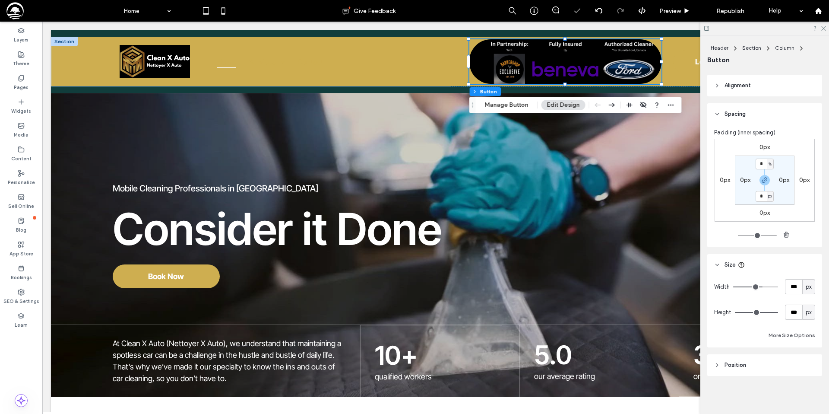
type input "***"
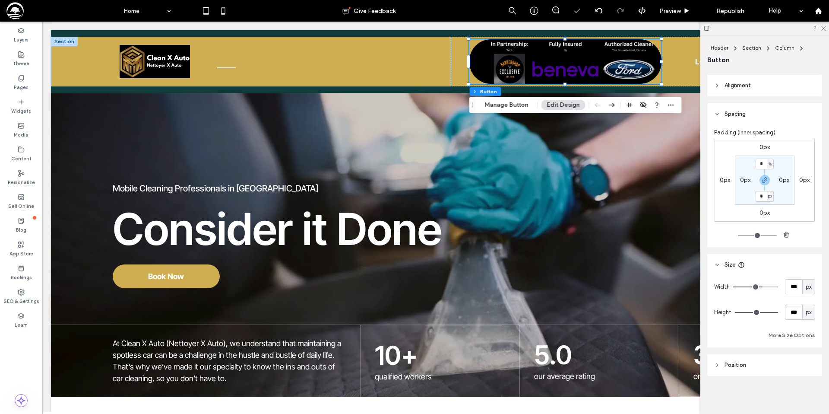
type input "***"
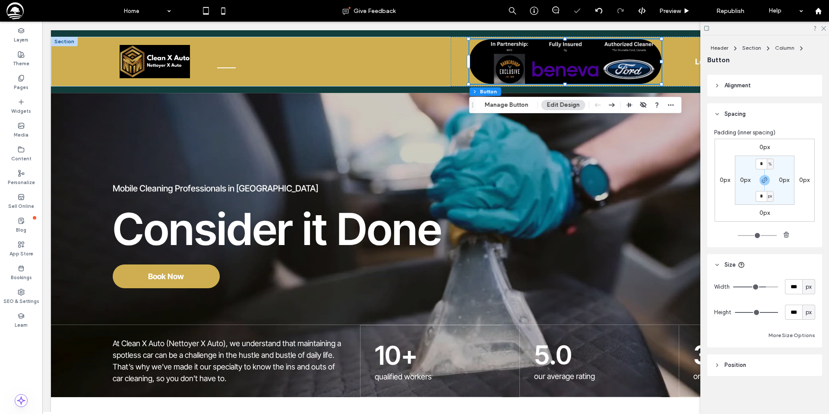
type input "***"
click at [764, 287] on input "range" at bounding box center [755, 286] width 45 height 1
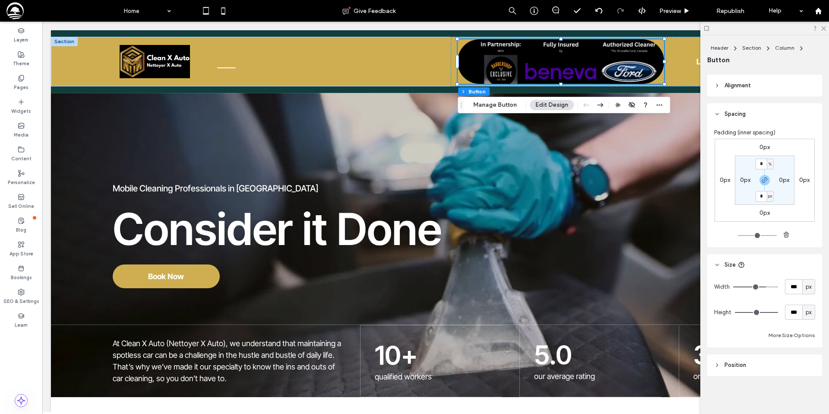
type input "***"
click at [775, 313] on input "range" at bounding box center [756, 312] width 43 height 1
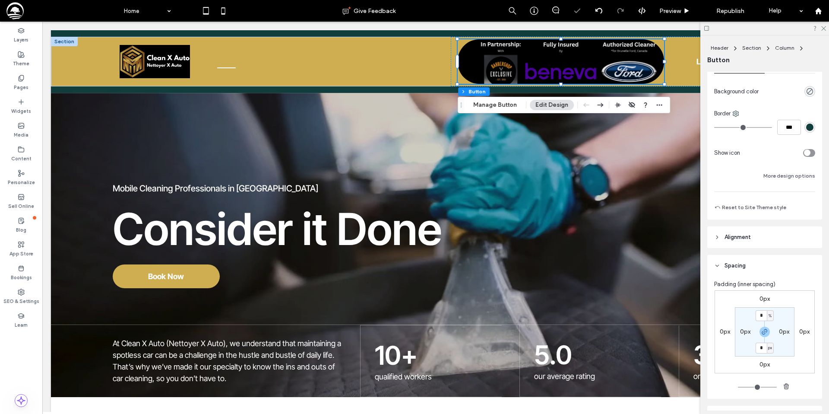
scroll to position [156, 0]
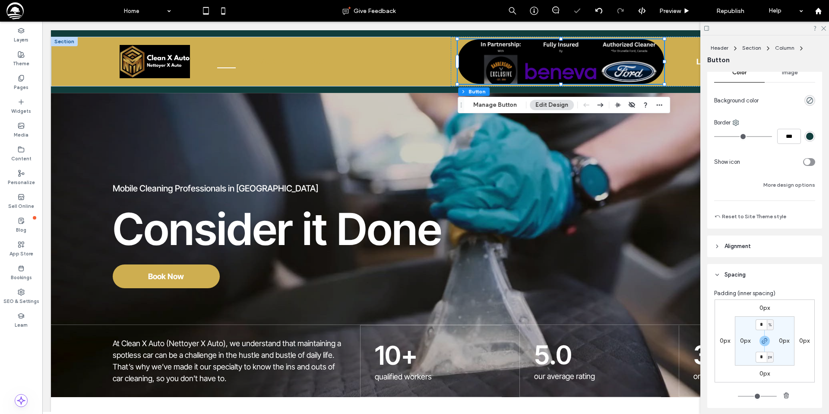
click at [745, 244] on span "Alignment" at bounding box center [737, 246] width 26 height 9
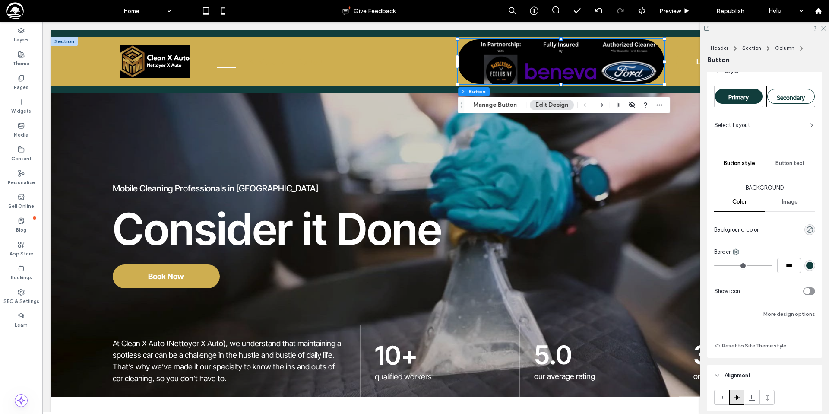
scroll to position [0, 0]
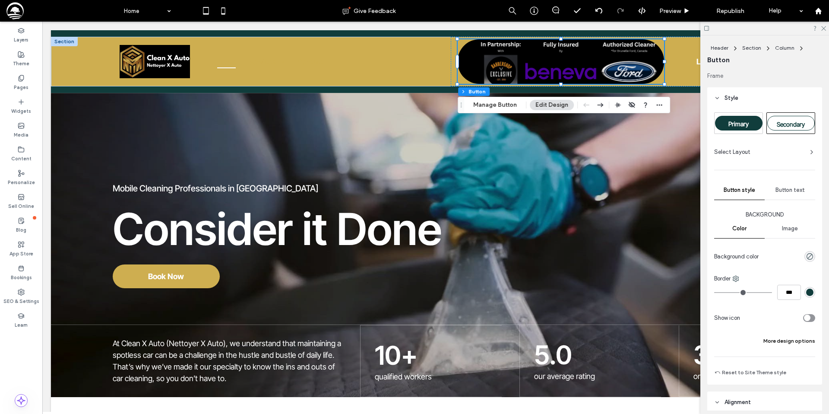
drag, startPoint x: 782, startPoint y: 342, endPoint x: 778, endPoint y: 339, distance: 4.9
click at [782, 341] on button "More design options" at bounding box center [789, 340] width 52 height 10
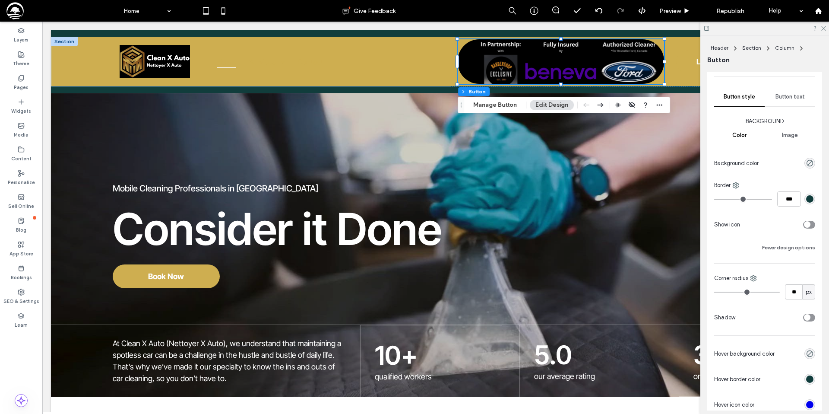
scroll to position [105, 0]
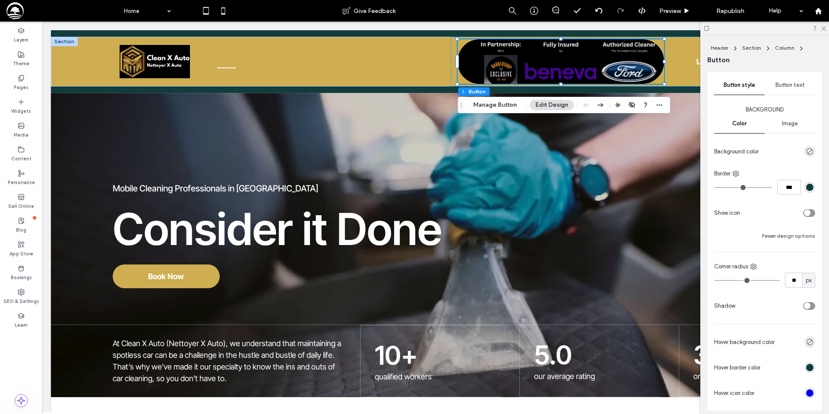
type input "**"
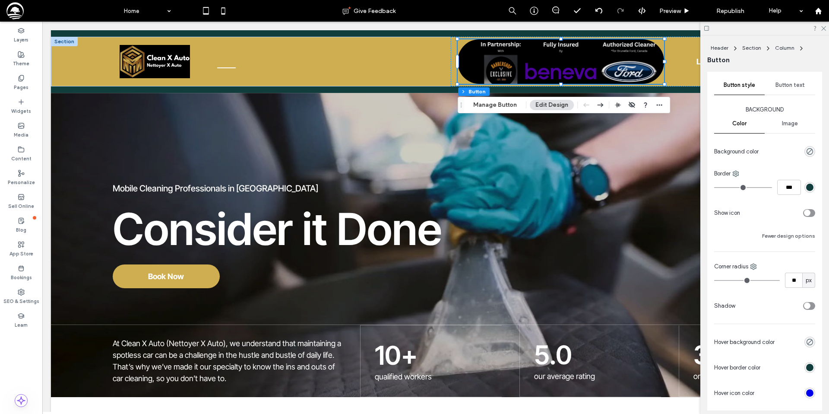
type input "**"
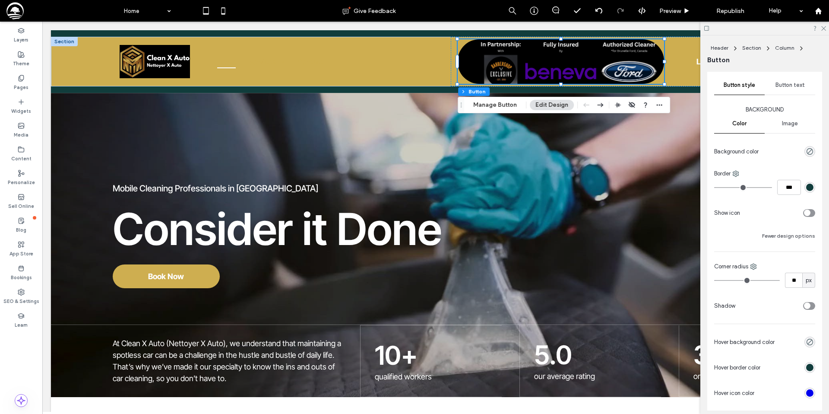
type input "**"
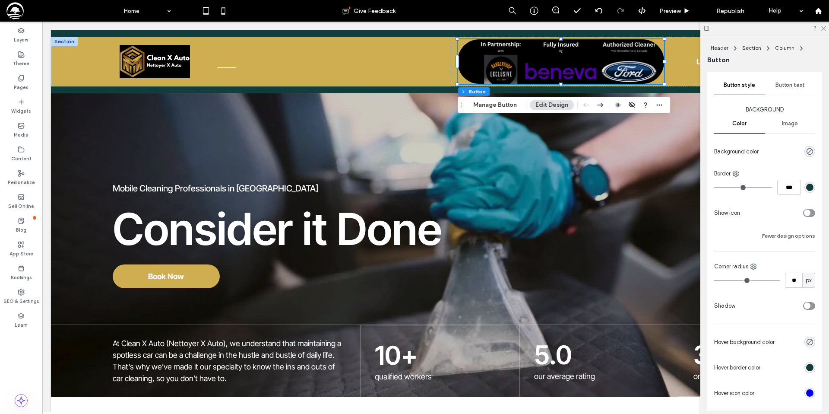
type input "**"
drag, startPoint x: 748, startPoint y: 278, endPoint x: 758, endPoint y: 278, distance: 10.4
click at [758, 280] on input "range" at bounding box center [747, 280] width 66 height 1
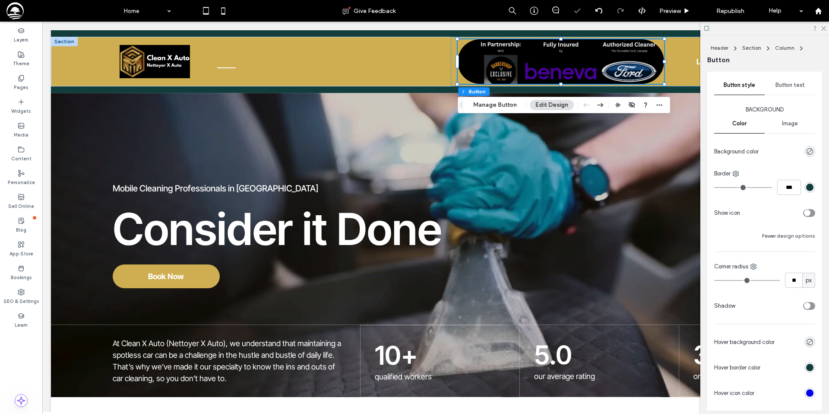
type input "**"
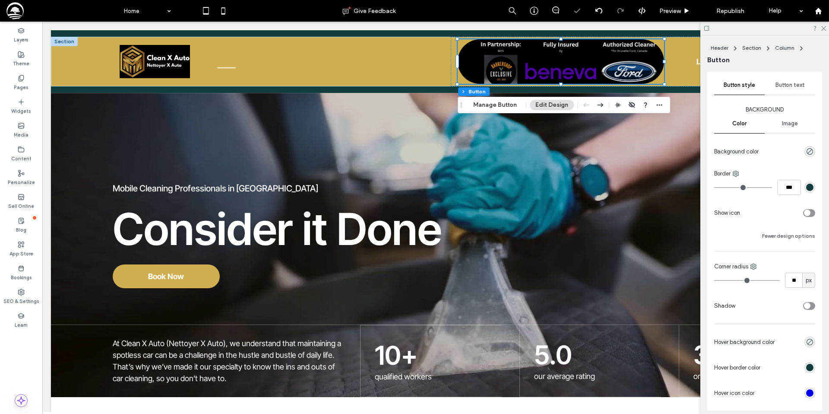
type input "**"
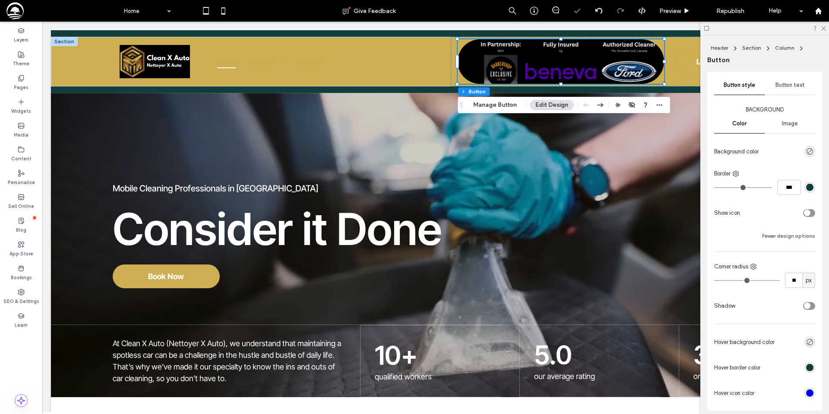
type input "**"
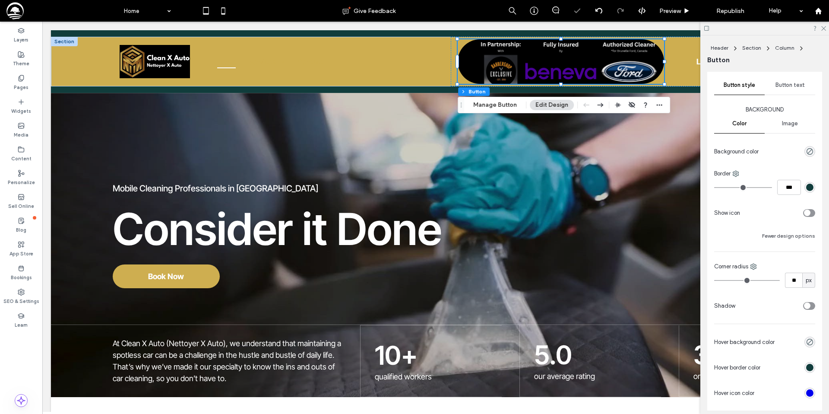
type input "**"
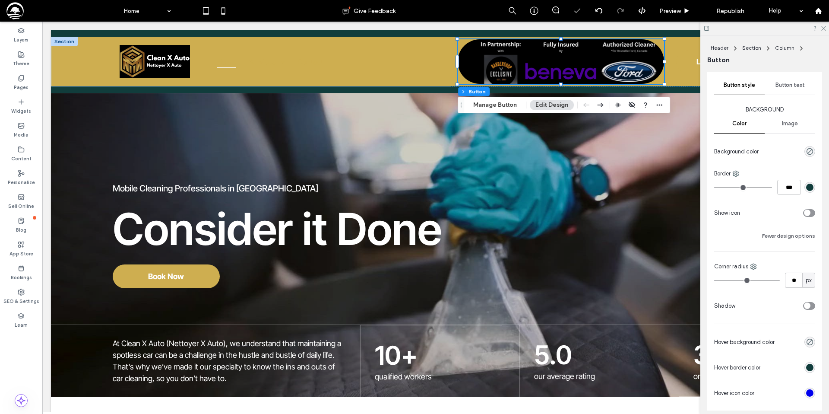
type input "**"
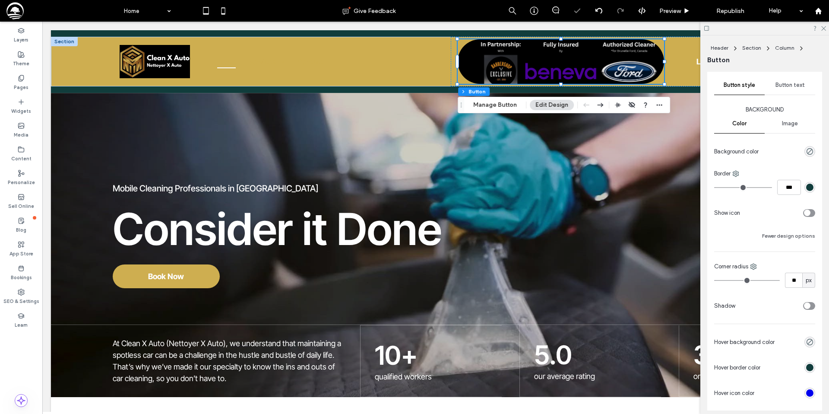
type input "**"
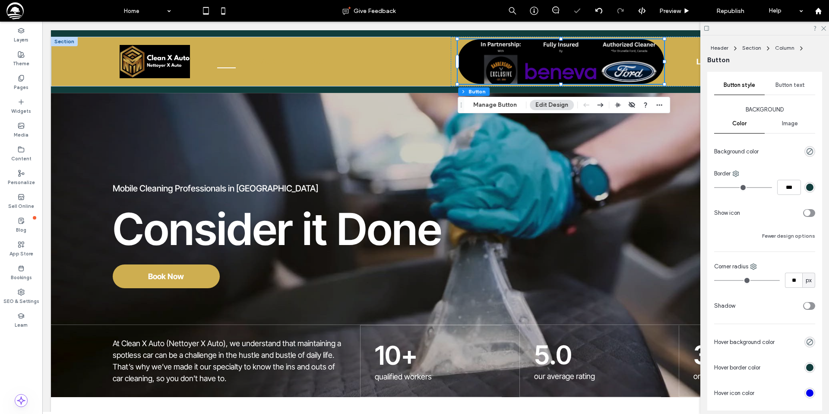
type input "**"
drag, startPoint x: 758, startPoint y: 278, endPoint x: 737, endPoint y: 279, distance: 21.2
click at [737, 280] on input "range" at bounding box center [747, 280] width 66 height 1
type input "**"
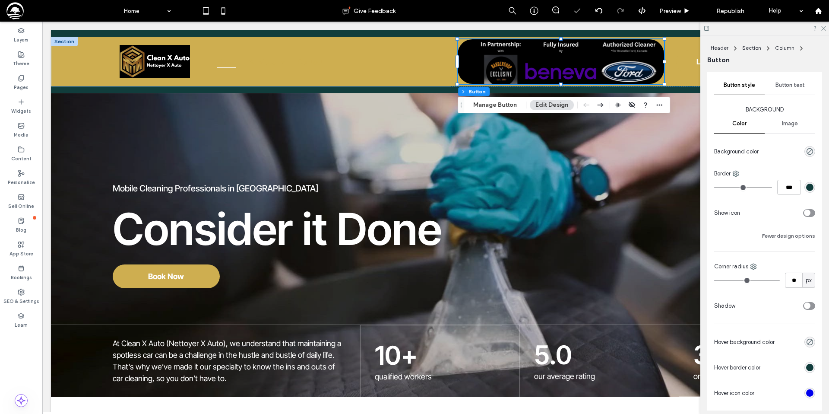
type input "**"
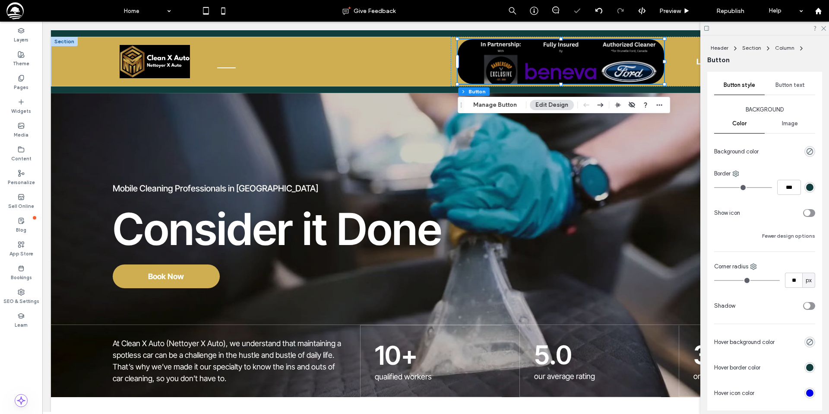
type input "**"
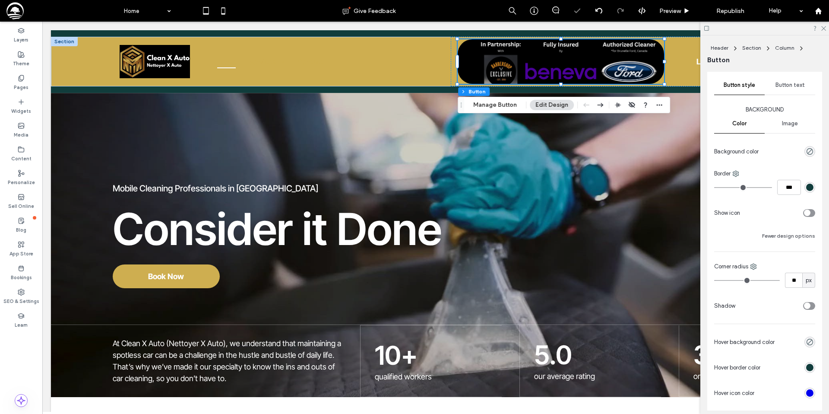
type input "**"
drag, startPoint x: 737, startPoint y: 279, endPoint x: 732, endPoint y: 280, distance: 5.2
type input "**"
click at [732, 280] on input "range" at bounding box center [747, 280] width 66 height 1
click at [823, 27] on icon at bounding box center [823, 28] width 6 height 6
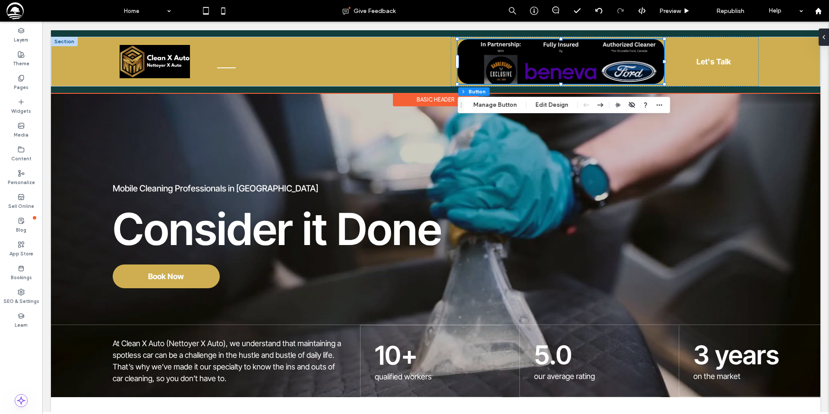
click at [63, 42] on div at bounding box center [64, 41] width 27 height 9
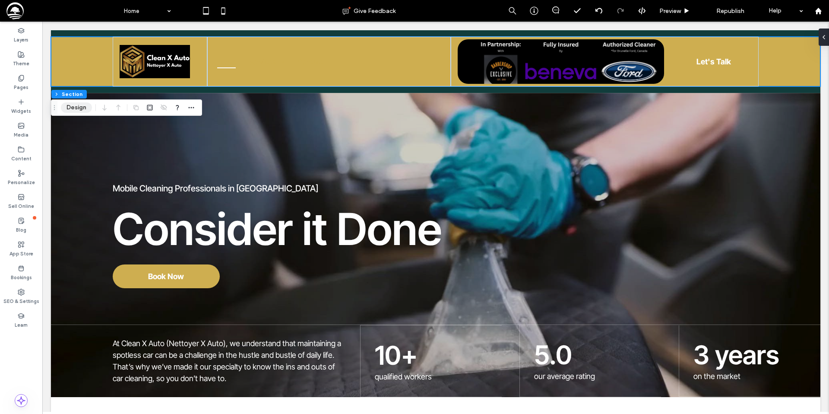
click at [78, 107] on button "Design" at bounding box center [76, 107] width 31 height 10
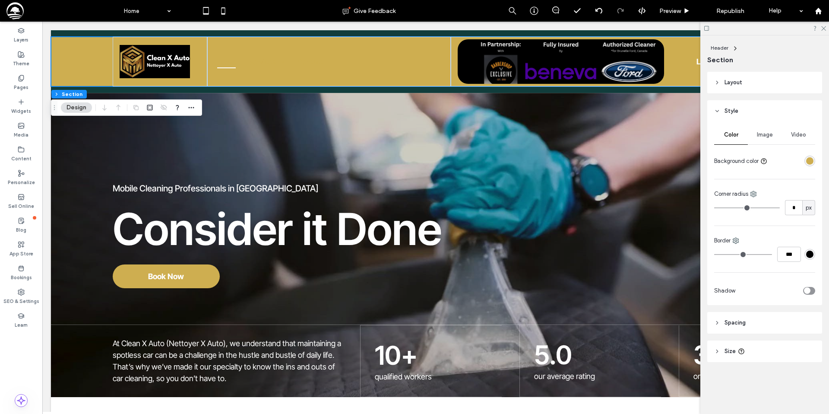
click at [807, 162] on div "rgba(206, 174, 80, 1)" at bounding box center [809, 160] width 7 height 7
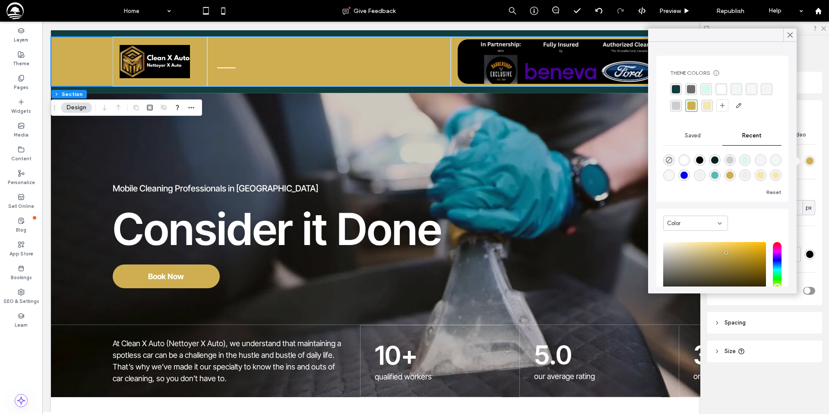
click at [674, 89] on div "rgba(17, 61, 60, 1)" at bounding box center [676, 89] width 8 height 8
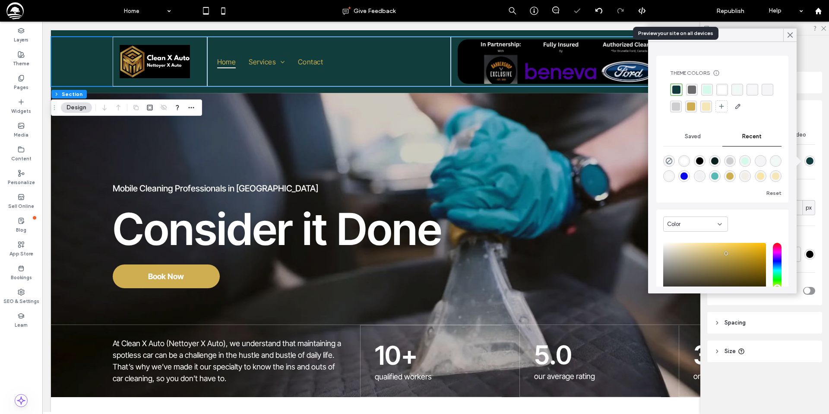
click at [670, 8] on span "Preview" at bounding box center [670, 10] width 22 height 7
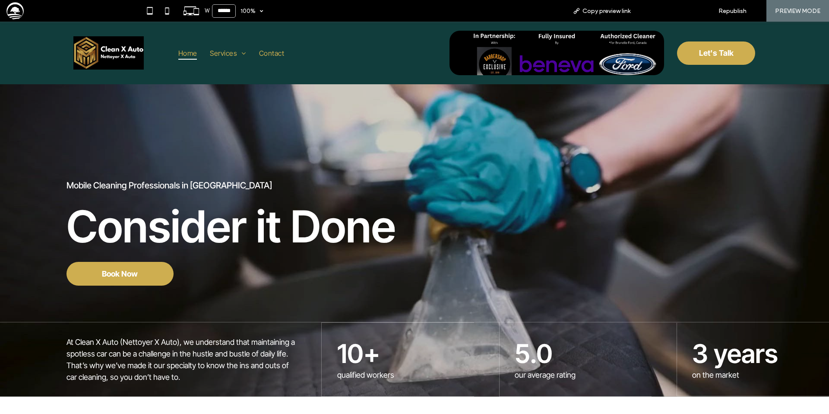
click at [681, 11] on span "Back to editor" at bounding box center [672, 10] width 40 height 7
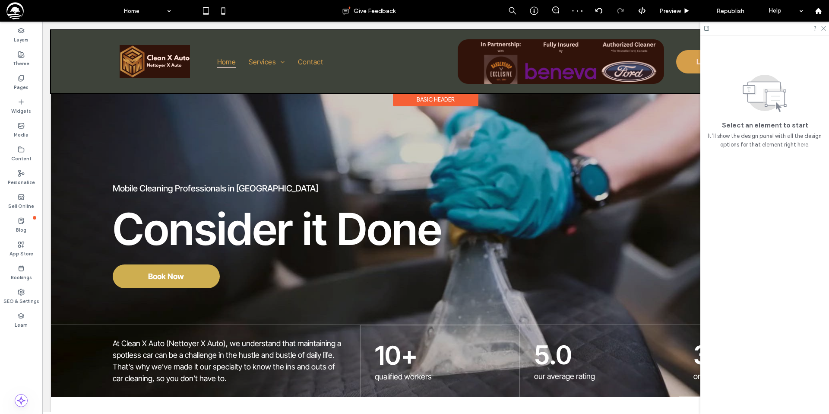
drag, startPoint x: 101, startPoint y: 57, endPoint x: 75, endPoint y: 56, distance: 26.8
click at [101, 57] on div at bounding box center [435, 61] width 769 height 63
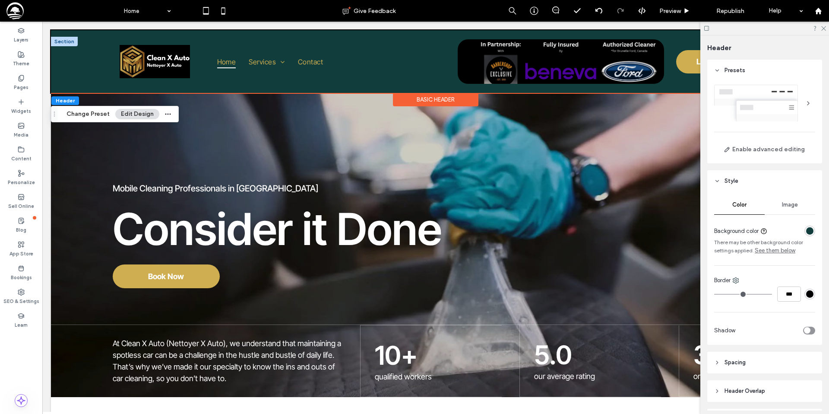
click at [64, 42] on div at bounding box center [64, 41] width 27 height 9
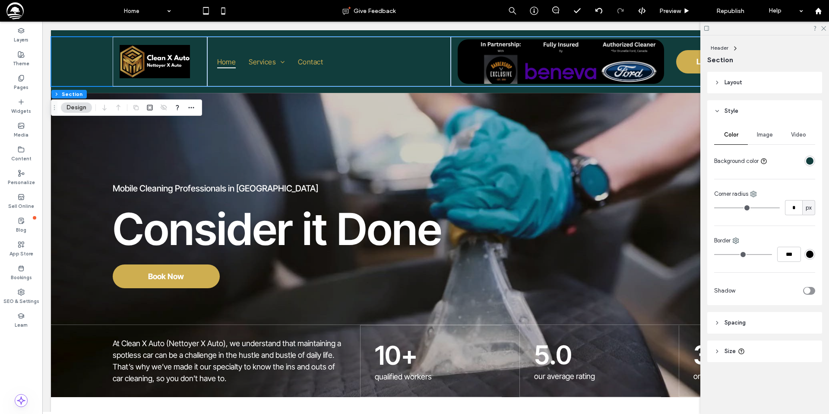
click at [811, 160] on div "rgba(17, 61, 60, 1)" at bounding box center [809, 160] width 7 height 7
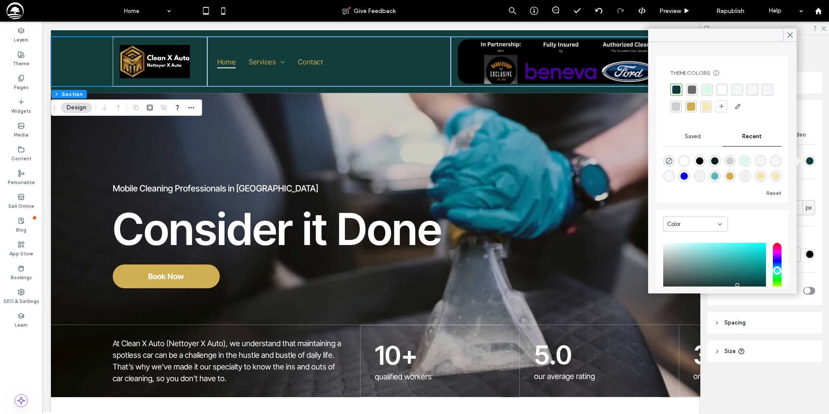
click at [699, 163] on div "rgba(0, 0, 0, 1)" at bounding box center [699, 160] width 7 height 7
type input "*******"
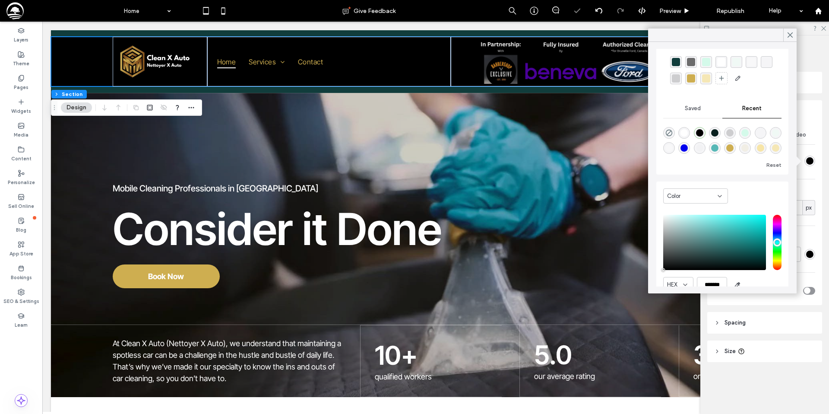
scroll to position [33, 0]
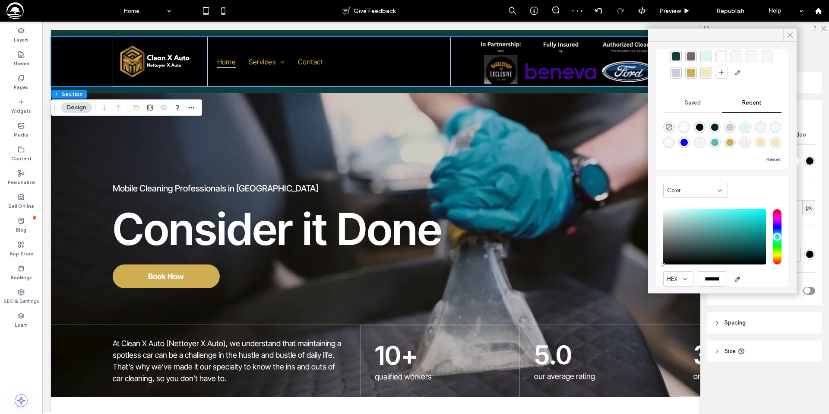
drag, startPoint x: 792, startPoint y: 35, endPoint x: 736, endPoint y: 27, distance: 57.6
click at [792, 35] on icon at bounding box center [790, 35] width 8 height 8
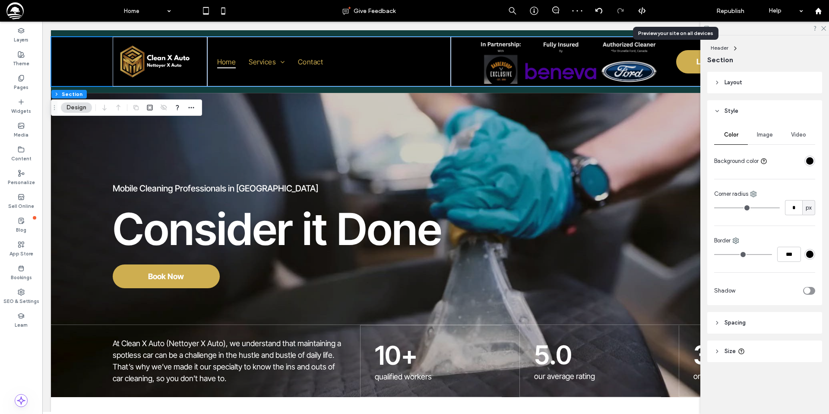
click at [666, 10] on span "Preview" at bounding box center [670, 10] width 22 height 7
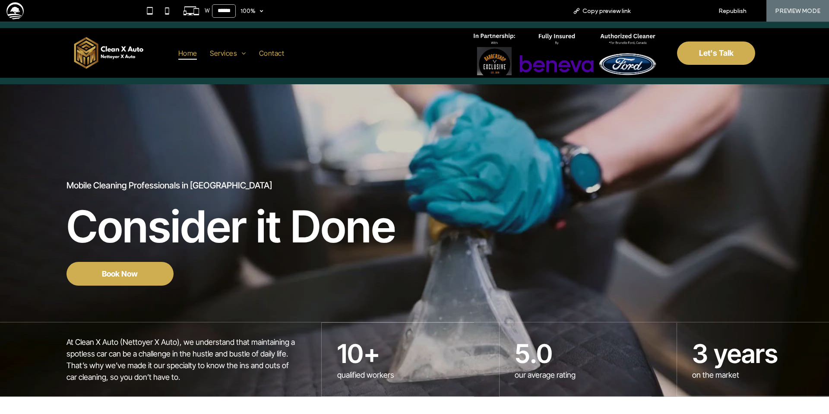
click at [679, 3] on div "Back to editor" at bounding box center [668, 11] width 62 height 22
click at [675, 11] on span "Back to editor" at bounding box center [672, 10] width 40 height 7
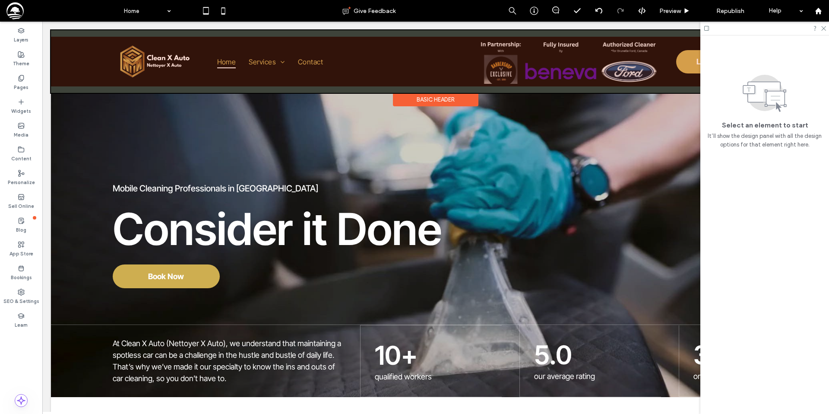
click at [459, 99] on div "Basic Header" at bounding box center [435, 99] width 85 height 13
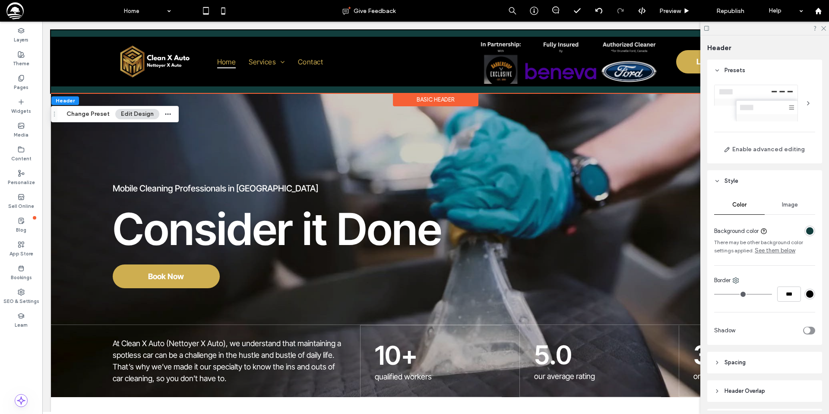
click at [808, 230] on div "rgba(17, 61, 60, 1)" at bounding box center [809, 230] width 7 height 7
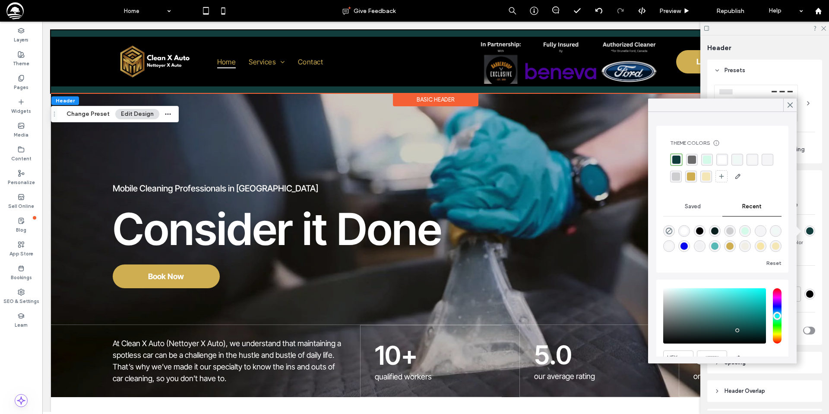
click at [701, 233] on div "rgba(0, 0, 0, 1)" at bounding box center [699, 230] width 7 height 7
type input "*******"
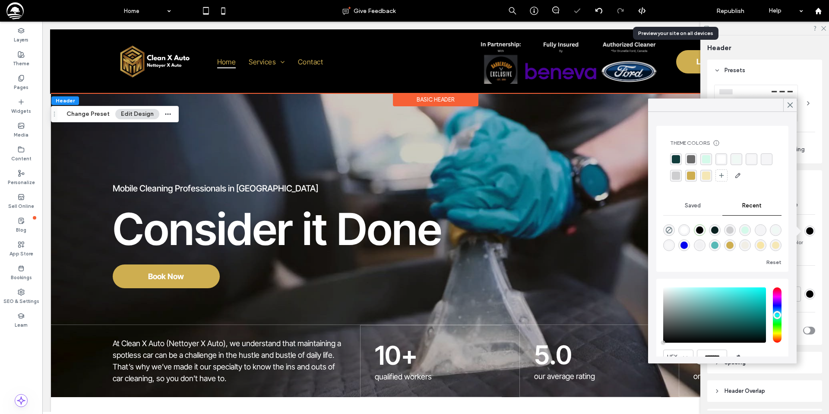
click at [672, 10] on span "Preview" at bounding box center [670, 10] width 22 height 7
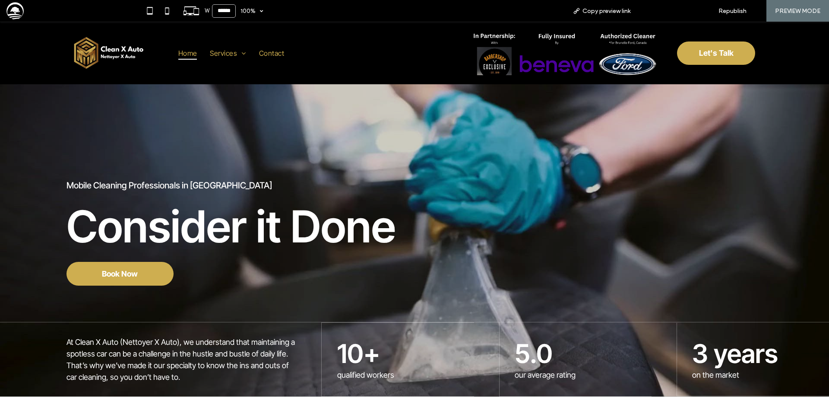
click at [676, 9] on span "Back to editor" at bounding box center [672, 10] width 40 height 7
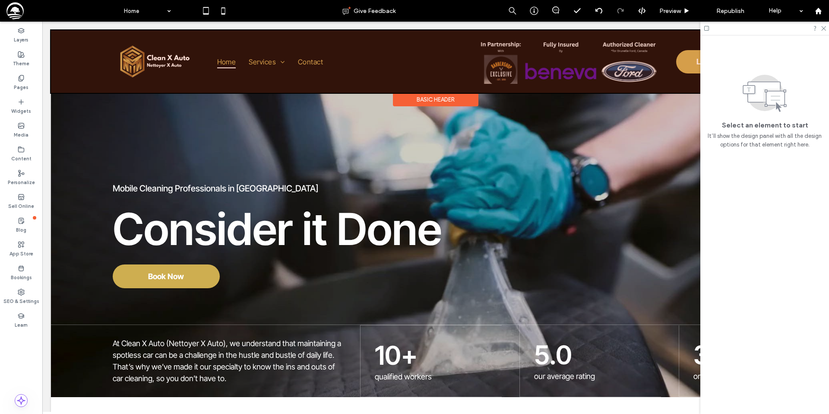
click at [553, 64] on div at bounding box center [435, 61] width 769 height 63
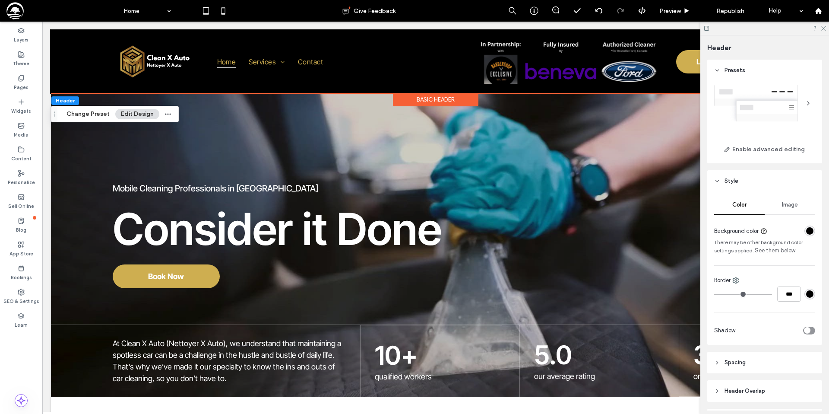
scroll to position [54, 0]
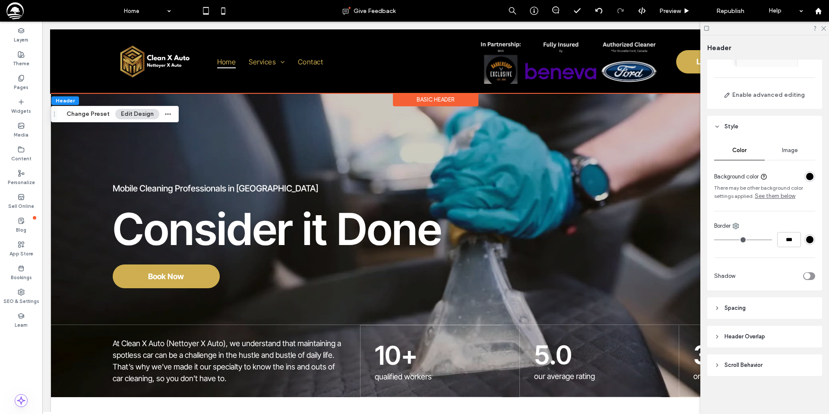
click at [761, 305] on header "Spacing" at bounding box center [764, 308] width 115 height 22
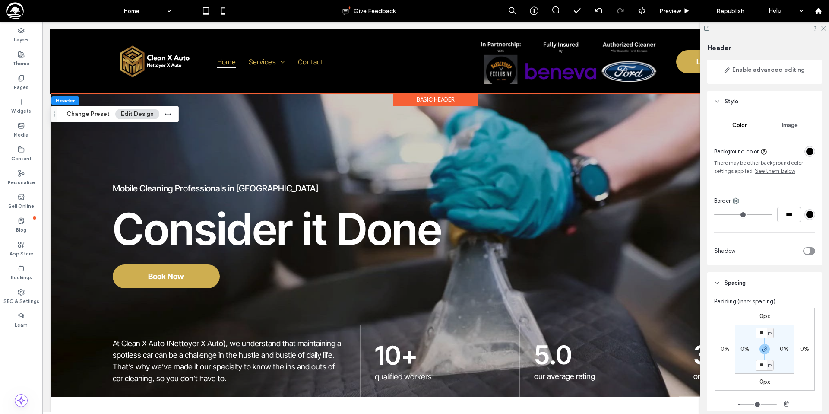
scroll to position [80, 0]
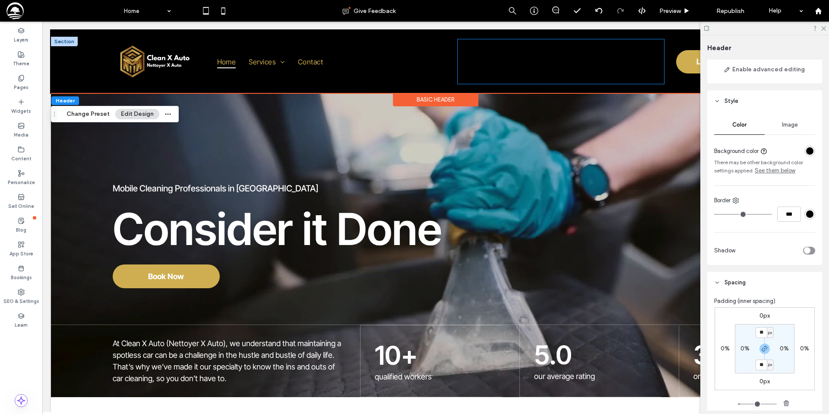
click at [556, 69] on link at bounding box center [561, 61] width 206 height 44
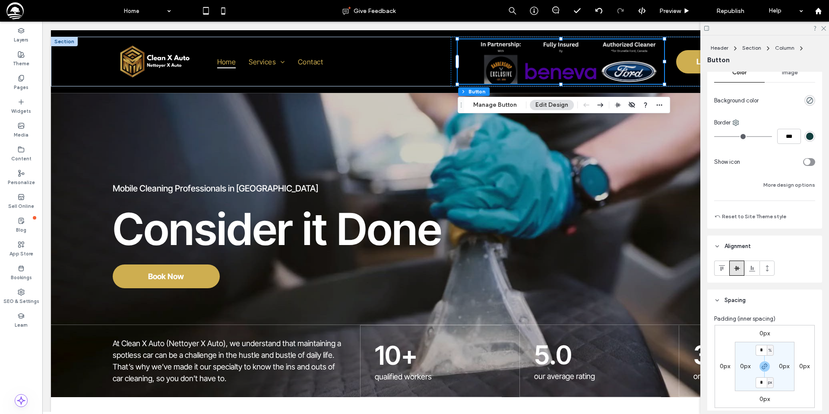
scroll to position [342, 0]
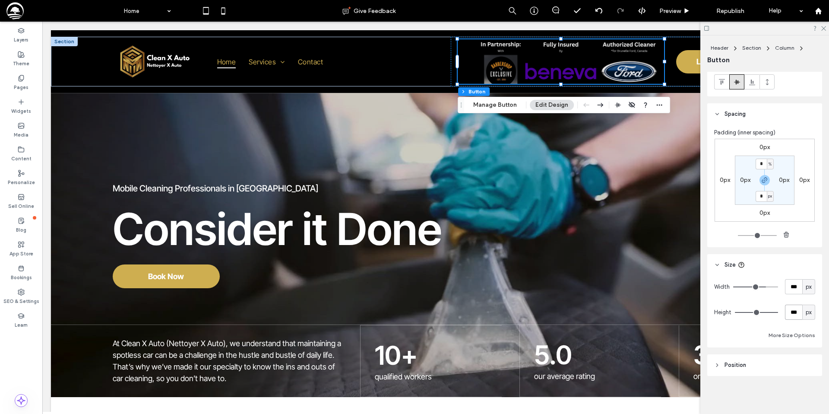
click at [792, 313] on input "***" at bounding box center [793, 311] width 17 height 15
type input "***"
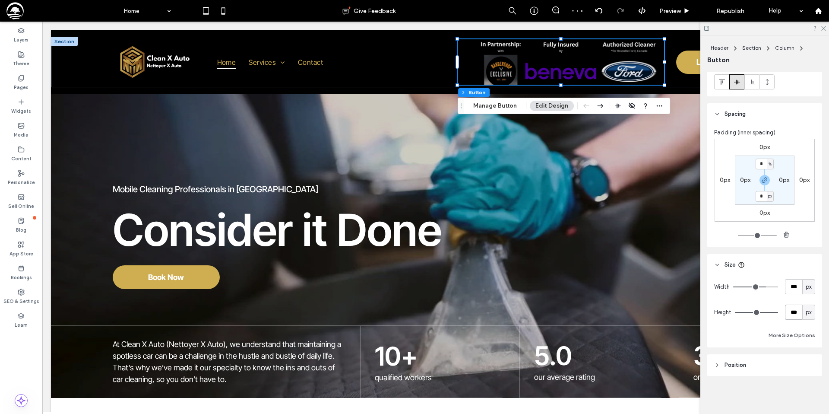
type input "***"
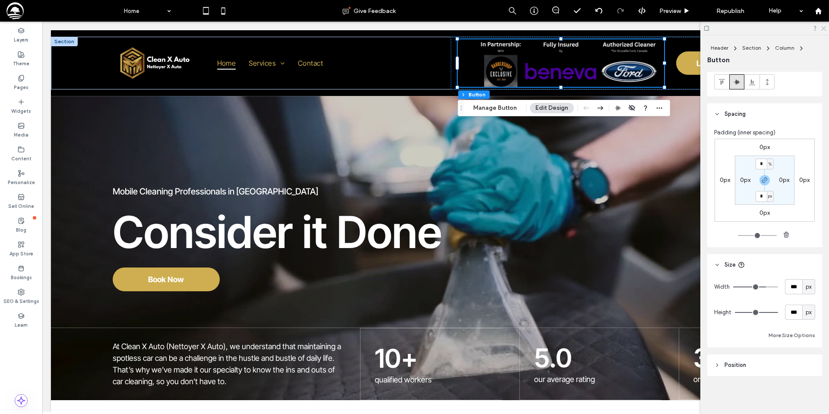
click at [825, 28] on icon at bounding box center [823, 28] width 6 height 6
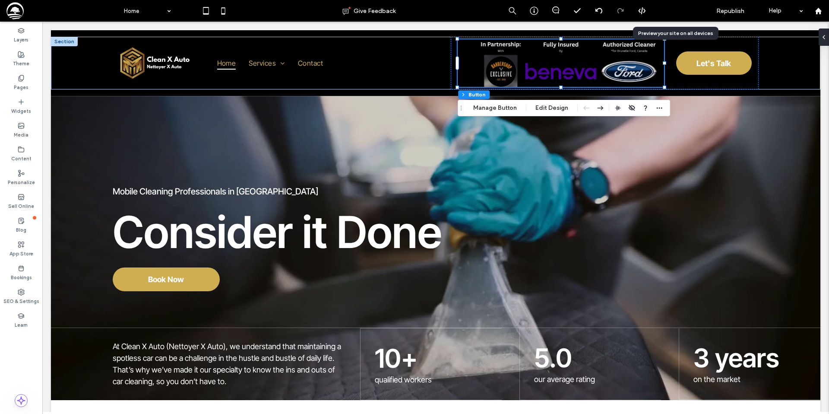
click at [687, 9] on icon at bounding box center [686, 11] width 6 height 6
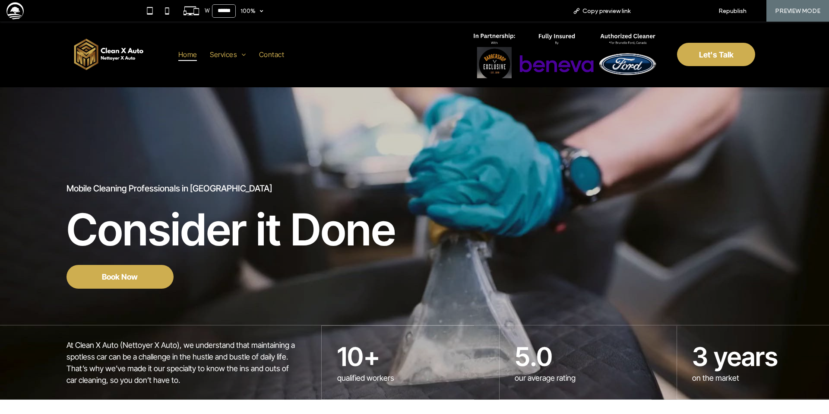
click at [672, 9] on span "Back to editor" at bounding box center [672, 10] width 40 height 7
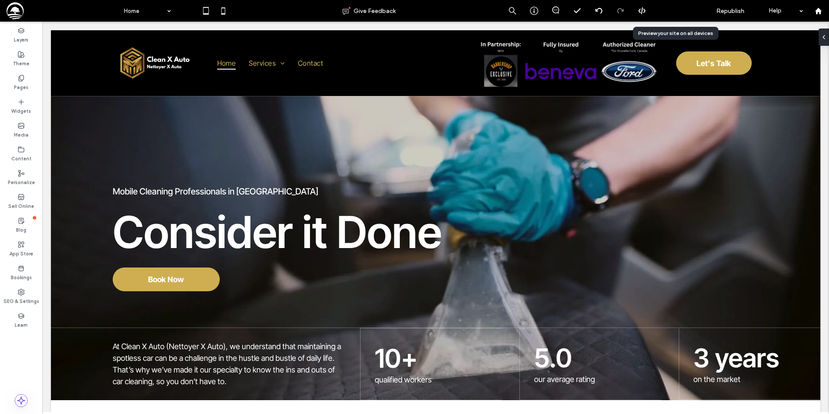
click at [668, 10] on span "Preview" at bounding box center [670, 10] width 22 height 7
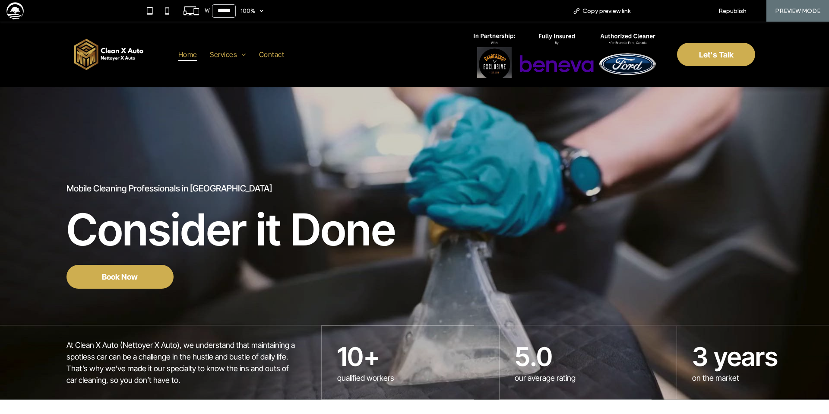
click at [662, 13] on span "Back to editor" at bounding box center [672, 10] width 40 height 7
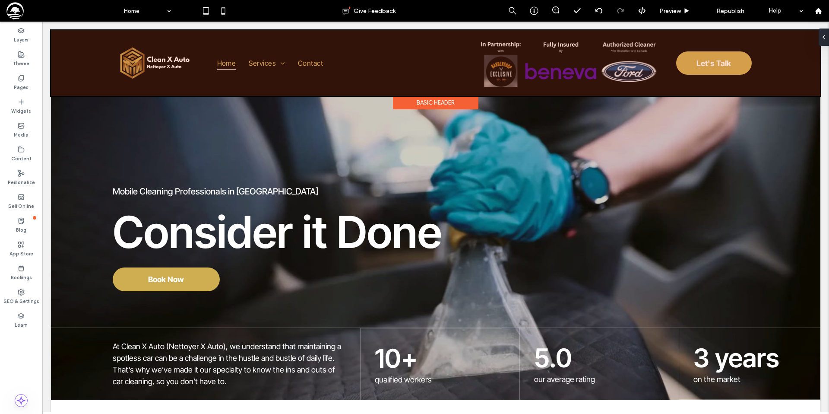
click at [566, 79] on div at bounding box center [435, 63] width 769 height 66
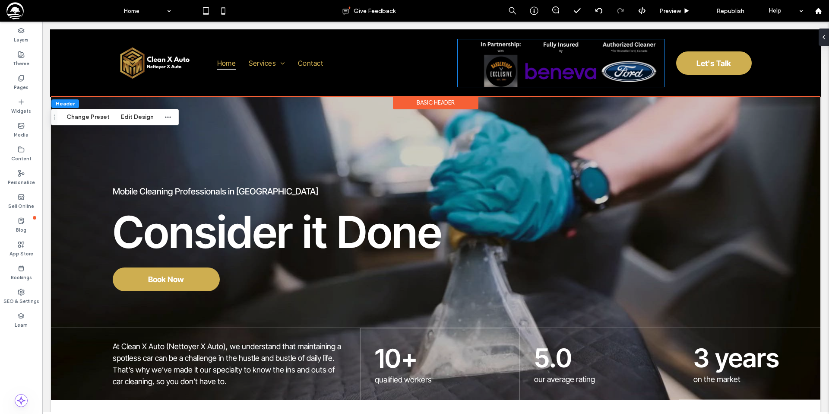
click at [566, 79] on link at bounding box center [561, 62] width 206 height 47
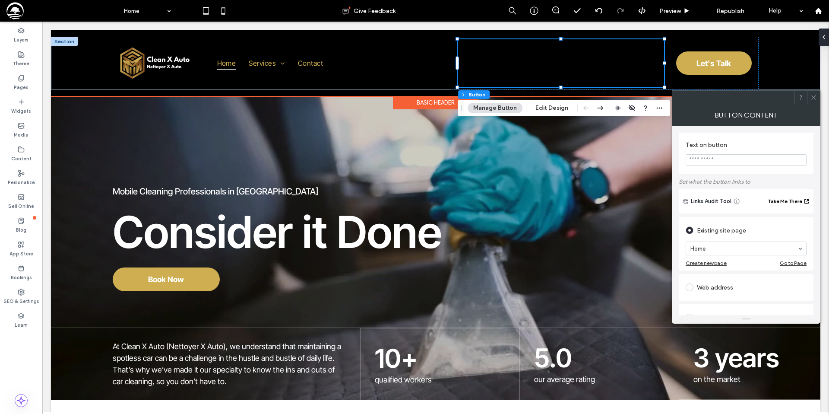
click at [575, 70] on link at bounding box center [561, 62] width 206 height 47
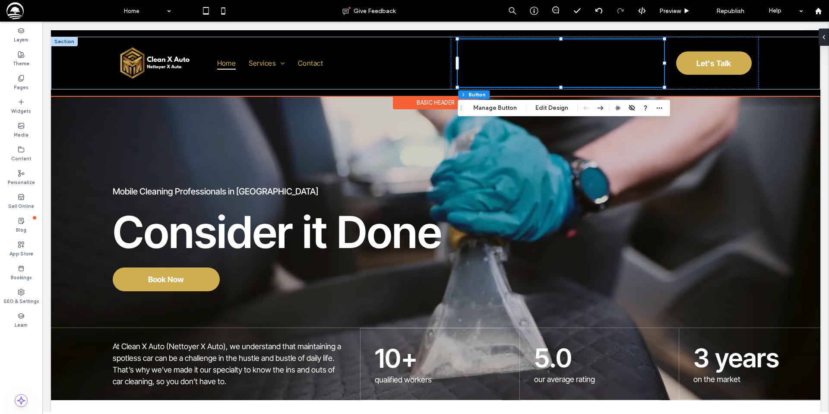
click at [549, 58] on link at bounding box center [561, 62] width 206 height 47
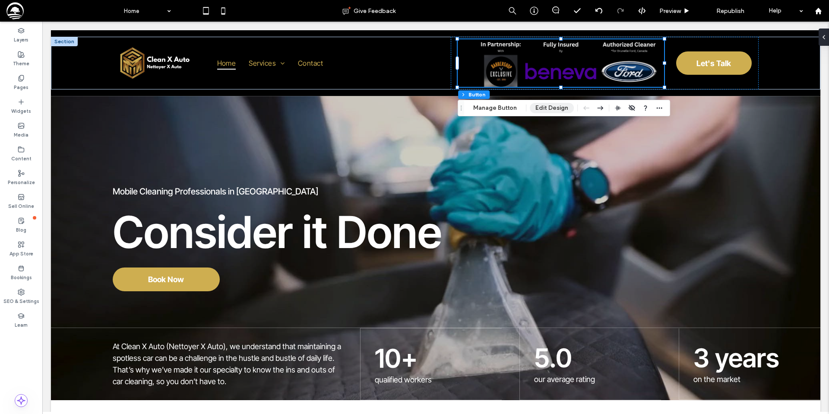
click at [540, 108] on button "Edit Design" at bounding box center [552, 108] width 44 height 10
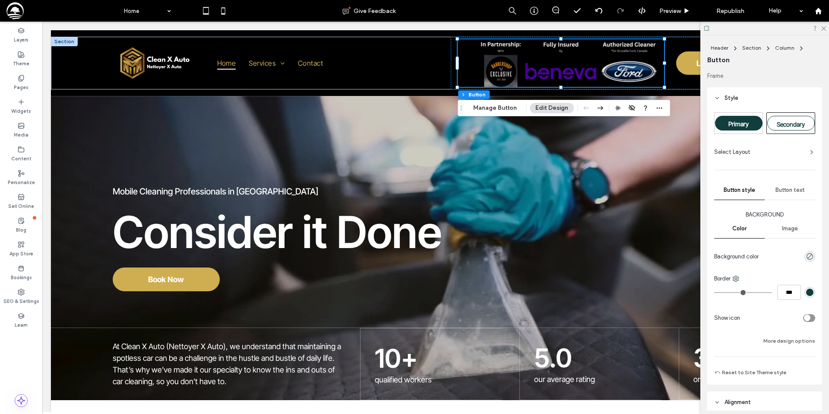
click at [794, 227] on span "Image" at bounding box center [790, 228] width 16 height 7
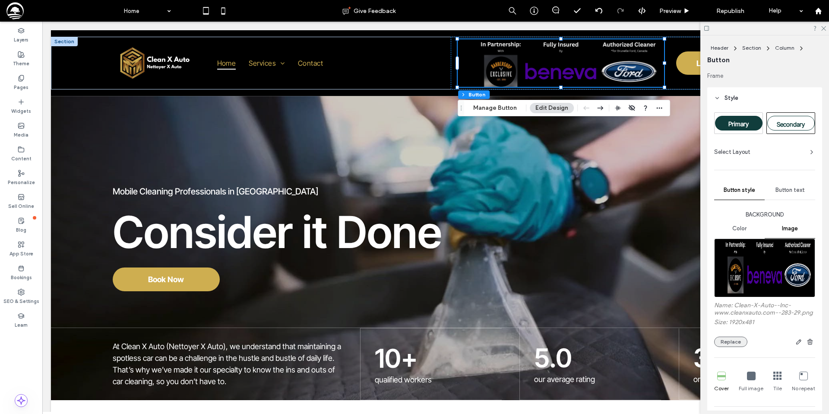
click at [735, 341] on button "Replace" at bounding box center [730, 341] width 33 height 10
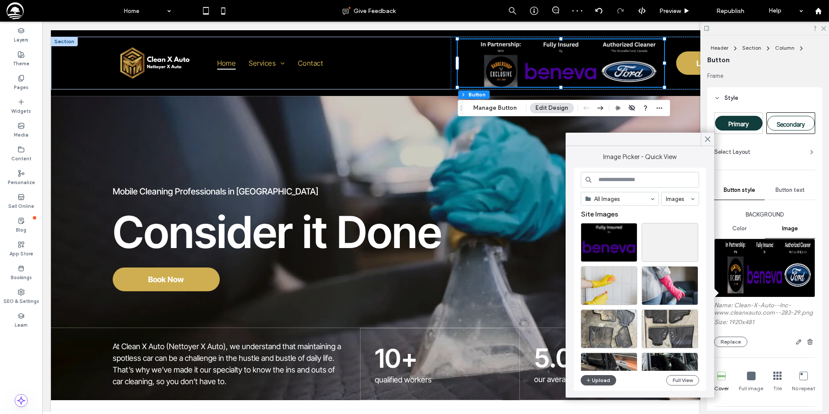
click at [600, 379] on button "Upload" at bounding box center [598, 380] width 35 height 10
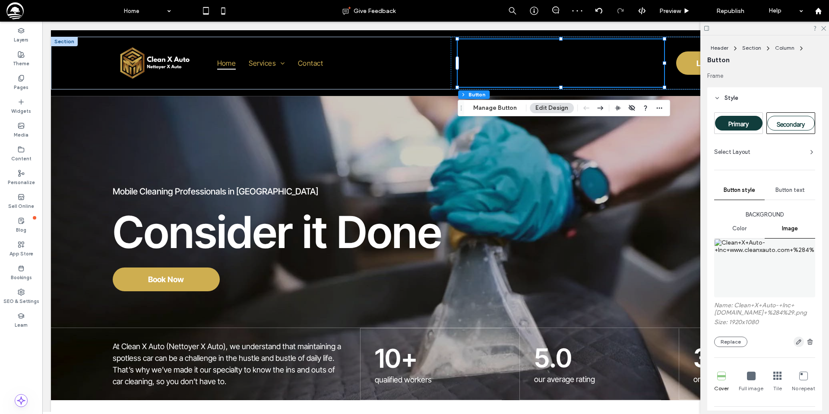
click at [796, 345] on icon "button" at bounding box center [798, 341] width 7 height 7
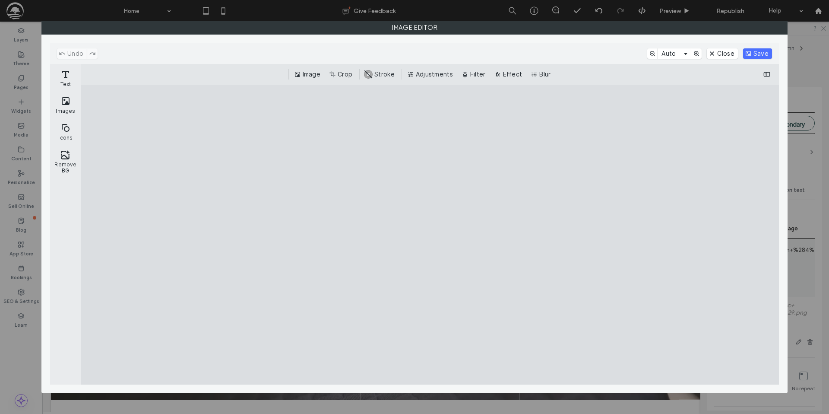
click at [338, 74] on button "Crop" at bounding box center [341, 74] width 28 height 10
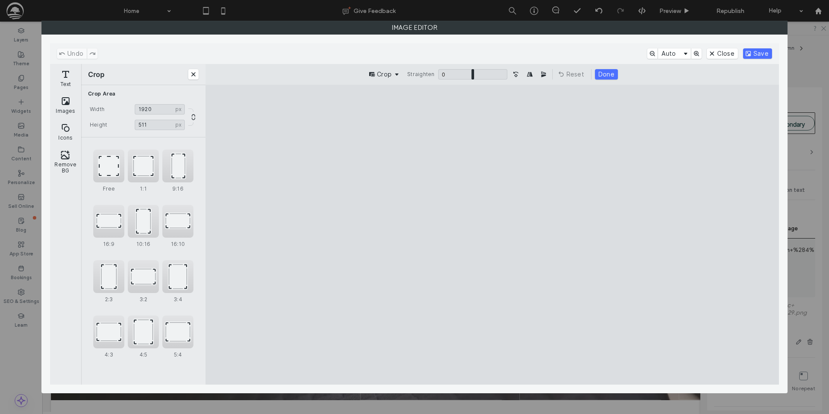
type input "***"
drag, startPoint x: 491, startPoint y: 353, endPoint x: 522, endPoint y: 225, distance: 131.5
click at [492, 234] on cesdk-canvas "Editor canvas" at bounding box center [492, 234] width 0 height 0
drag, startPoint x: 751, startPoint y: 240, endPoint x: 737, endPoint y: 241, distance: 13.9
click at [492, 234] on cesdk-canvas "Editor canvas" at bounding box center [492, 234] width 0 height 0
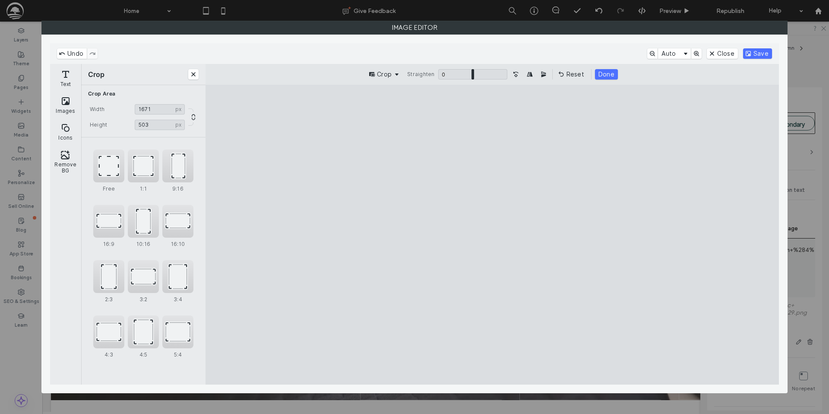
type input "****"
drag, startPoint x: 234, startPoint y: 243, endPoint x: 287, endPoint y: 243, distance: 53.5
click at [492, 234] on cesdk-canvas "Editor canvas" at bounding box center [492, 234] width 0 height 0
click at [754, 53] on button "Save" at bounding box center [757, 53] width 29 height 10
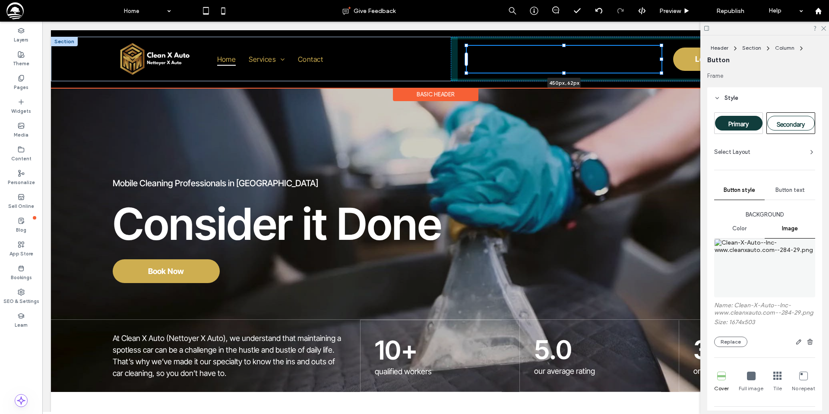
drag, startPoint x: 665, startPoint y: 85, endPoint x: 653, endPoint y: 75, distance: 15.9
click at [653, 75] on div "Home Services Auto Residential Contact Let's Talk 450px , 62px" at bounding box center [435, 59] width 769 height 44
type input "***"
type input "**"
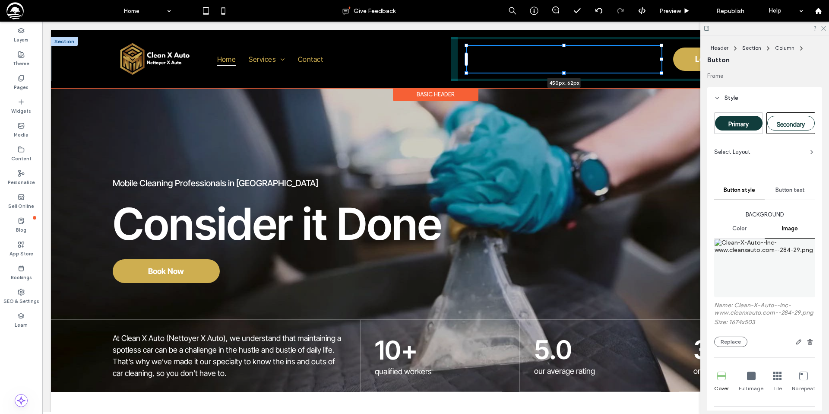
type input "**"
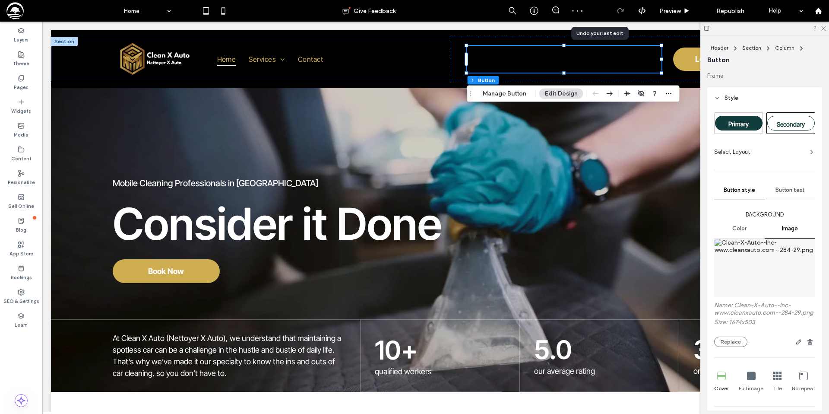
click at [598, 10] on icon at bounding box center [598, 10] width 7 height 7
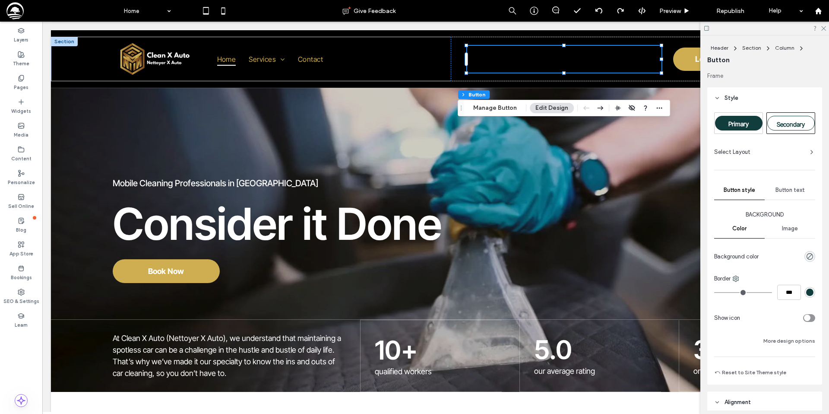
drag, startPoint x: 787, startPoint y: 227, endPoint x: 786, endPoint y: 232, distance: 5.3
click at [787, 227] on span "Image" at bounding box center [790, 228] width 16 height 7
click at [792, 227] on span "Image" at bounding box center [790, 228] width 16 height 7
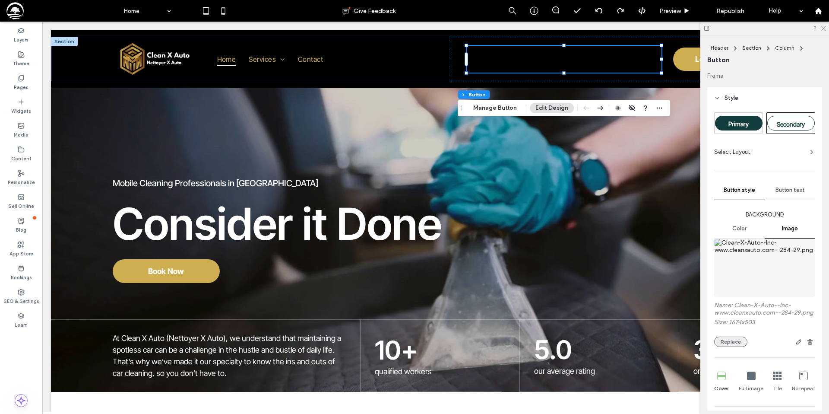
click at [735, 338] on button "Replace" at bounding box center [730, 341] width 33 height 10
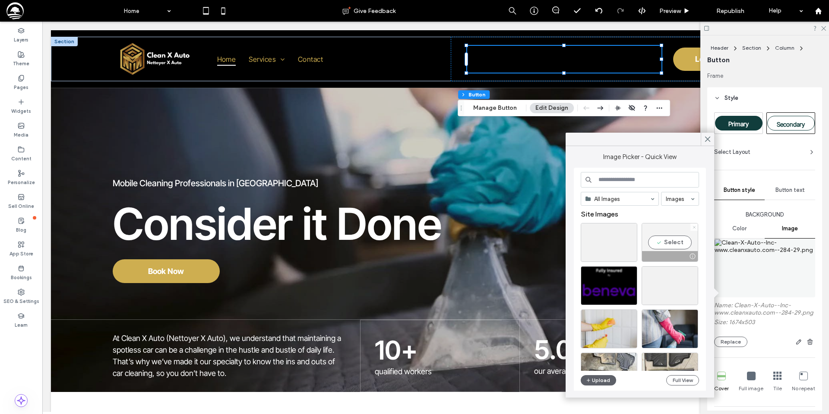
click at [694, 226] on icon at bounding box center [693, 226] width 3 height 3
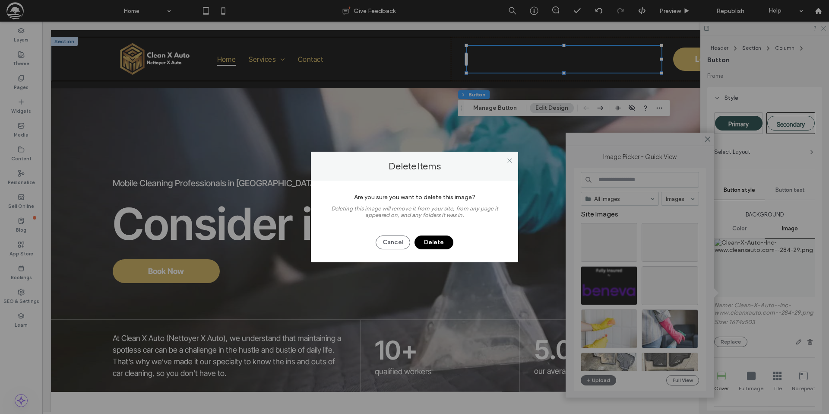
click at [436, 242] on button "Delete" at bounding box center [433, 242] width 39 height 14
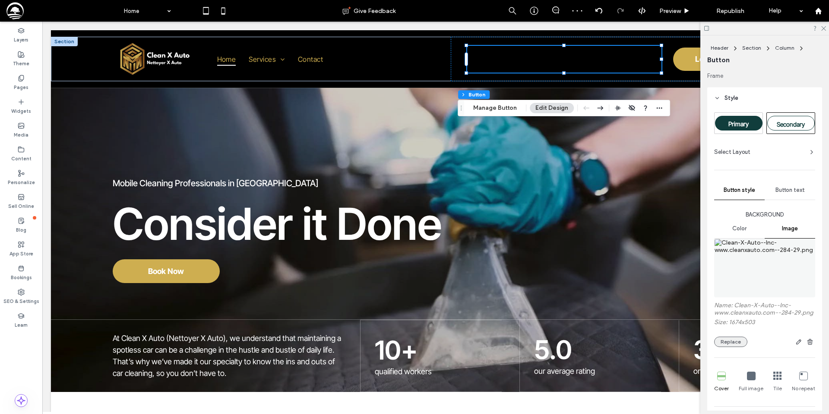
click at [730, 341] on button "Replace" at bounding box center [730, 341] width 33 height 10
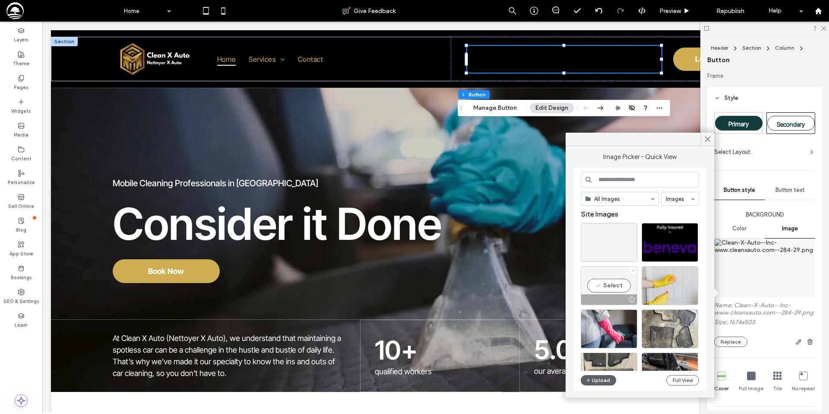
click at [633, 270] on icon at bounding box center [632, 269] width 3 height 3
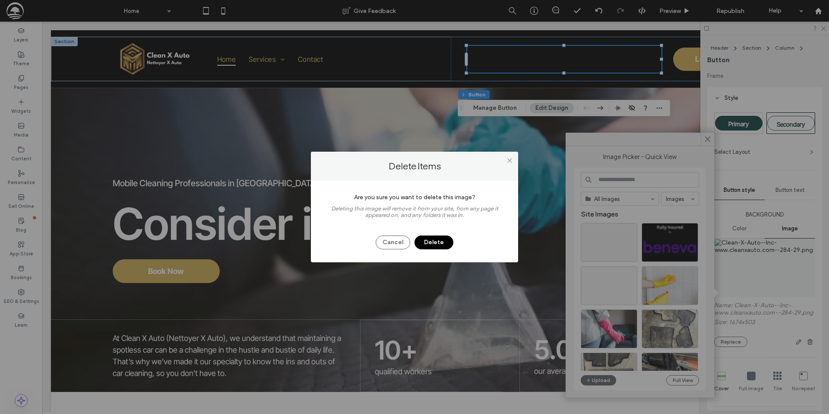
click at [444, 241] on button "Delete" at bounding box center [433, 242] width 39 height 14
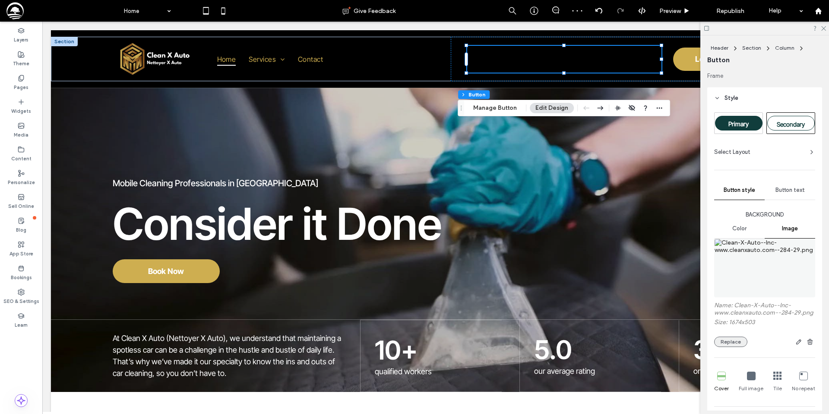
click at [732, 341] on button "Replace" at bounding box center [730, 341] width 33 height 10
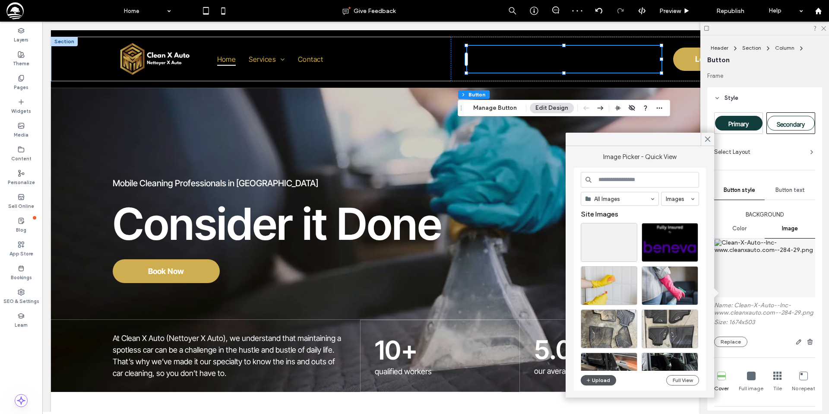
click at [602, 380] on button "Upload" at bounding box center [598, 380] width 35 height 10
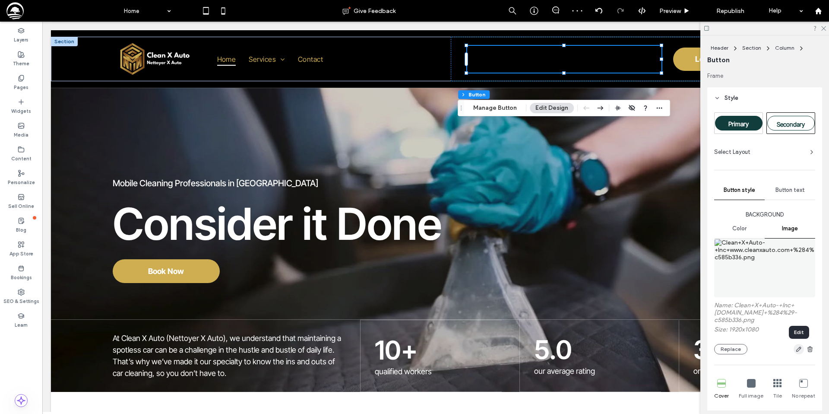
click at [795, 351] on icon "button" at bounding box center [798, 348] width 7 height 7
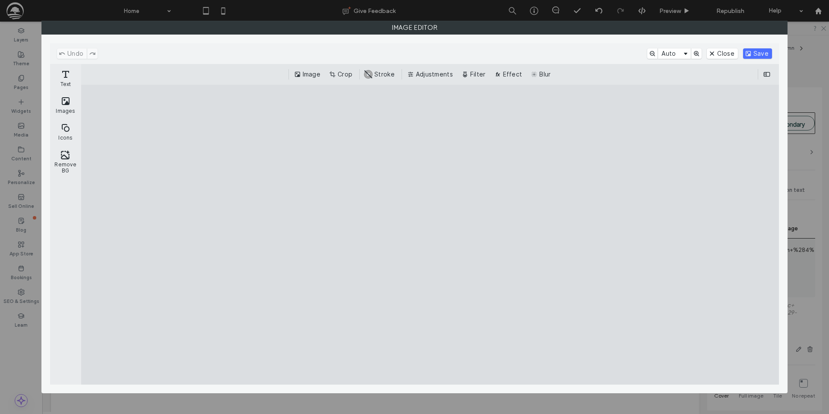
drag, startPoint x: 345, startPoint y: 73, endPoint x: 344, endPoint y: 84, distance: 11.3
click at [345, 73] on button "Crop" at bounding box center [341, 74] width 28 height 10
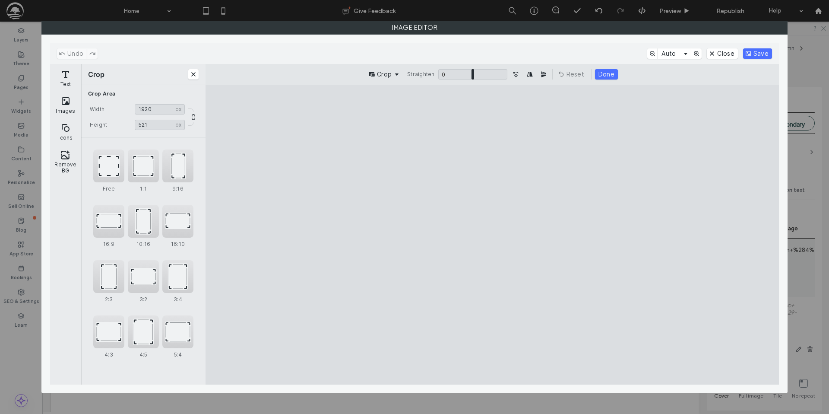
drag, startPoint x: 485, startPoint y: 354, endPoint x: 524, endPoint y: 230, distance: 130.1
click at [492, 234] on cesdk-canvas "Editor canvas" at bounding box center [492, 234] width 0 height 0
type input "***"
drag, startPoint x: 493, startPoint y: 311, endPoint x: 493, endPoint y: 319, distance: 7.3
click at [492, 234] on cesdk-canvas "Editor canvas" at bounding box center [492, 234] width 0 height 0
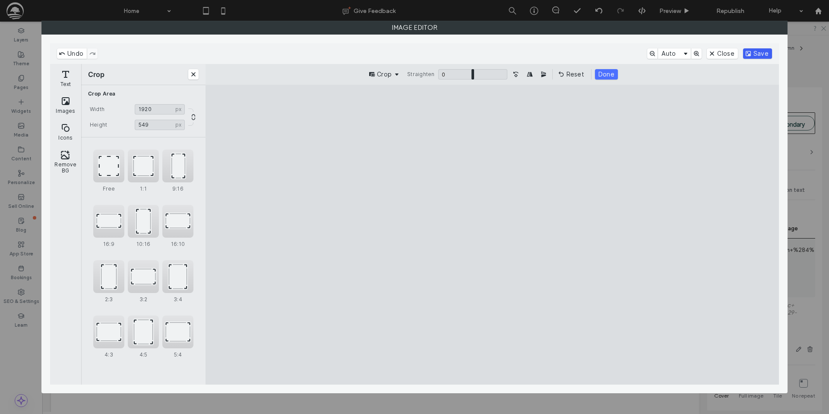
click at [753, 54] on button "Save" at bounding box center [757, 53] width 29 height 10
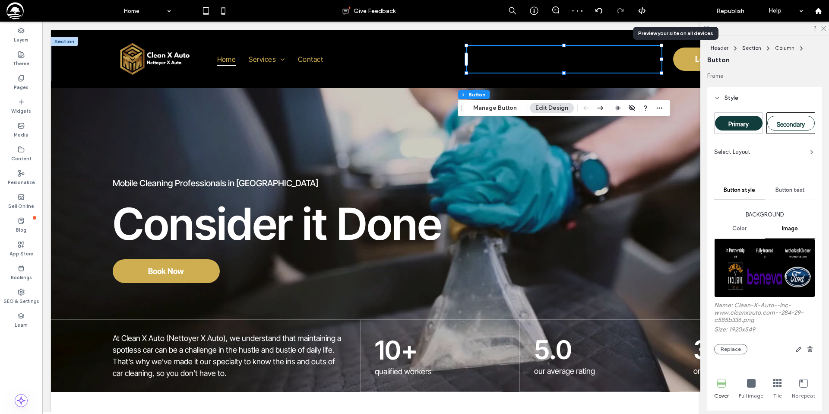
click at [664, 9] on span "Preview" at bounding box center [670, 10] width 22 height 7
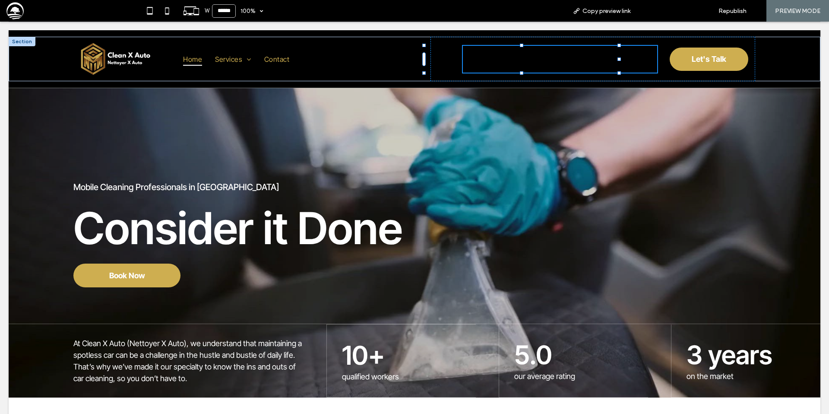
click at [664, 9] on span "Back to editor" at bounding box center [672, 10] width 40 height 7
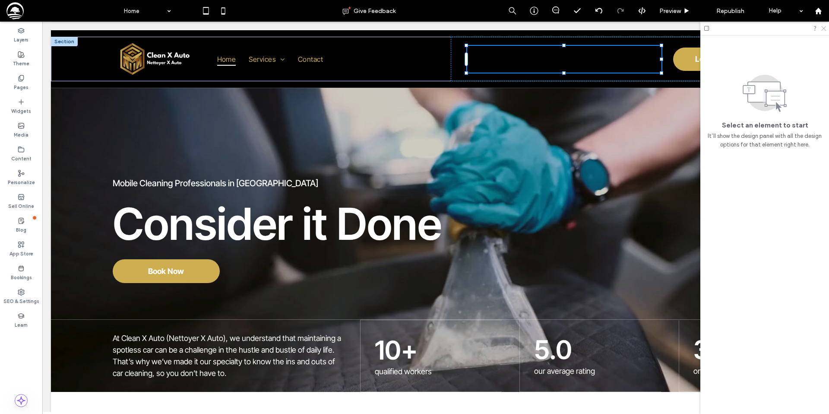
click at [823, 28] on use at bounding box center [823, 28] width 5 height 5
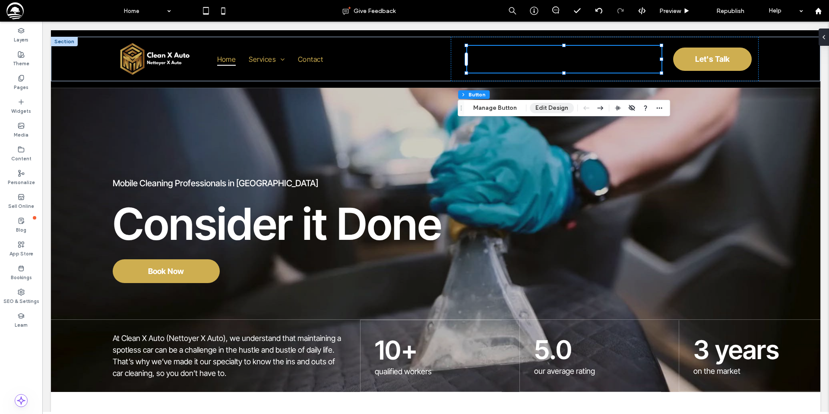
click at [558, 107] on button "Edit Design" at bounding box center [552, 108] width 44 height 10
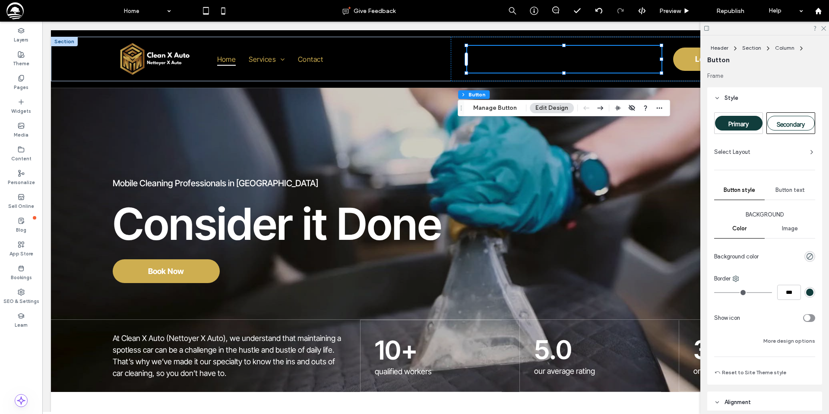
click at [788, 228] on span "Image" at bounding box center [790, 228] width 16 height 7
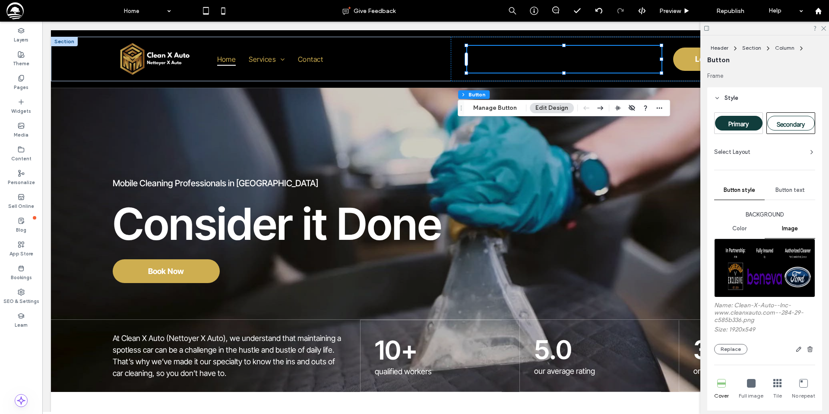
drag, startPoint x: 736, startPoint y: 349, endPoint x: 722, endPoint y: 333, distance: 21.7
click at [736, 349] on button "Replace" at bounding box center [730, 349] width 33 height 10
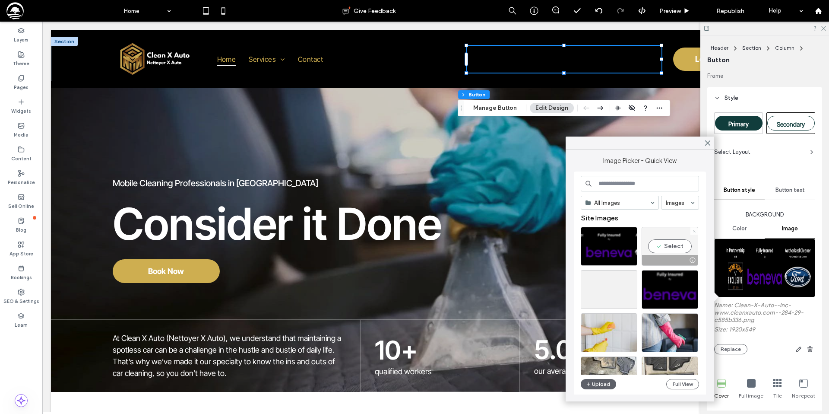
click at [694, 229] on icon at bounding box center [693, 230] width 3 height 3
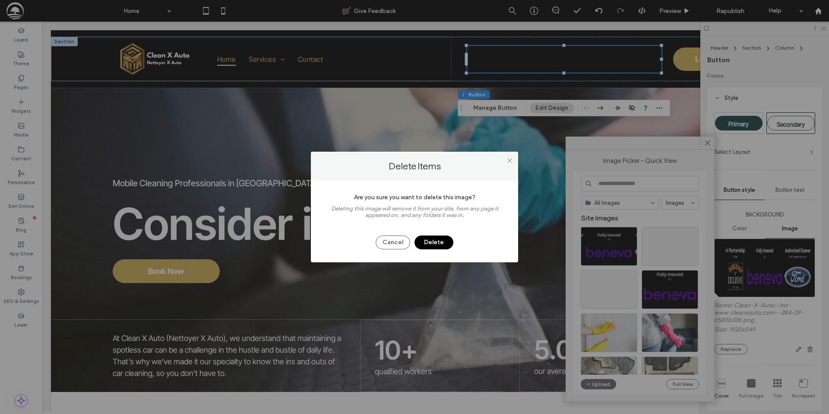
click at [442, 241] on button "Delete" at bounding box center [433, 242] width 39 height 14
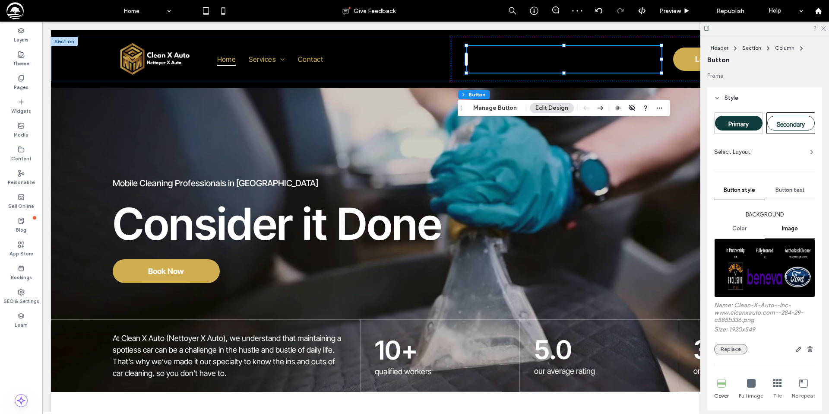
click at [732, 348] on button "Replace" at bounding box center [730, 349] width 33 height 10
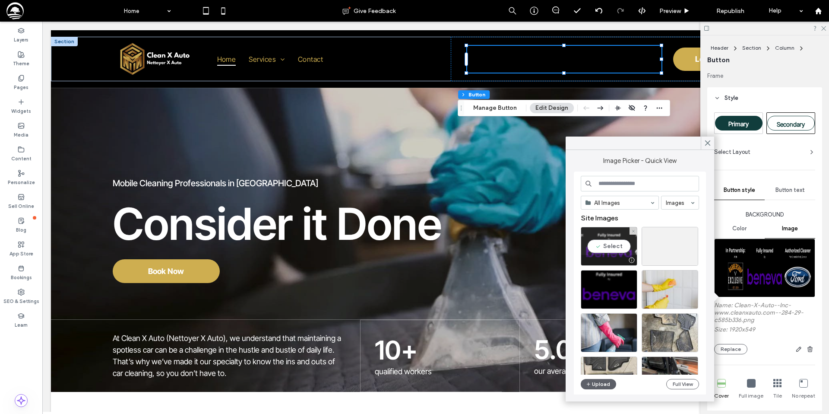
click at [624, 249] on div "Select" at bounding box center [609, 246] width 57 height 39
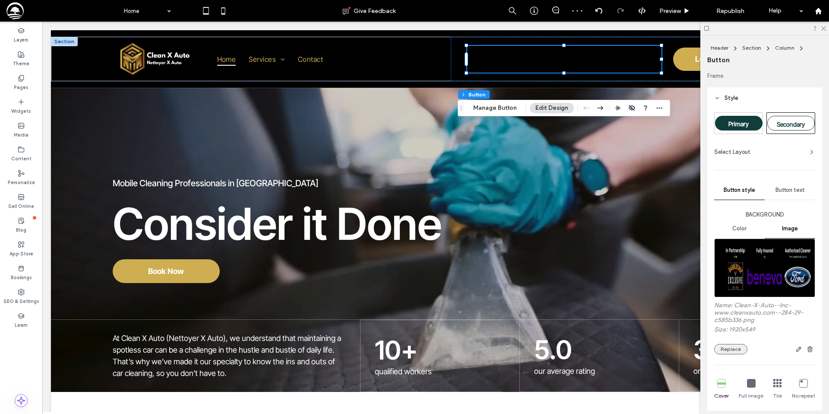
click at [739, 349] on button "Replace" at bounding box center [730, 349] width 33 height 10
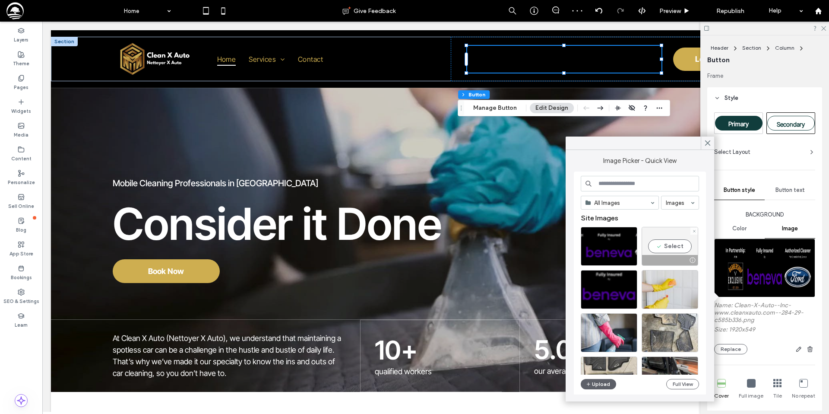
click at [670, 237] on div "Select" at bounding box center [669, 246] width 57 height 39
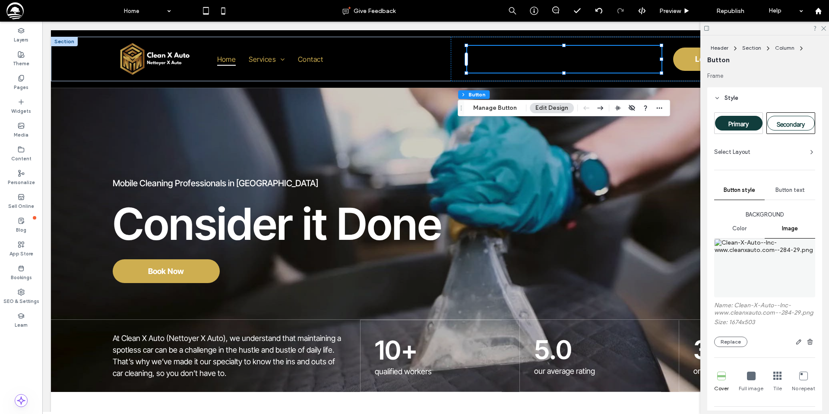
drag, startPoint x: 796, startPoint y: 342, endPoint x: 783, endPoint y: 335, distance: 14.5
click at [796, 341] on icon "button" at bounding box center [798, 341] width 7 height 7
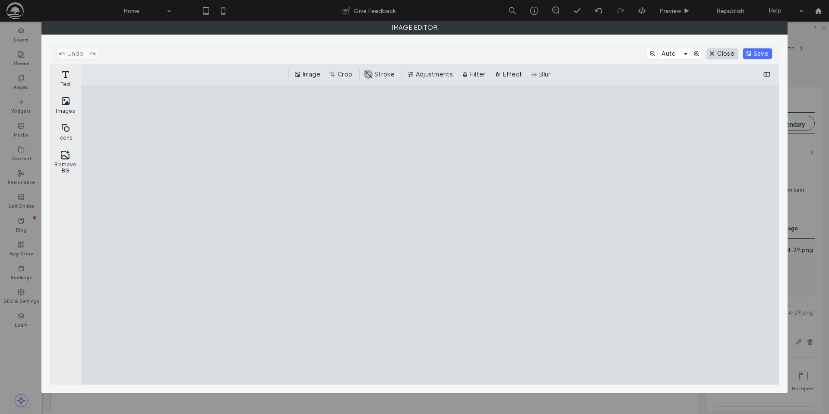
click at [731, 52] on button "Close" at bounding box center [722, 53] width 31 height 10
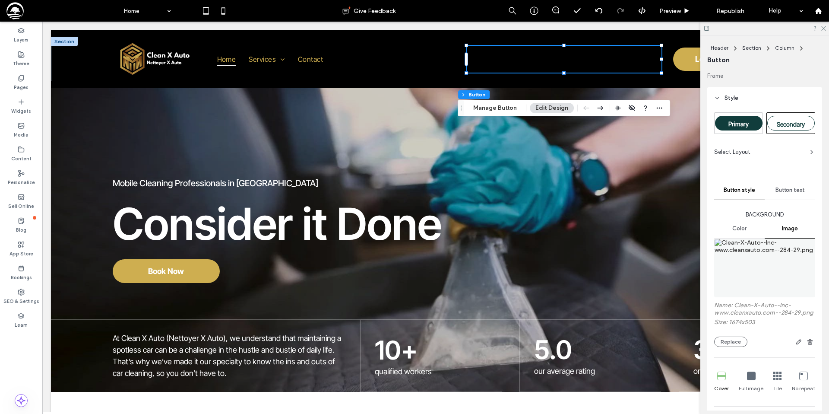
drag, startPoint x: 737, startPoint y: 340, endPoint x: 736, endPoint y: 335, distance: 5.8
click at [737, 340] on button "Replace" at bounding box center [730, 341] width 33 height 10
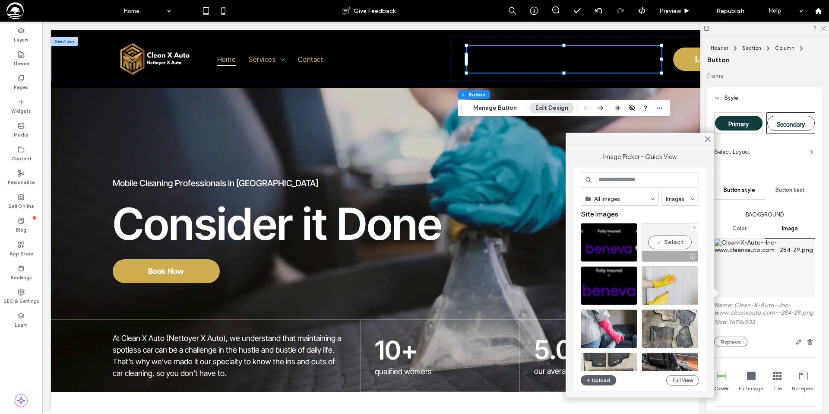
click at [665, 246] on div "Select" at bounding box center [669, 242] width 57 height 39
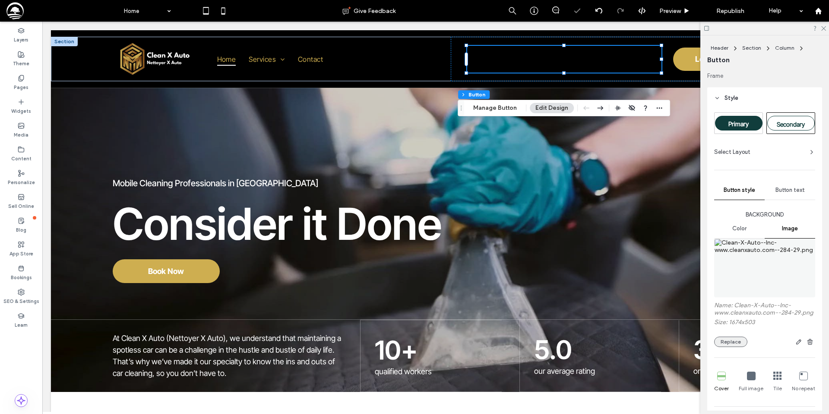
click at [732, 338] on button "Replace" at bounding box center [730, 341] width 33 height 10
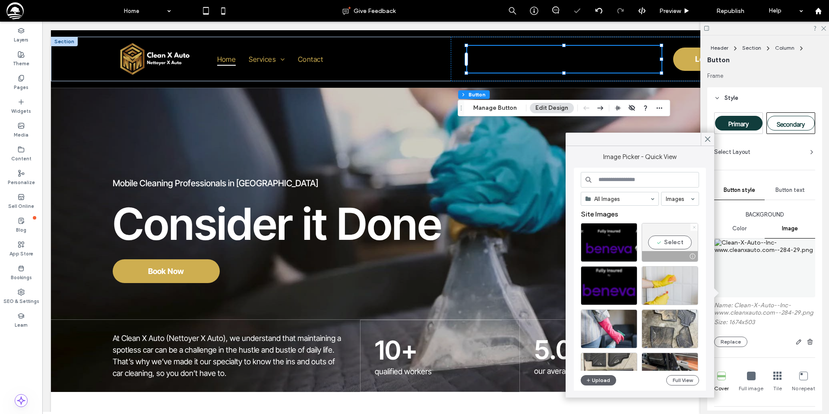
click at [694, 227] on icon at bounding box center [693, 226] width 3 height 3
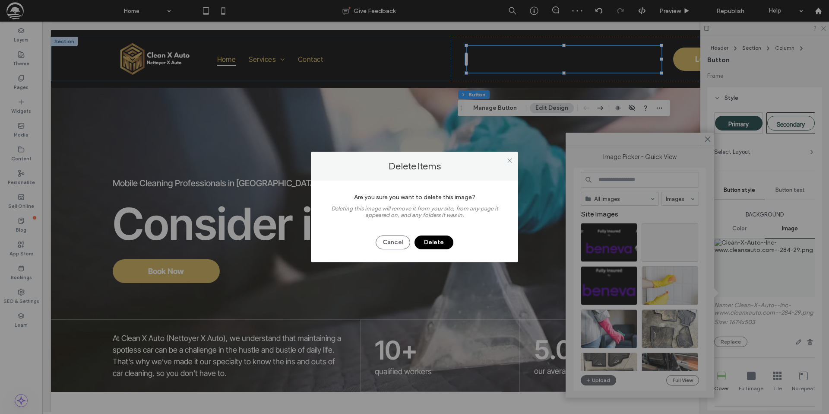
click at [442, 245] on button "Delete" at bounding box center [433, 242] width 39 height 14
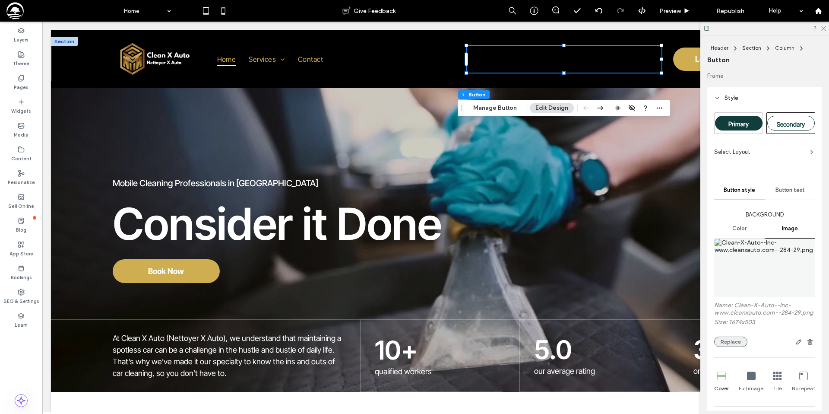
click at [726, 347] on div "Background Color Image Name: Clean-X-Auto--Inc-www.cleanxauto.com--284-29.png S…" at bounding box center [764, 403] width 101 height 386
click at [729, 343] on button "Replace" at bounding box center [730, 341] width 33 height 10
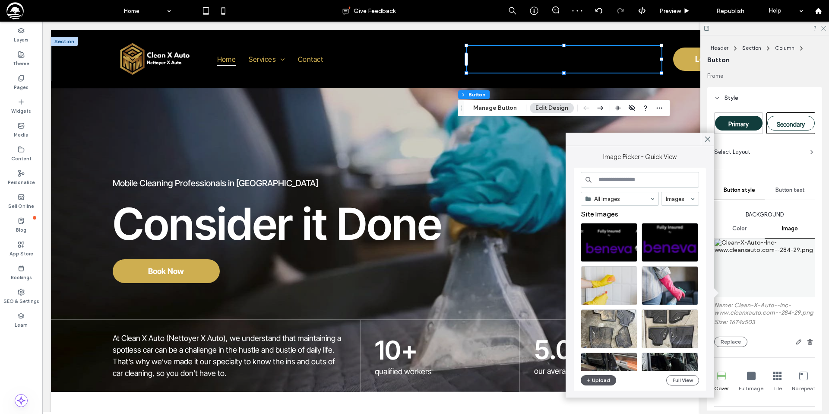
click at [597, 381] on button "Upload" at bounding box center [598, 380] width 35 height 10
click at [613, 243] on div "Select" at bounding box center [609, 242] width 57 height 39
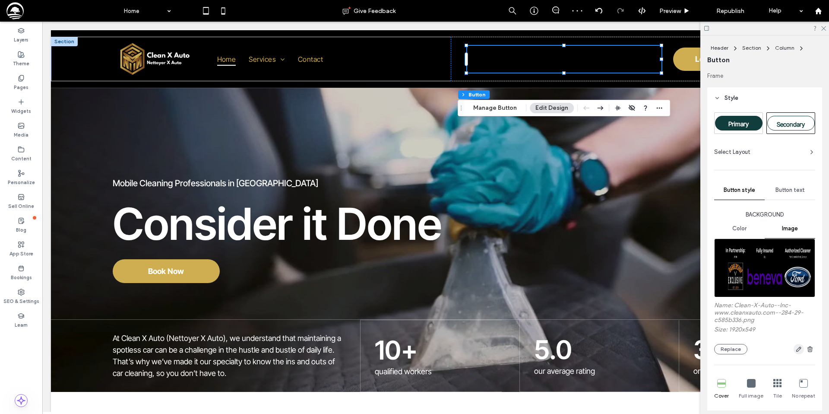
click at [799, 349] on use "button" at bounding box center [798, 348] width 5 height 5
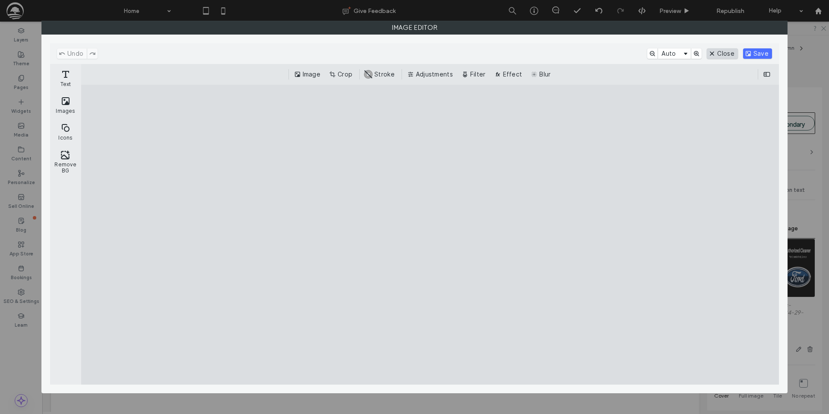
click at [717, 54] on button "Close" at bounding box center [722, 53] width 31 height 10
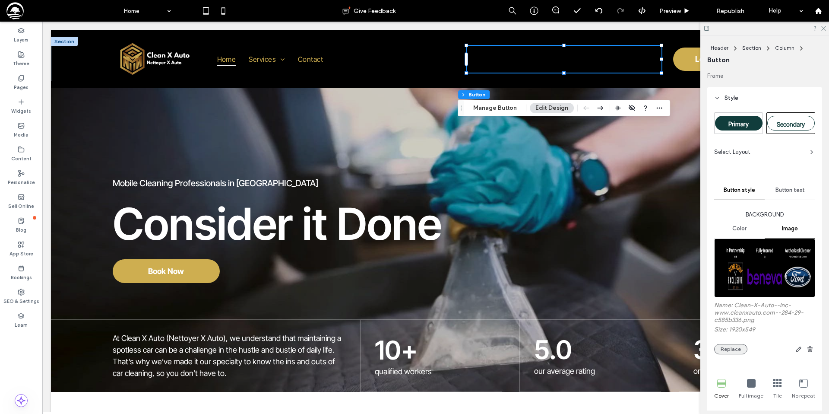
click at [730, 345] on button "Replace" at bounding box center [730, 349] width 33 height 10
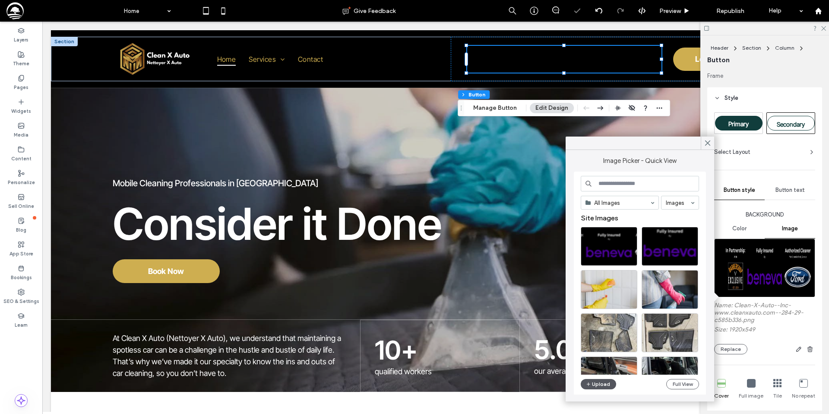
click at [592, 383] on button "Upload" at bounding box center [598, 384] width 35 height 10
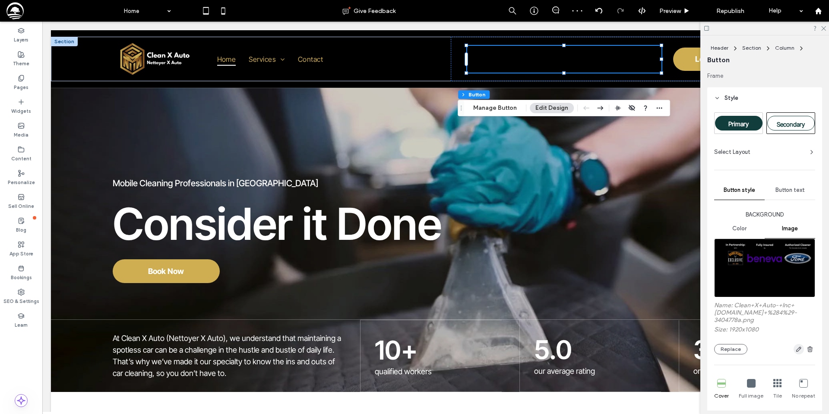
click at [798, 347] on icon "button" at bounding box center [798, 348] width 7 height 7
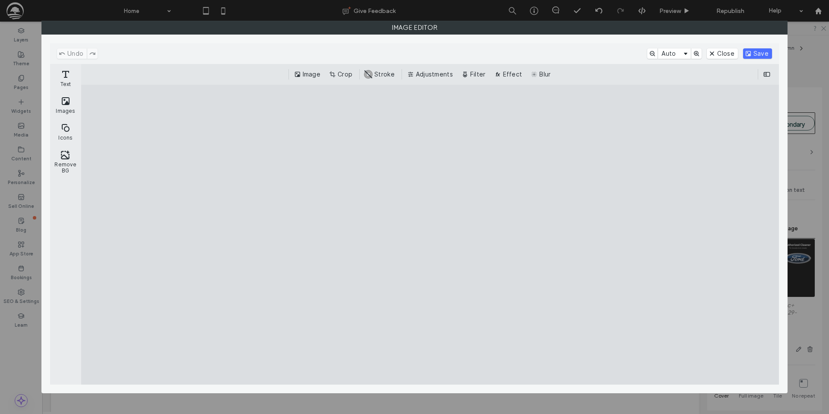
click at [341, 79] on button "Crop" at bounding box center [341, 74] width 28 height 10
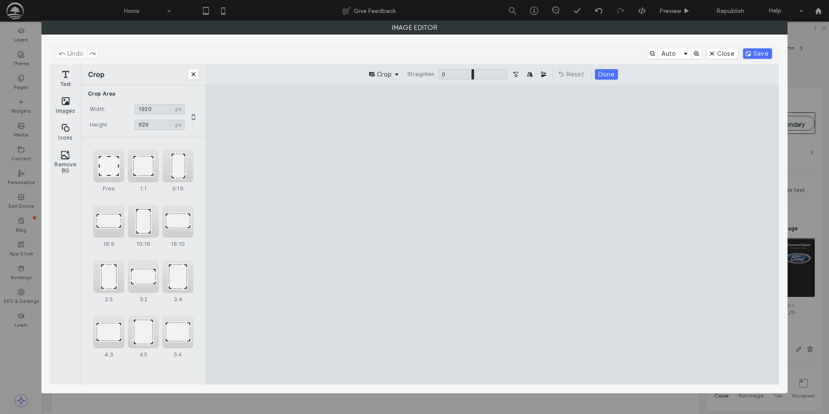
type input "***"
drag, startPoint x: 489, startPoint y: 355, endPoint x: 513, endPoint y: 254, distance: 103.9
click at [492, 234] on cesdk-canvas "Editor canvas" at bounding box center [492, 234] width 0 height 0
click at [753, 52] on button "Save" at bounding box center [757, 53] width 29 height 10
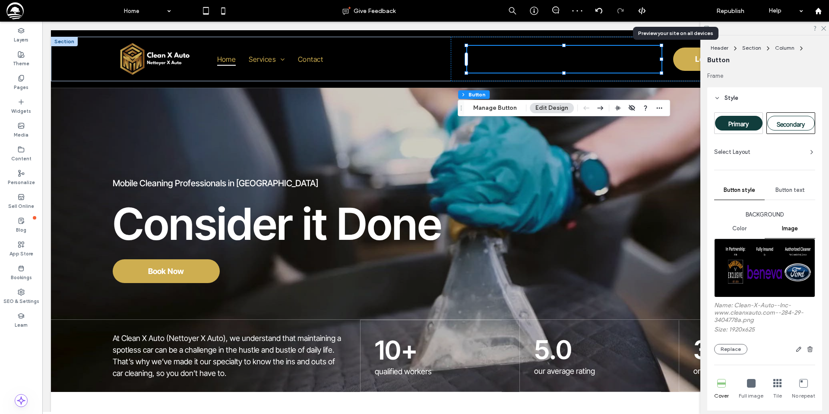
click at [669, 12] on span "Preview" at bounding box center [670, 10] width 22 height 7
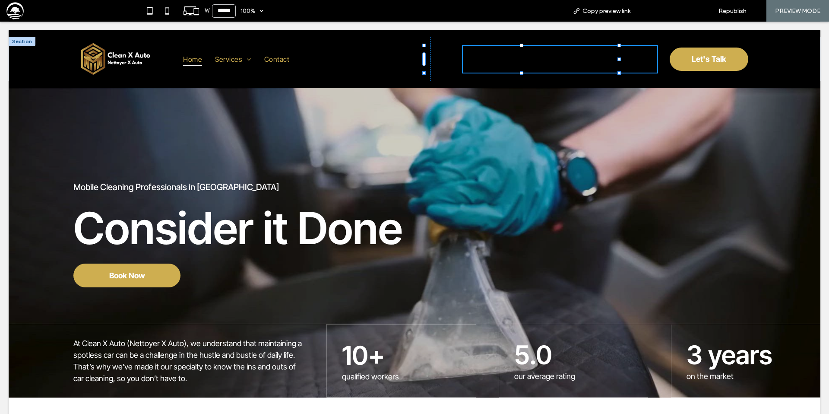
click at [669, 8] on span "Back to editor" at bounding box center [672, 10] width 40 height 7
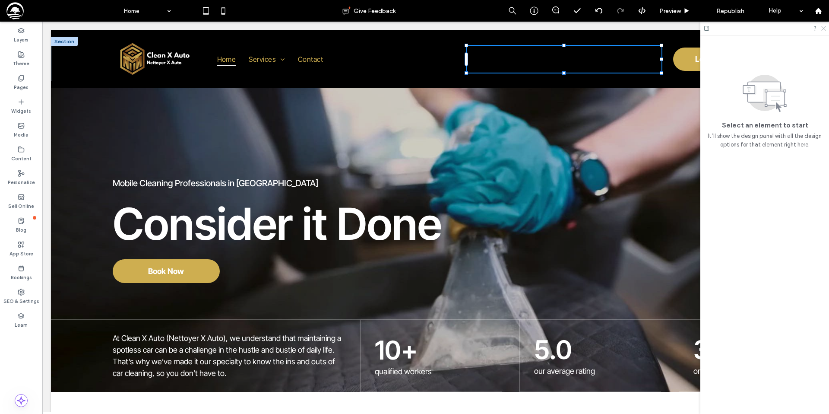
click at [822, 29] on use at bounding box center [823, 28] width 5 height 5
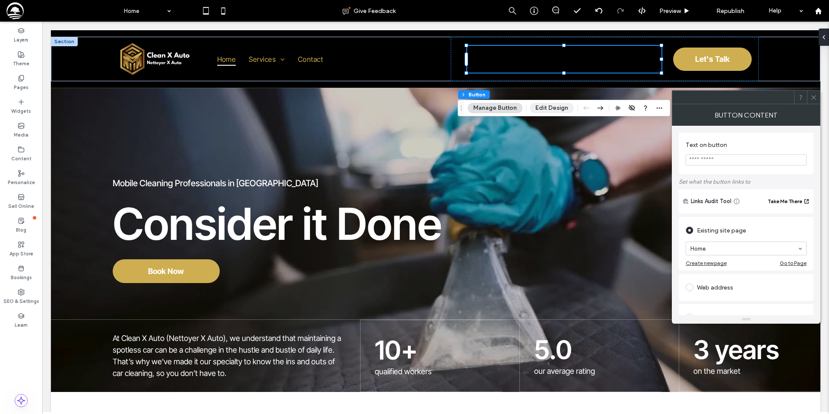
click at [547, 109] on button "Edit Design" at bounding box center [552, 108] width 44 height 10
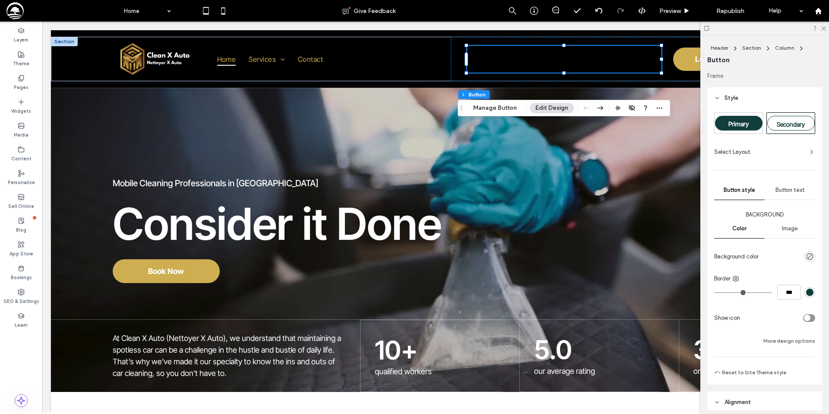
click at [787, 227] on span "Image" at bounding box center [790, 228] width 16 height 7
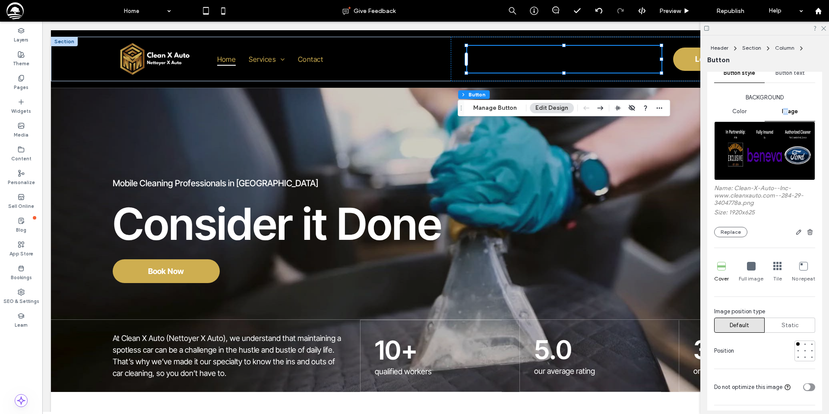
scroll to position [130, 0]
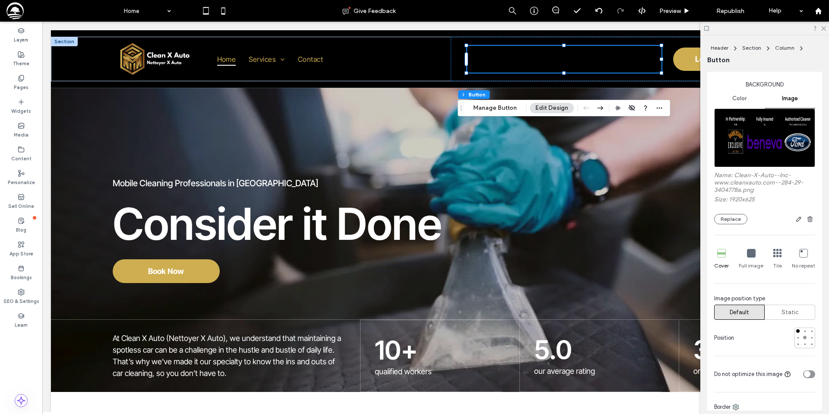
click at [805, 336] on div at bounding box center [804, 336] width 3 height 3
click at [804, 331] on div at bounding box center [804, 330] width 3 height 3
click at [673, 9] on span "Preview" at bounding box center [670, 10] width 22 height 7
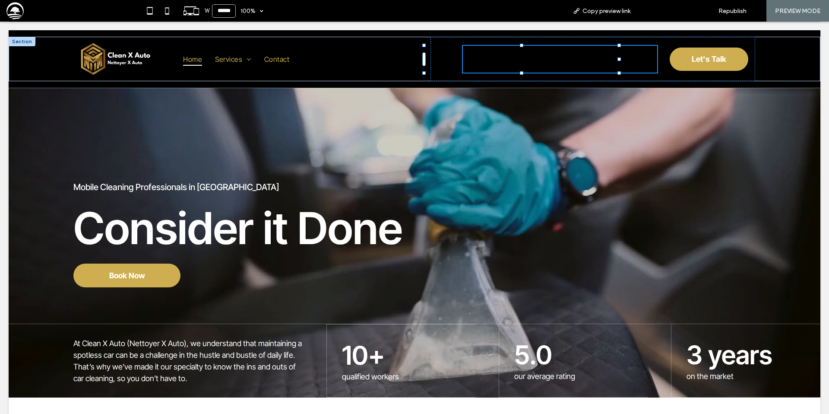
click at [672, 9] on span "Back to editor" at bounding box center [672, 10] width 40 height 7
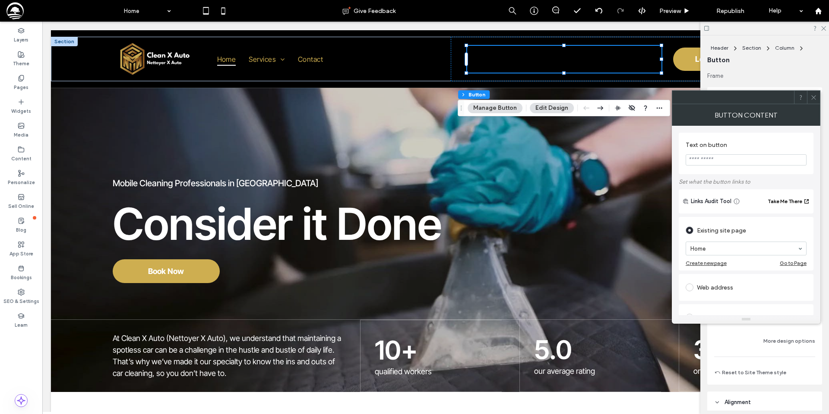
click at [556, 107] on button "Edit Design" at bounding box center [552, 108] width 44 height 10
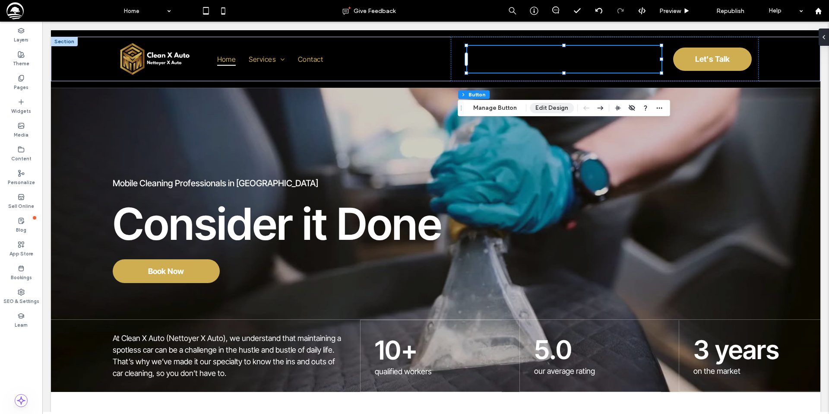
click at [553, 107] on button "Edit Design" at bounding box center [552, 108] width 44 height 10
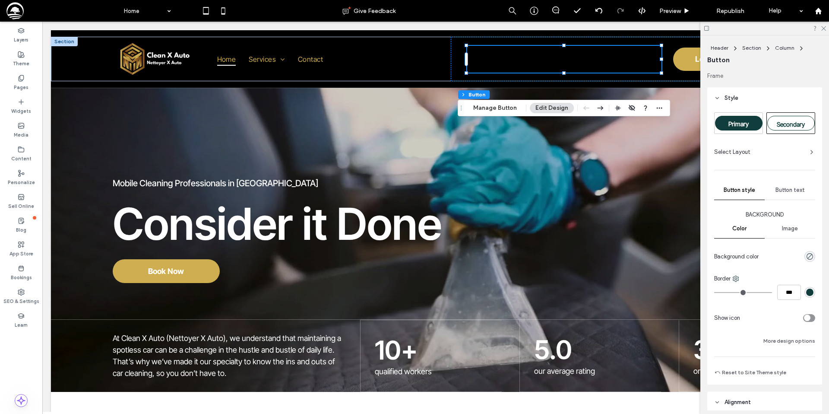
click at [784, 230] on span "Image" at bounding box center [790, 228] width 16 height 7
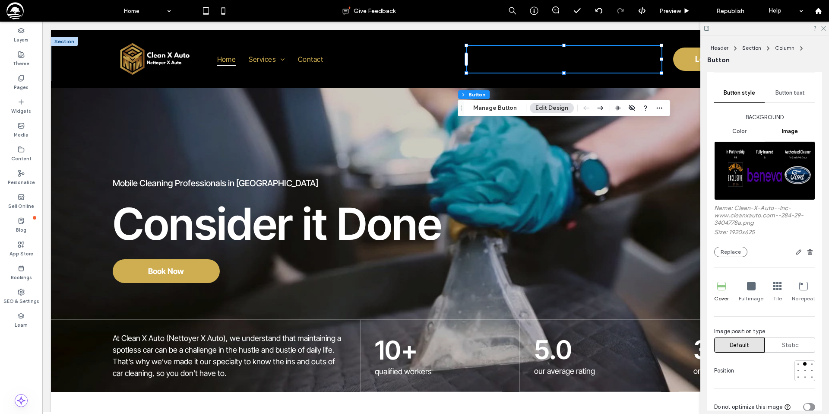
scroll to position [98, 0]
click at [747, 285] on icon at bounding box center [751, 284] width 9 height 9
click at [799, 248] on use "button" at bounding box center [798, 250] width 5 height 5
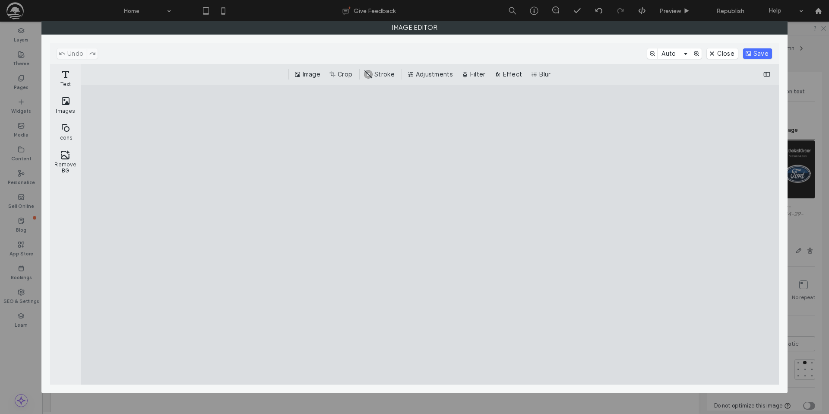
drag, startPoint x: 347, startPoint y: 74, endPoint x: 353, endPoint y: 132, distance: 57.7
click at [347, 74] on button "Crop" at bounding box center [341, 74] width 28 height 10
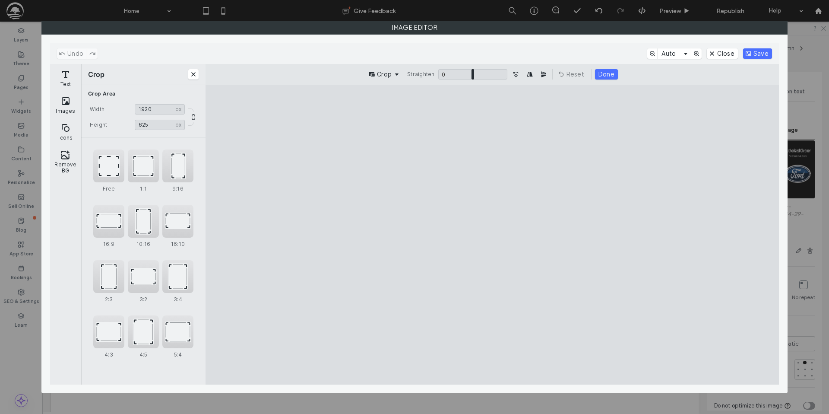
drag, startPoint x: 493, startPoint y: 321, endPoint x: 495, endPoint y: 313, distance: 8.5
click at [492, 234] on cesdk-canvas "Editor canvas" at bounding box center [492, 234] width 0 height 0
drag, startPoint x: 493, startPoint y: 327, endPoint x: 501, endPoint y: 300, distance: 27.5
click at [492, 234] on cesdk-canvas "Editor canvas" at bounding box center [492, 234] width 0 height 0
type input "***"
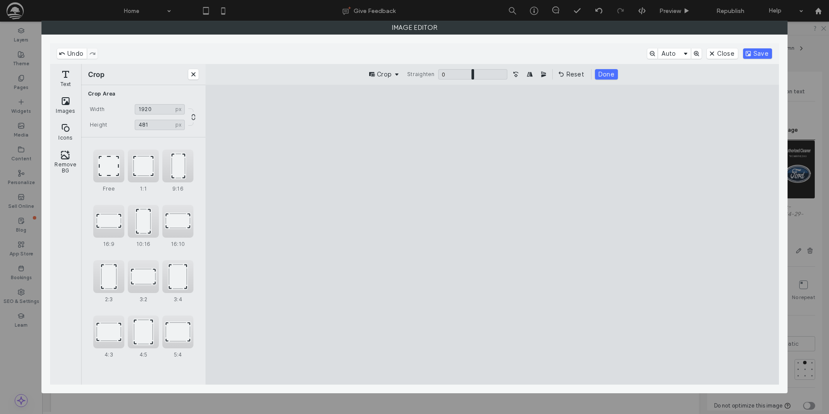
drag, startPoint x: 490, startPoint y: 169, endPoint x: 509, endPoint y: 180, distance: 22.0
click at [492, 234] on cesdk-canvas "Editor canvas" at bounding box center [492, 234] width 0 height 0
click at [750, 55] on button "Save" at bounding box center [757, 53] width 29 height 10
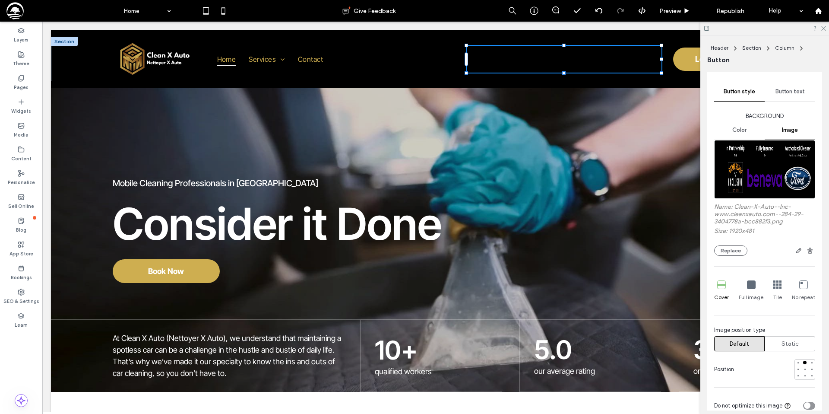
type input "***"
type input "**"
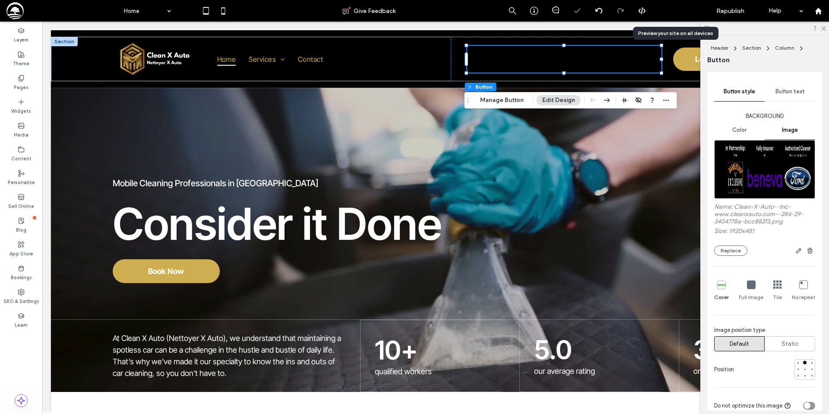
click at [680, 10] on span "Preview" at bounding box center [670, 10] width 22 height 7
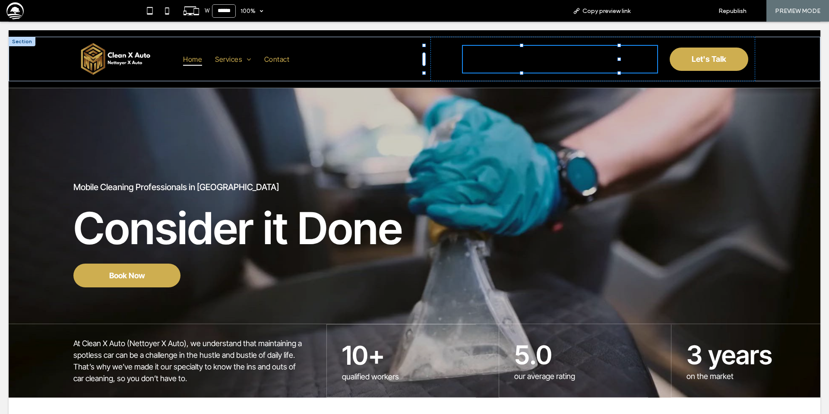
click at [672, 10] on span "Back to editor" at bounding box center [672, 10] width 40 height 7
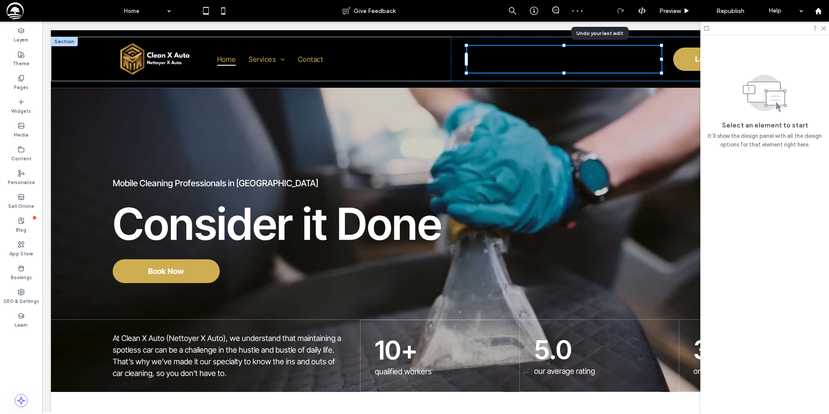
click at [597, 11] on icon at bounding box center [598, 10] width 7 height 7
click at [665, 10] on span "Preview" at bounding box center [670, 10] width 22 height 7
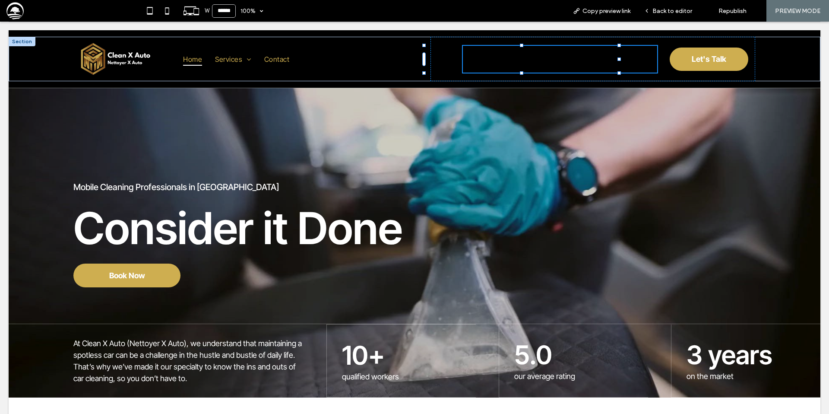
click at [665, 10] on span "Back to editor" at bounding box center [672, 10] width 40 height 7
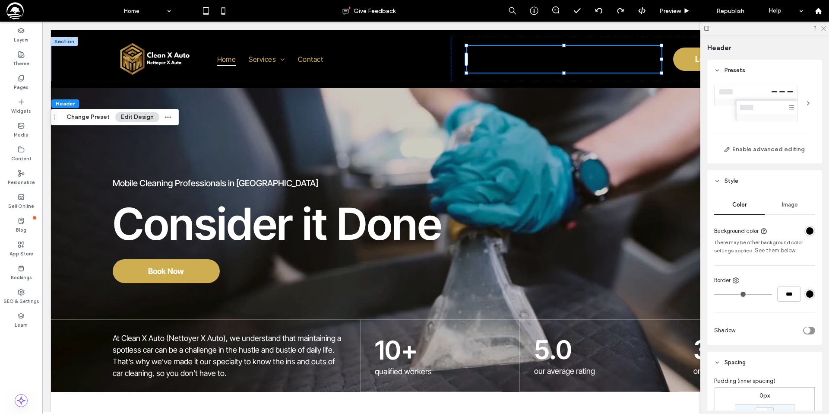
click at [796, 205] on span "Image" at bounding box center [790, 204] width 16 height 7
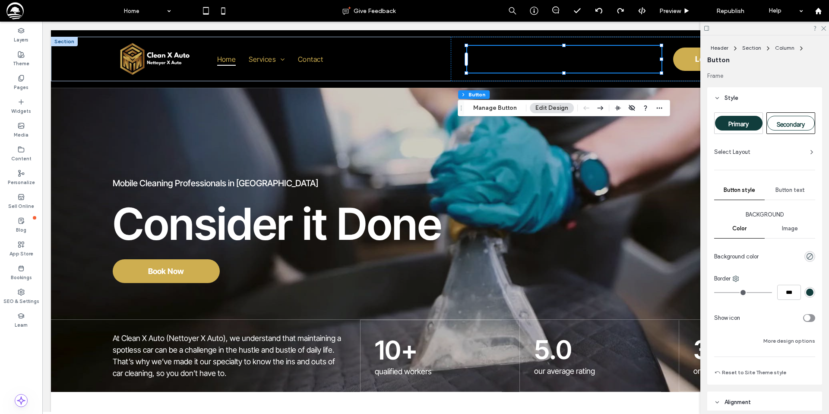
click at [786, 230] on span "Image" at bounding box center [790, 228] width 16 height 7
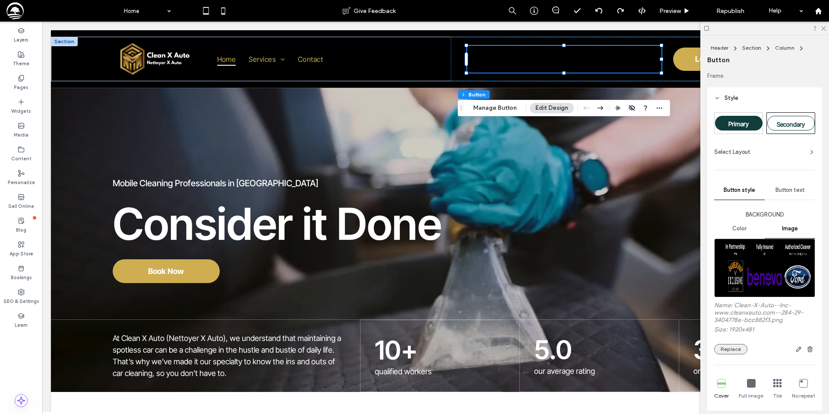
click at [730, 352] on button "Replace" at bounding box center [730, 349] width 33 height 10
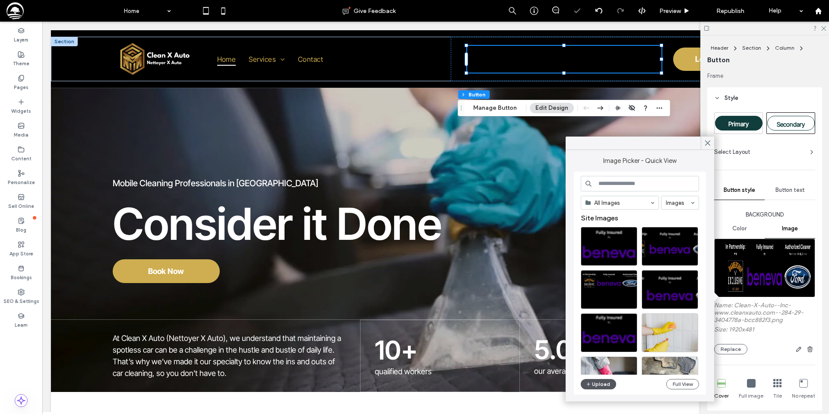
click at [597, 382] on button "Upload" at bounding box center [598, 384] width 35 height 10
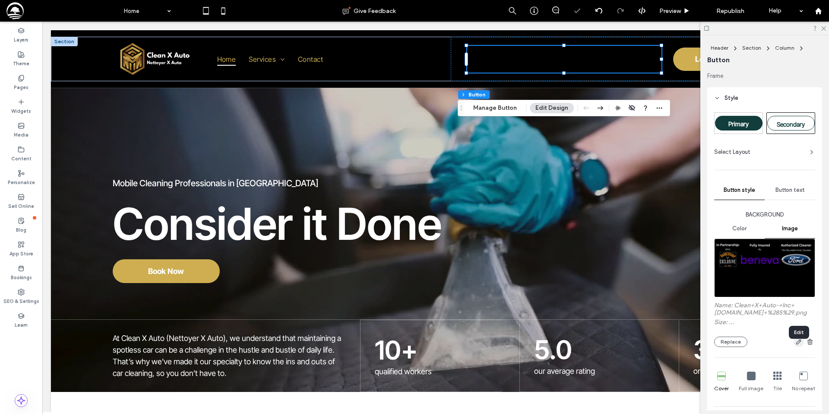
click at [798, 345] on icon "button" at bounding box center [798, 341] width 7 height 7
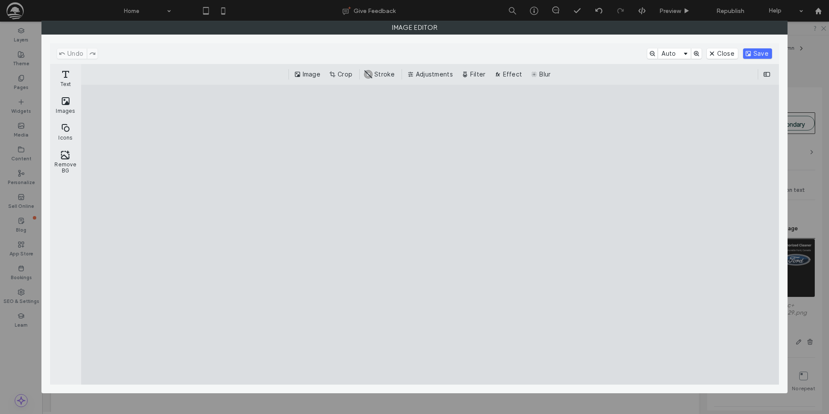
click at [346, 75] on button "Crop" at bounding box center [341, 74] width 28 height 10
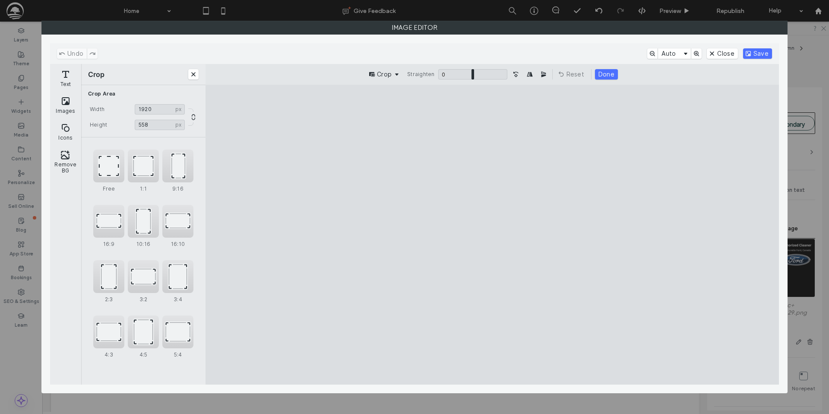
drag, startPoint x: 489, startPoint y: 356, endPoint x: 487, endPoint y: 240, distance: 115.3
click at [492, 234] on cesdk-canvas "Editor canvas" at bounding box center [492, 234] width 0 height 0
type input "***"
drag, startPoint x: 494, startPoint y: 166, endPoint x: 496, endPoint y: 179, distance: 13.0
click at [492, 234] on cesdk-canvas "Editor canvas" at bounding box center [492, 234] width 0 height 0
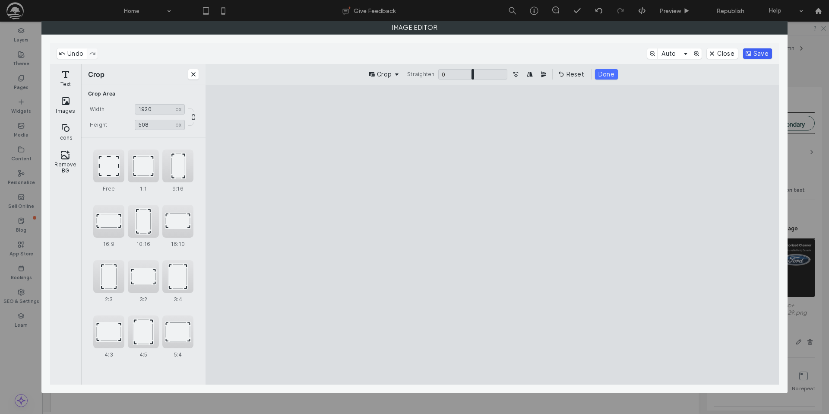
click at [751, 51] on button "Save" at bounding box center [757, 53] width 29 height 10
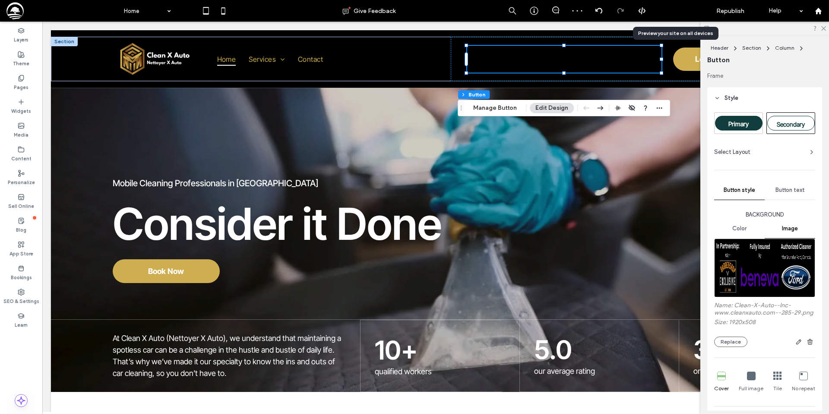
click at [676, 10] on span "Preview" at bounding box center [670, 10] width 22 height 7
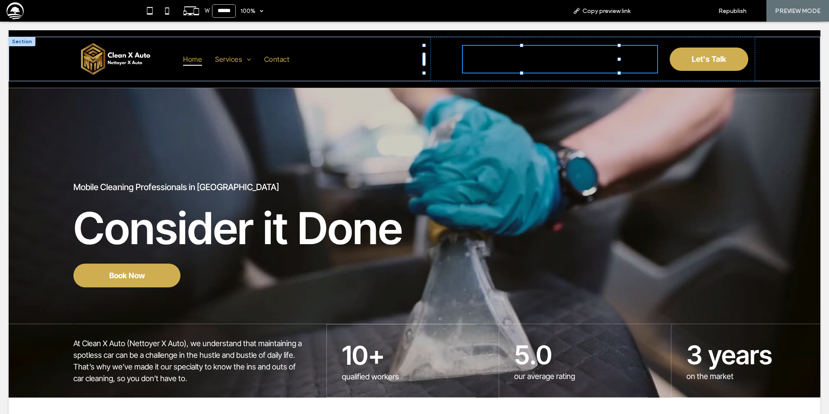
click at [654, 10] on span "Back to editor" at bounding box center [672, 10] width 40 height 7
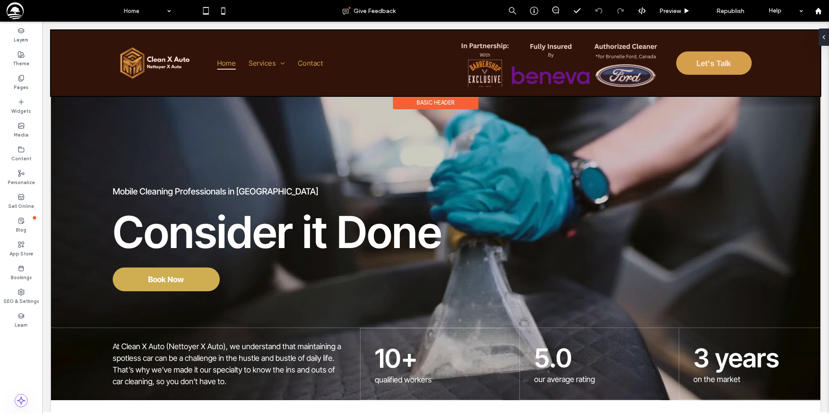
click at [584, 74] on div at bounding box center [435, 63] width 769 height 66
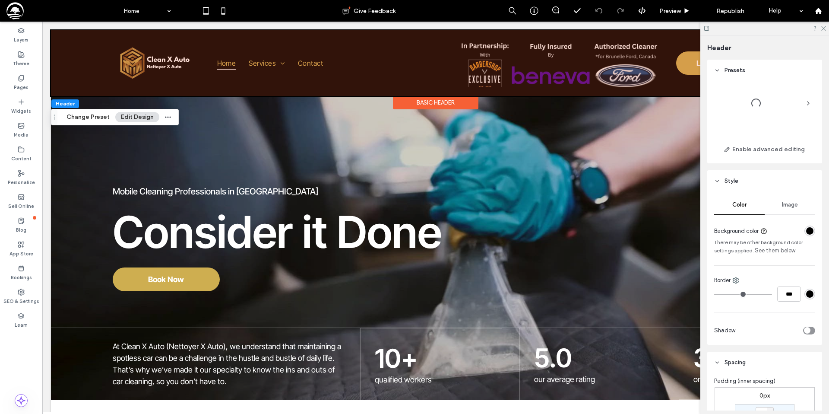
click at [584, 74] on link at bounding box center [561, 62] width 206 height 47
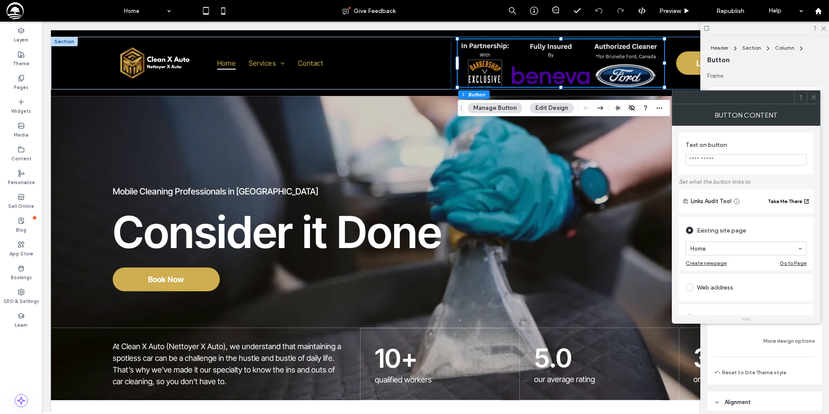
click at [552, 111] on button "Edit Design" at bounding box center [552, 108] width 44 height 10
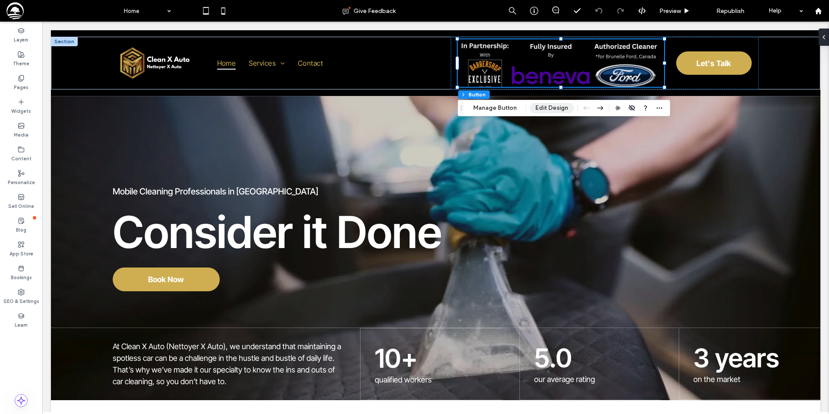
click at [552, 111] on button "Edit Design" at bounding box center [552, 108] width 44 height 10
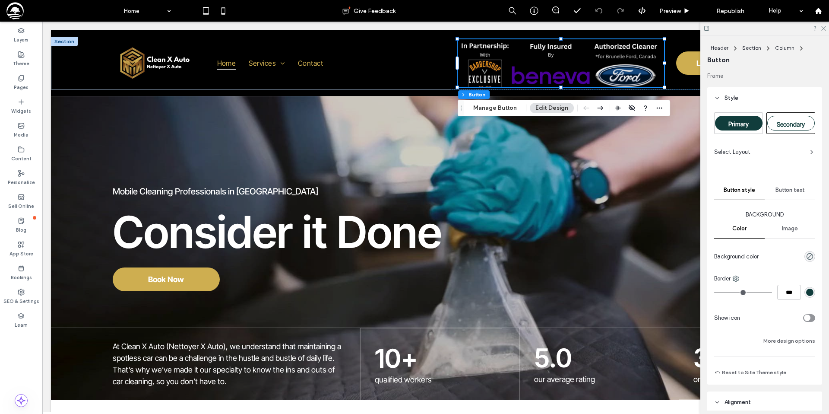
click at [792, 230] on span "Image" at bounding box center [790, 228] width 16 height 7
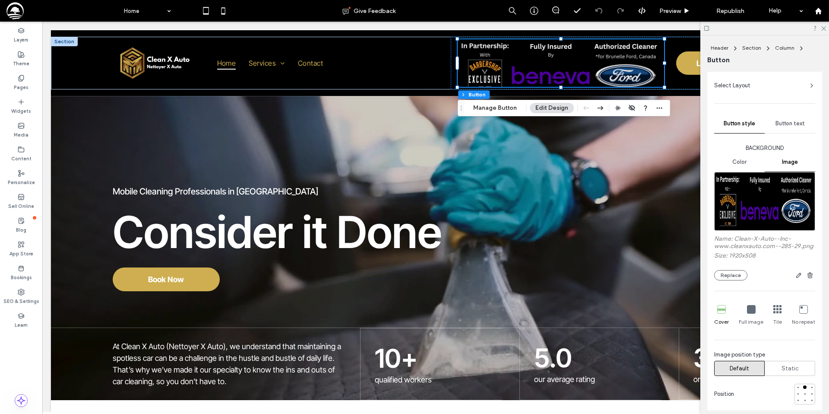
scroll to position [67, 0]
click at [748, 312] on icon at bounding box center [751, 308] width 9 height 9
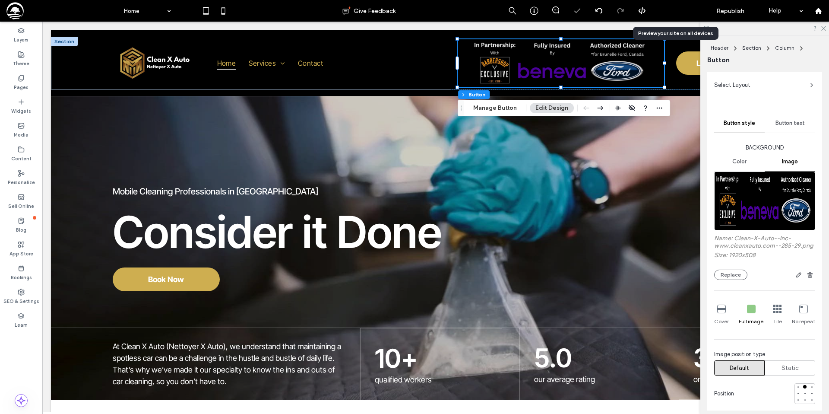
click at [674, 13] on span "Preview" at bounding box center [670, 10] width 22 height 7
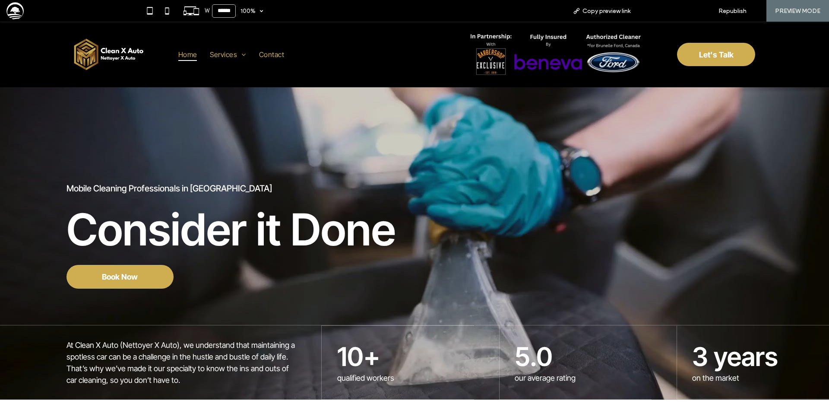
click at [671, 7] on span "Back to editor" at bounding box center [672, 10] width 40 height 7
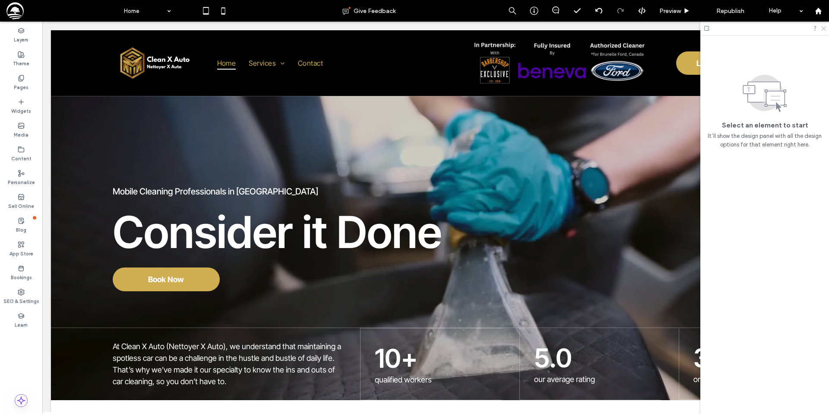
click at [825, 28] on icon at bounding box center [823, 28] width 6 height 6
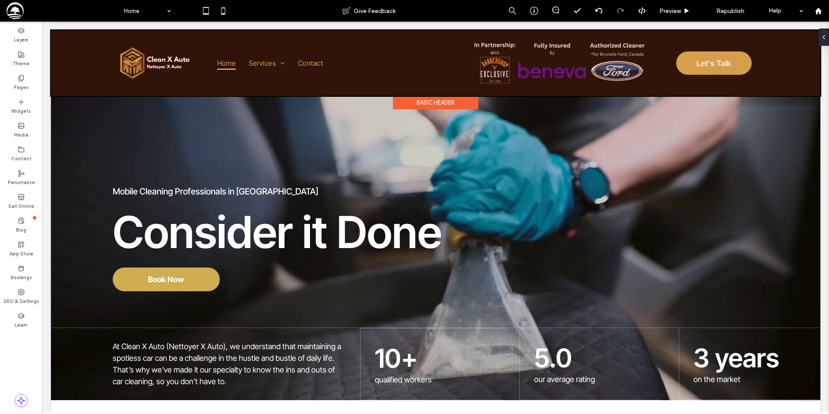
click at [505, 61] on div at bounding box center [435, 63] width 769 height 66
click at [505, 61] on link at bounding box center [561, 62] width 206 height 47
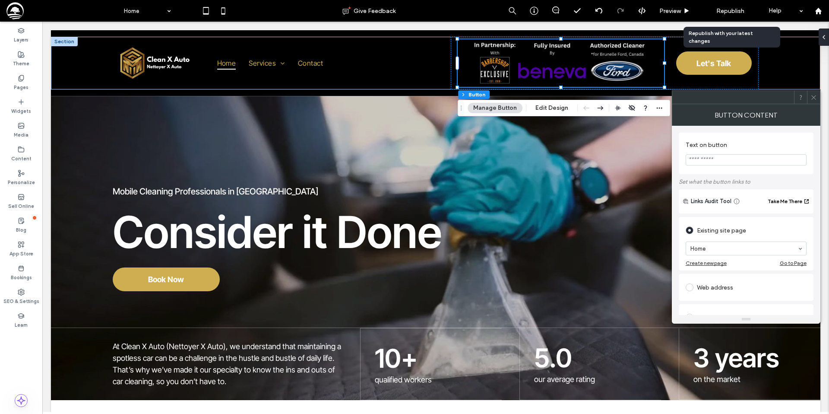
click at [722, 10] on span "Republish" at bounding box center [730, 10] width 28 height 7
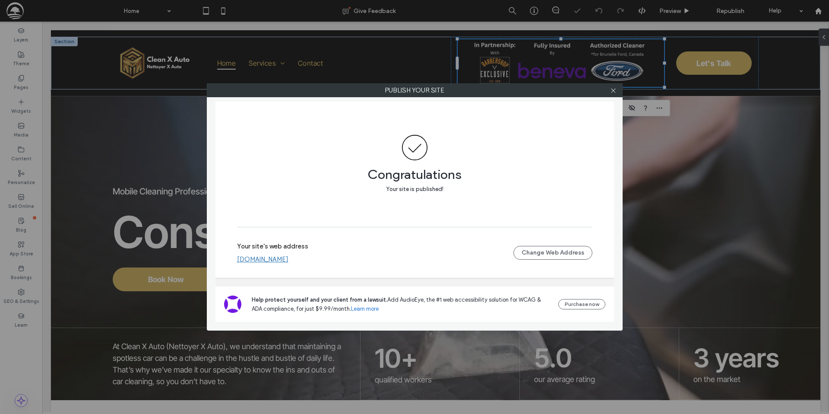
click at [257, 298] on span "Help protect yourself and your client from a lawsuit." at bounding box center [320, 299] width 136 height 6
click at [257, 260] on link "www.cleanxauto.com" at bounding box center [262, 259] width 51 height 8
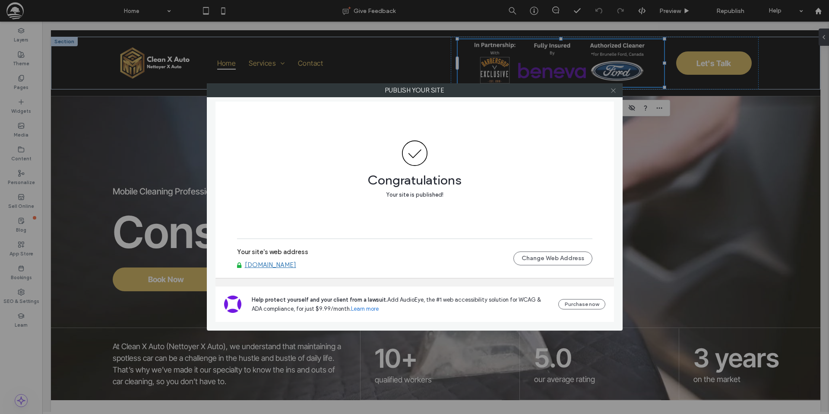
click at [613, 90] on icon at bounding box center [613, 90] width 6 height 6
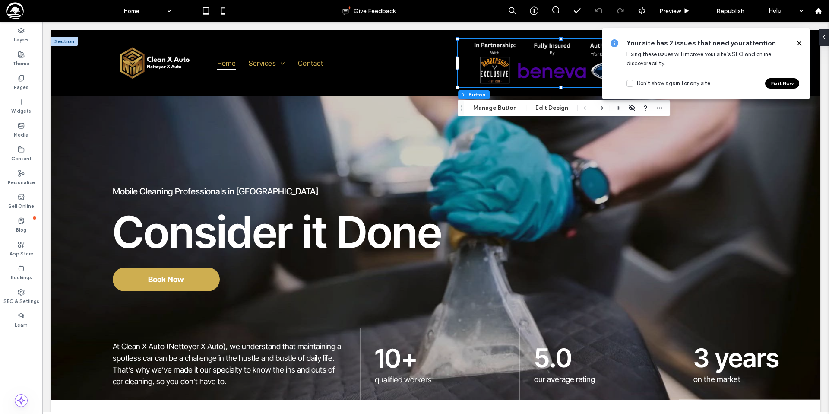
click at [796, 41] on icon at bounding box center [799, 43] width 7 height 7
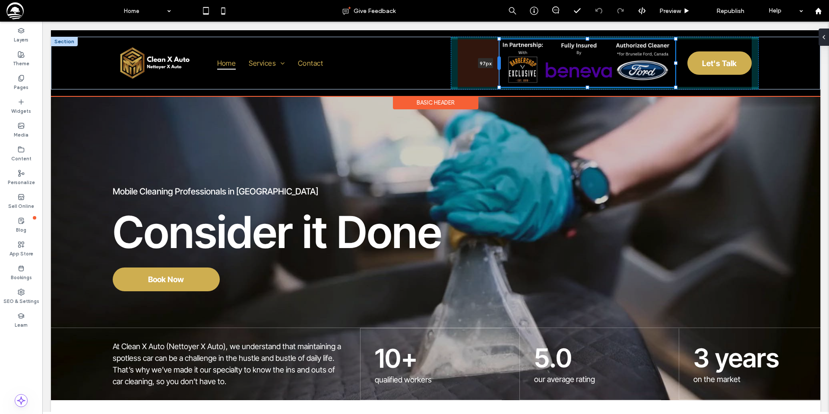
drag, startPoint x: 457, startPoint y: 64, endPoint x: 499, endPoint y: 66, distance: 41.9
click at [499, 66] on div at bounding box center [498, 63] width 3 height 14
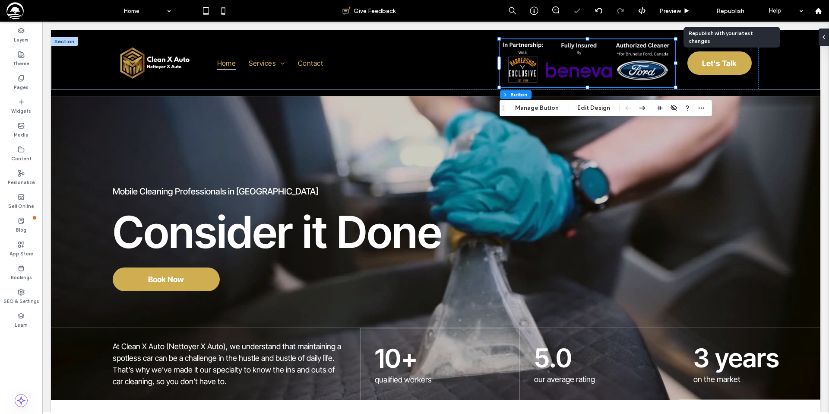
click at [728, 10] on span "Republish" at bounding box center [730, 10] width 28 height 7
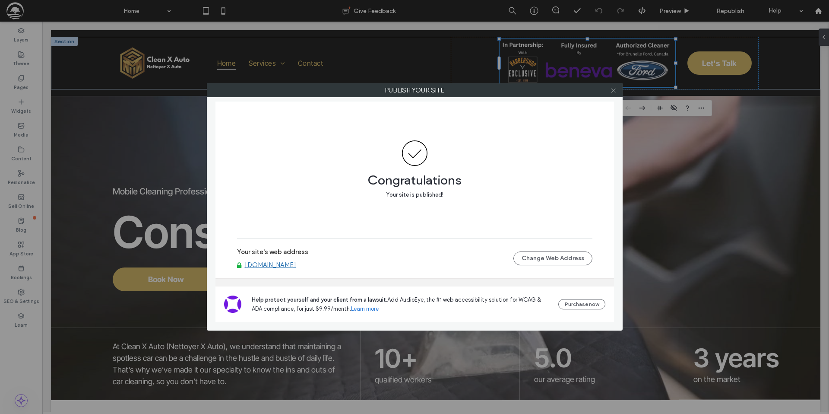
click at [612, 91] on icon at bounding box center [613, 90] width 6 height 6
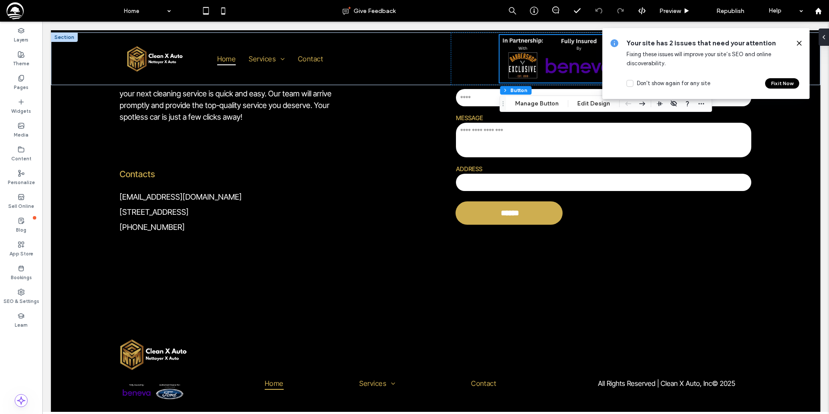
scroll to position [2227, 0]
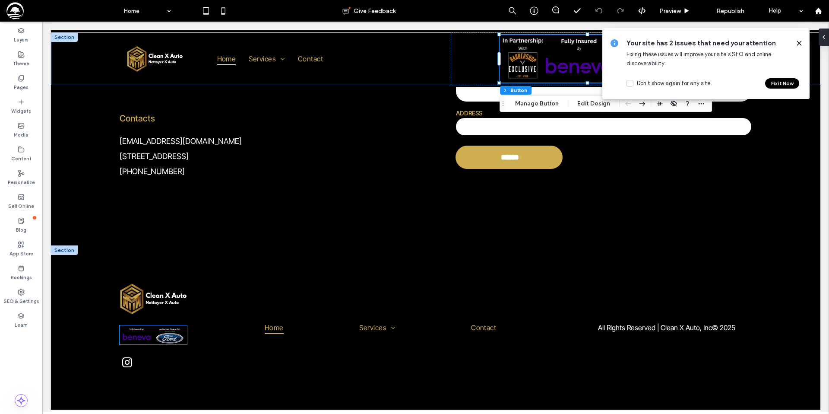
click at [155, 337] on img at bounding box center [153, 334] width 67 height 19
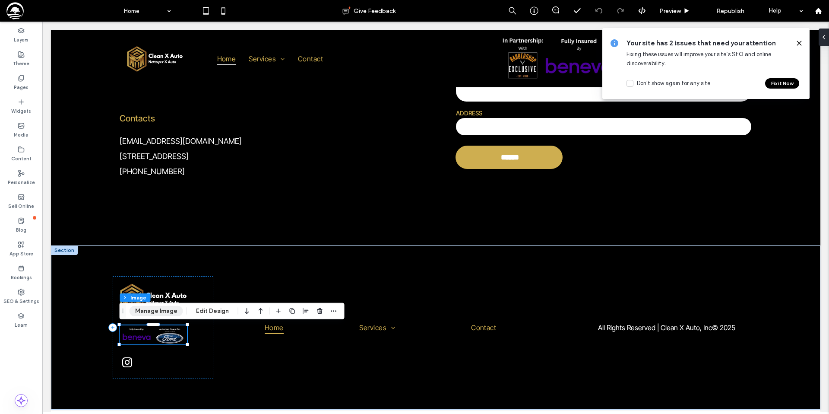
click at [167, 313] on button "Manage Image" at bounding box center [156, 311] width 54 height 10
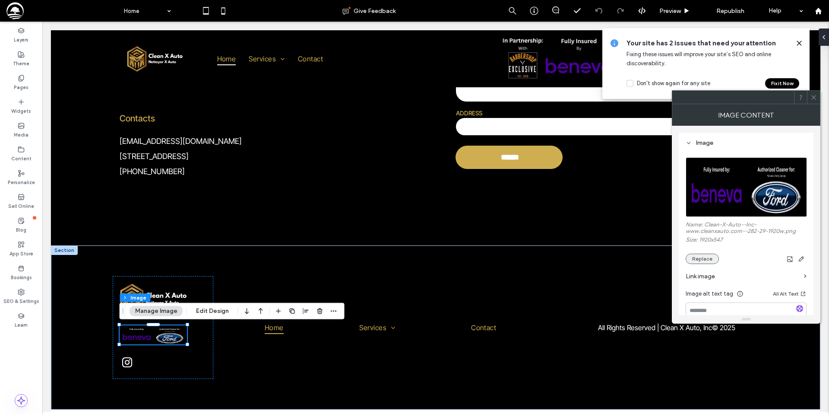
click at [703, 260] on button "Replace" at bounding box center [701, 258] width 33 height 10
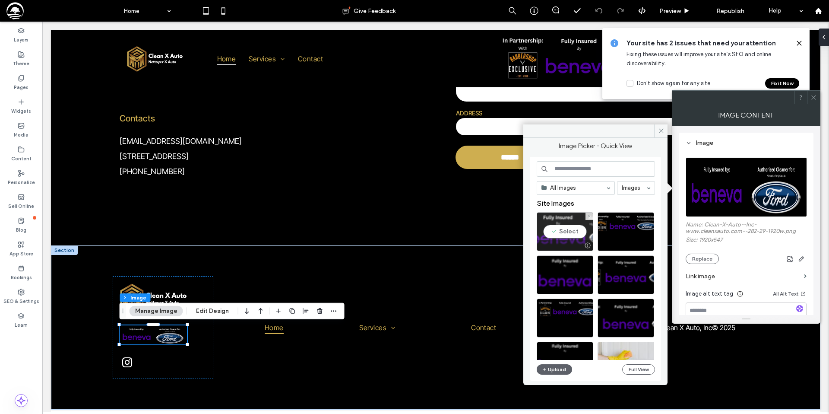
click at [573, 229] on div "Select" at bounding box center [565, 231] width 57 height 39
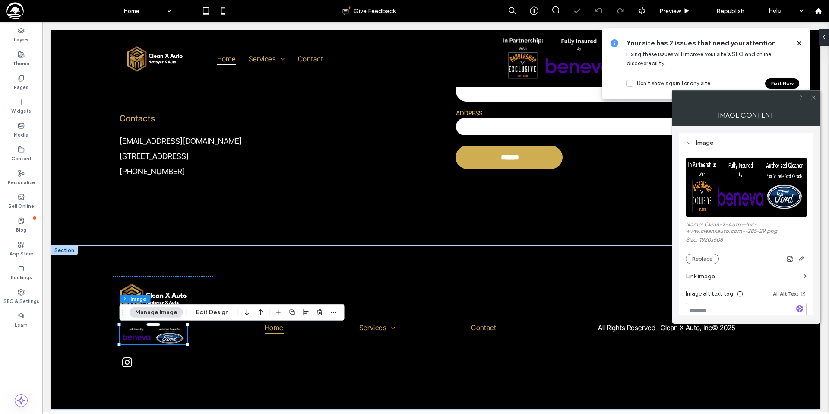
scroll to position [2226, 0]
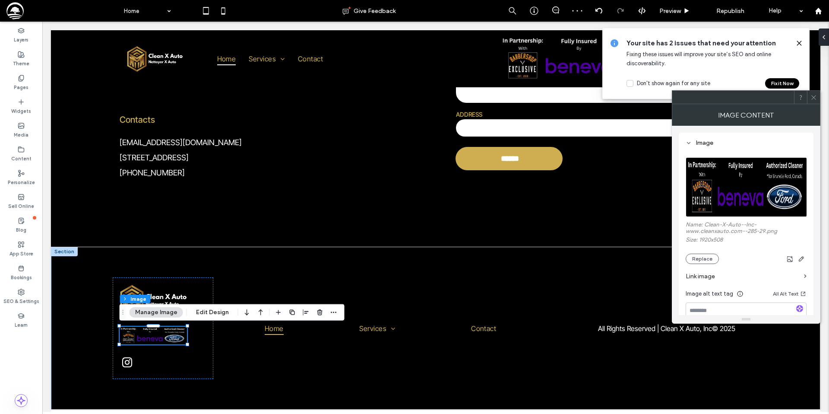
drag, startPoint x: 812, startPoint y: 99, endPoint x: 801, endPoint y: 103, distance: 12.4
click at [812, 99] on icon at bounding box center [813, 97] width 6 height 6
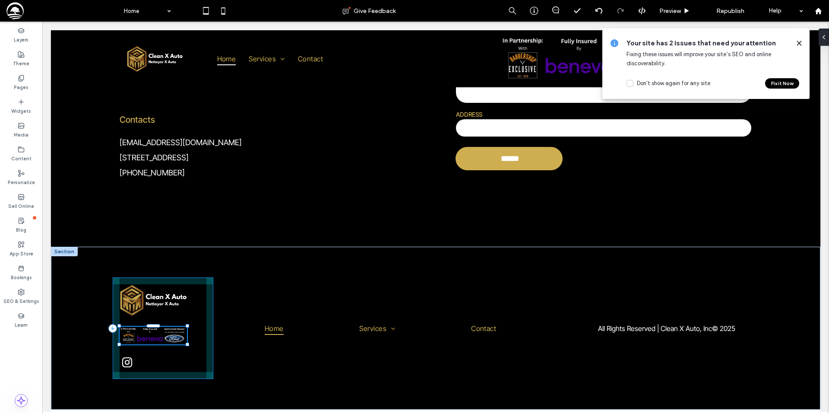
scroll to position [2227, 0]
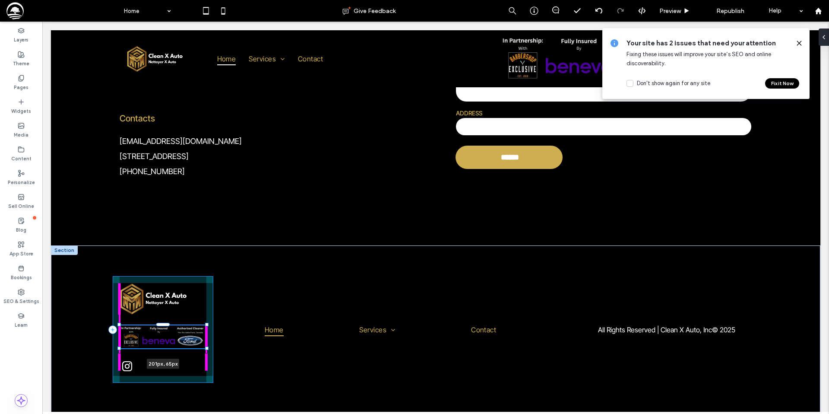
drag, startPoint x: 186, startPoint y: 343, endPoint x: 213, endPoint y: 352, distance: 28.1
click at [206, 350] on div "201px , 65px Home Services Auto Residential Contact All Rights Reserved | Clean…" at bounding box center [435, 329] width 769 height 168
type input "***"
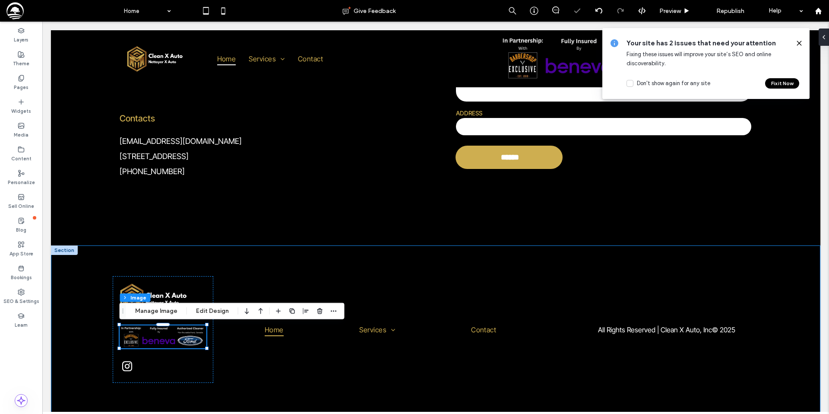
click at [230, 265] on div "201px , 65px Home Services Auto Residential Contact All Rights Reserved | Clean…" at bounding box center [435, 329] width 769 height 168
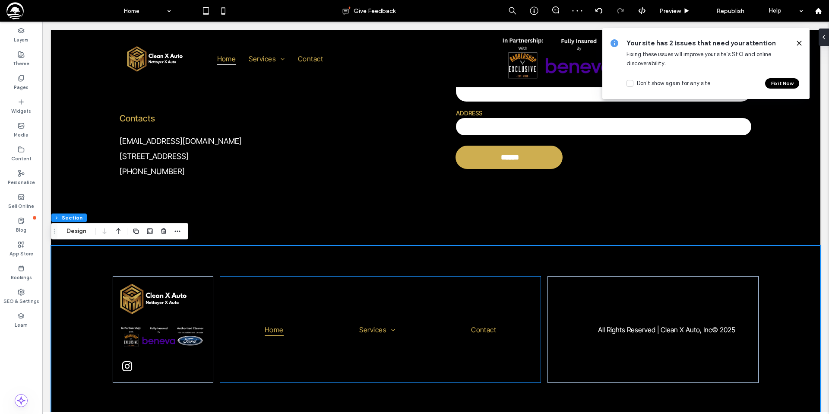
click at [240, 295] on div "Home Services Auto Residential Contact" at bounding box center [380, 329] width 321 height 106
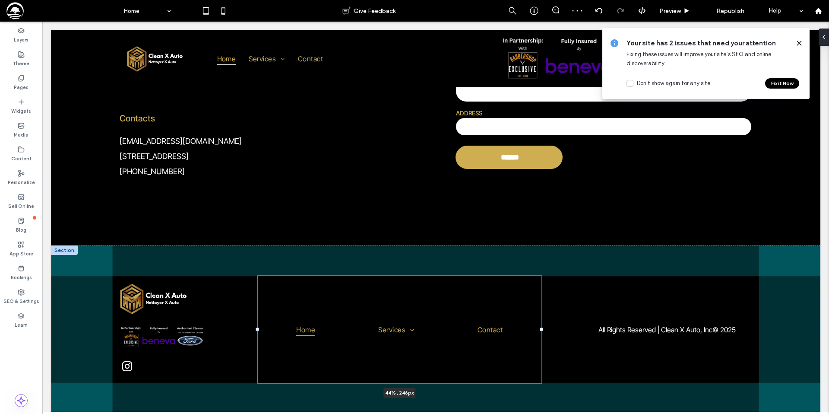
drag, startPoint x: 218, startPoint y: 329, endPoint x: 253, endPoint y: 332, distance: 35.1
click at [256, 332] on div "Home Services Auto Residential Contact 44% , 246px All Rights Reserved | Clean …" at bounding box center [435, 329] width 769 height 168
type input "**"
type input "*****"
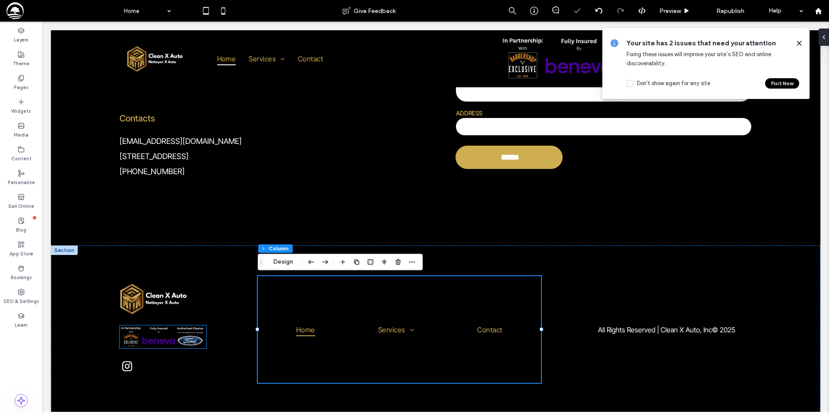
click at [197, 334] on img at bounding box center [163, 336] width 87 height 23
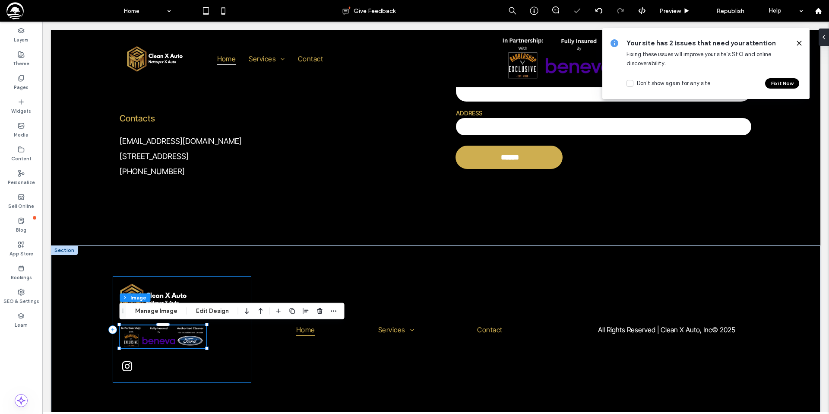
click at [219, 287] on div at bounding box center [182, 329] width 139 height 106
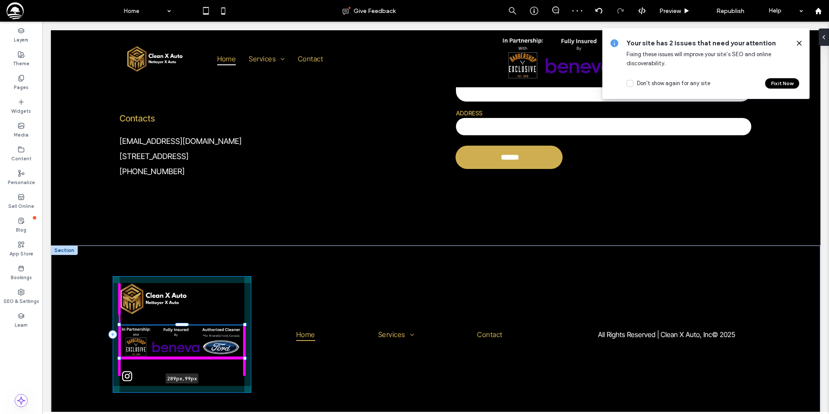
drag, startPoint x: 205, startPoint y: 348, endPoint x: 243, endPoint y: 361, distance: 39.9
click at [243, 361] on div "289px , 99px Home Services Auto Residential Contact All Rights Reserved | Clean…" at bounding box center [435, 334] width 769 height 178
type input "***"
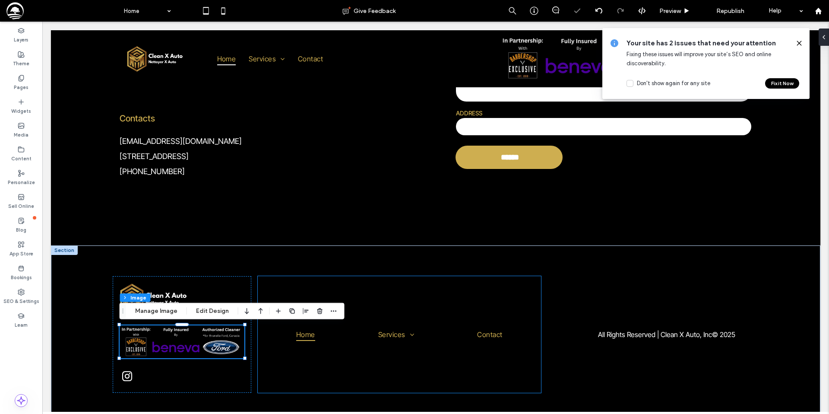
click at [351, 294] on div "Home Services Auto Residential Contact" at bounding box center [399, 334] width 283 height 117
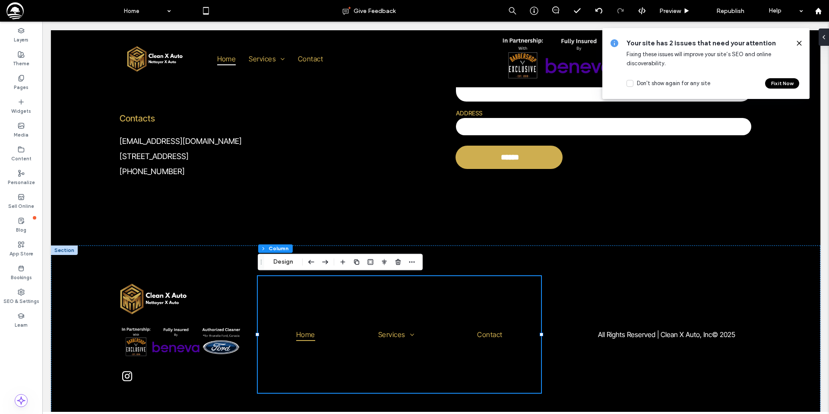
click at [220, 11] on icon at bounding box center [223, 10] width 17 height 17
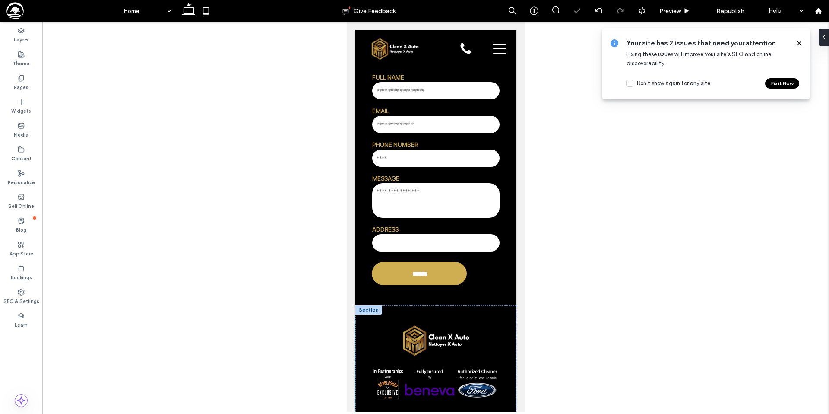
type input "**"
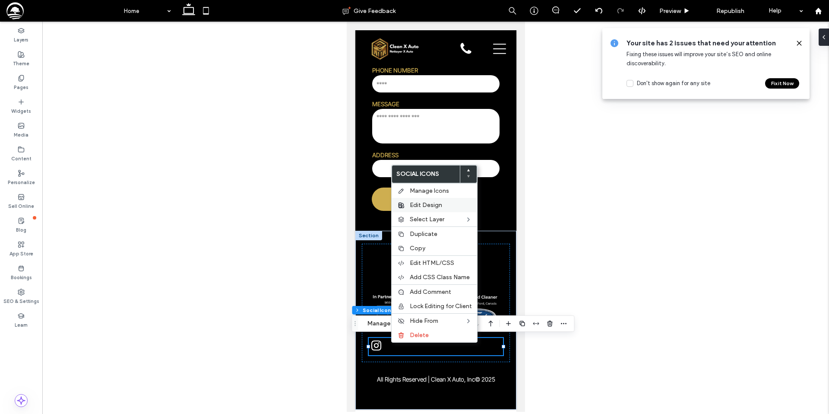
click at [424, 205] on span "Edit Design" at bounding box center [426, 204] width 32 height 7
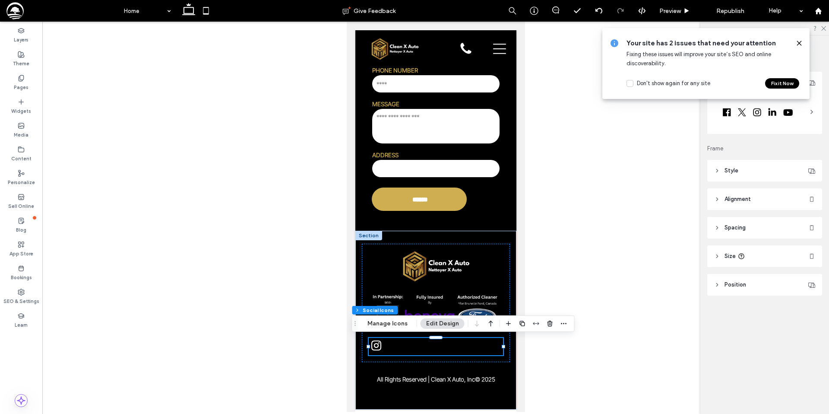
click at [741, 196] on span "Alignment" at bounding box center [737, 199] width 26 height 9
click at [741, 223] on div at bounding box center [736, 221] width 14 height 14
click at [737, 218] on icon at bounding box center [736, 221] width 7 height 7
click at [404, 321] on button "Manage Icons" at bounding box center [387, 323] width 51 height 10
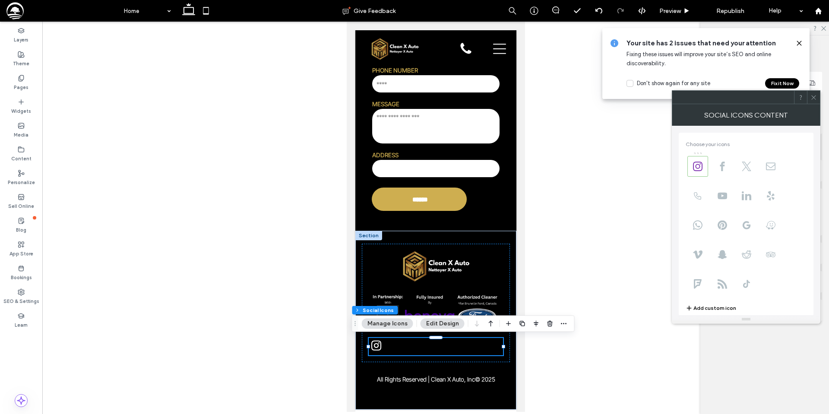
click at [814, 98] on icon at bounding box center [813, 97] width 6 height 6
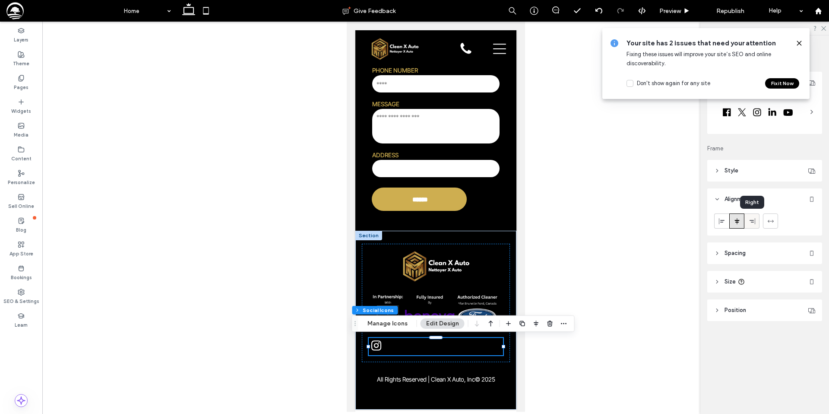
click at [750, 219] on icon at bounding box center [751, 221] width 7 height 7
click at [741, 219] on div at bounding box center [736, 221] width 14 height 14
click at [772, 220] on use at bounding box center [770, 220] width 6 height 3
click at [735, 222] on icon at bounding box center [736, 221] width 7 height 7
click at [733, 13] on span "Republish" at bounding box center [730, 10] width 28 height 7
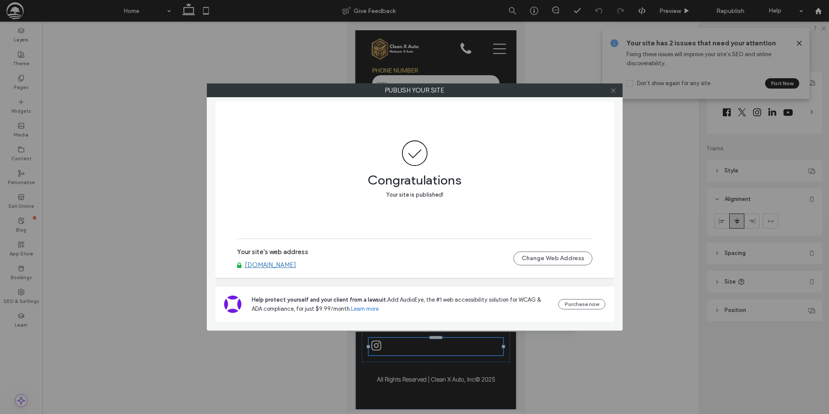
click at [611, 91] on icon at bounding box center [613, 90] width 6 height 6
